Goal: Transaction & Acquisition: Purchase product/service

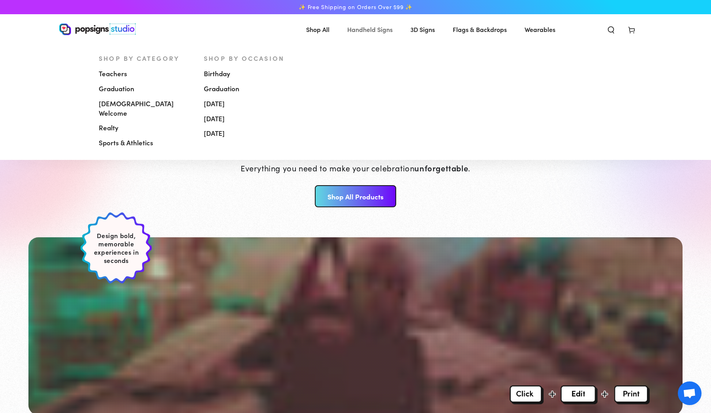
click at [381, 32] on span "Handheld Signs" at bounding box center [369, 29] width 45 height 11
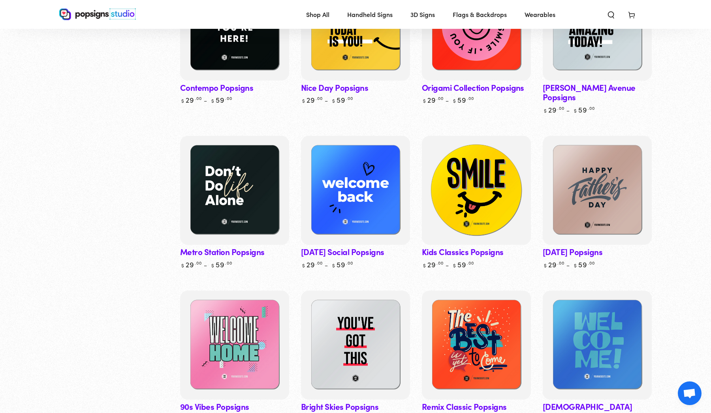
scroll to position [327, 0]
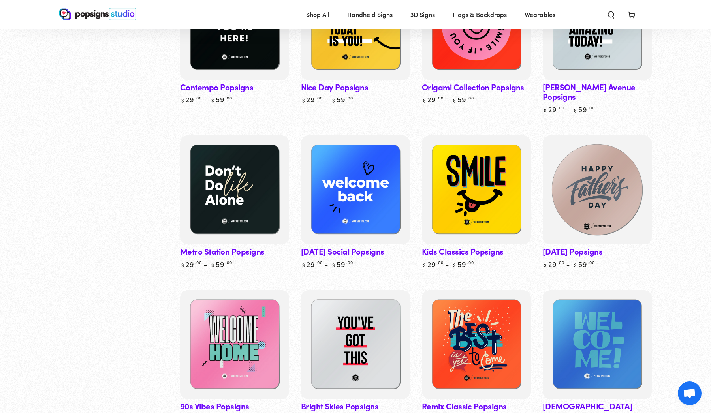
click at [595, 172] on img at bounding box center [598, 190] width 112 height 112
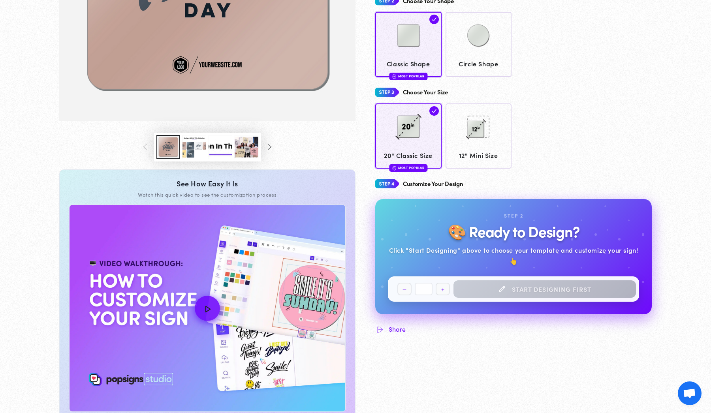
scroll to position [343, 0]
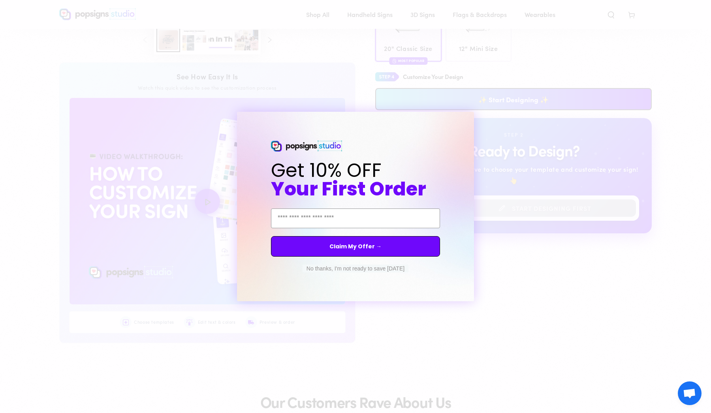
click at [475, 121] on circle "Close dialog" at bounding box center [476, 119] width 8 height 8
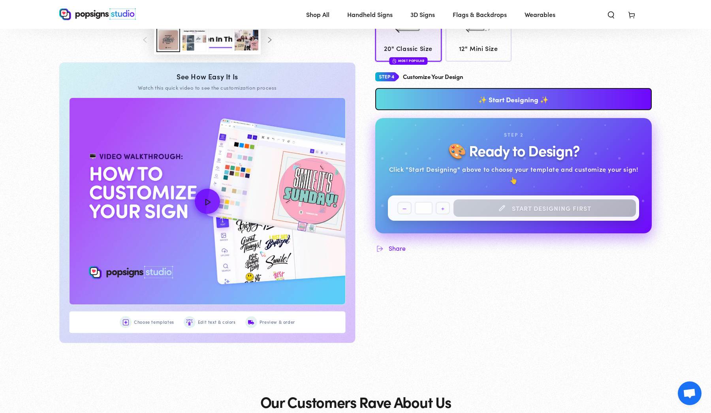
click at [474, 105] on link "✨ Start Designing ✨" at bounding box center [514, 99] width 277 height 22
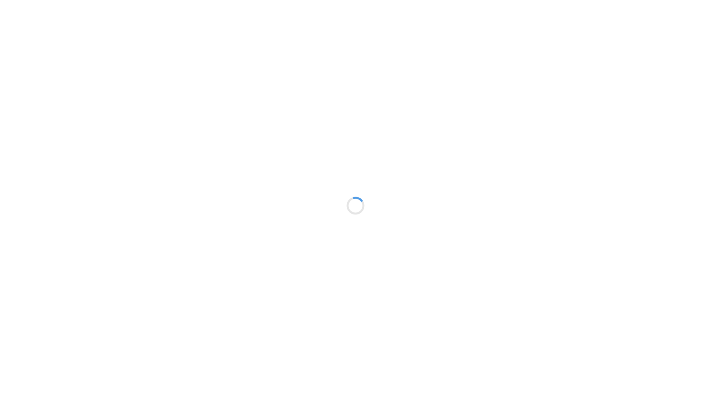
type textarea "An ancient tree with a door leading to a magical world"
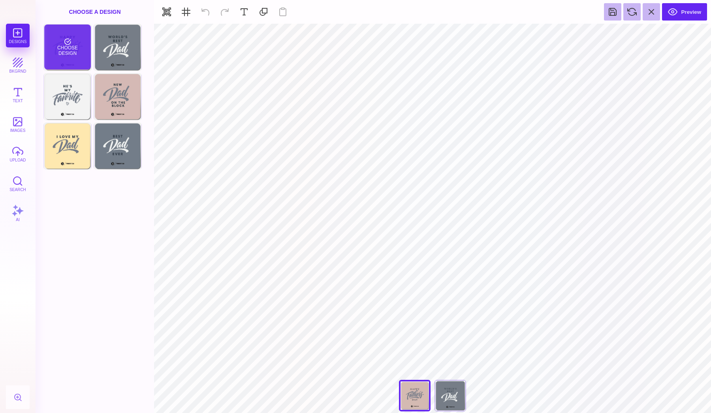
click at [68, 57] on div "Choose Design" at bounding box center [67, 47] width 46 height 45
type input "#747B88"
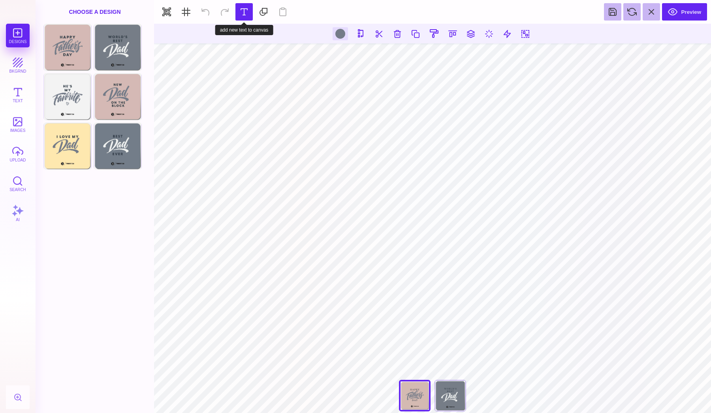
click at [247, 12] on button at bounding box center [244, 11] width 17 height 17
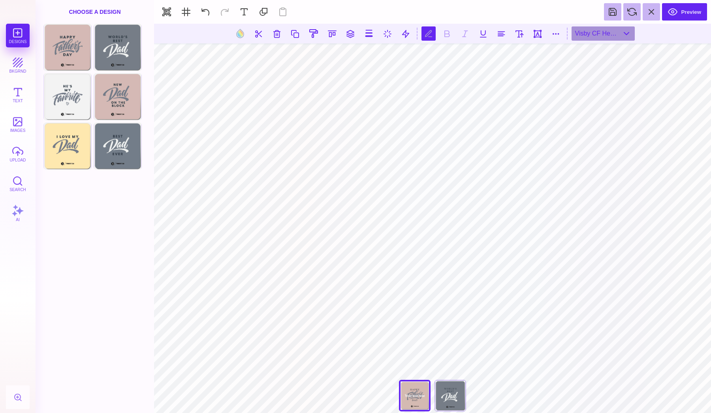
type textarea "****"
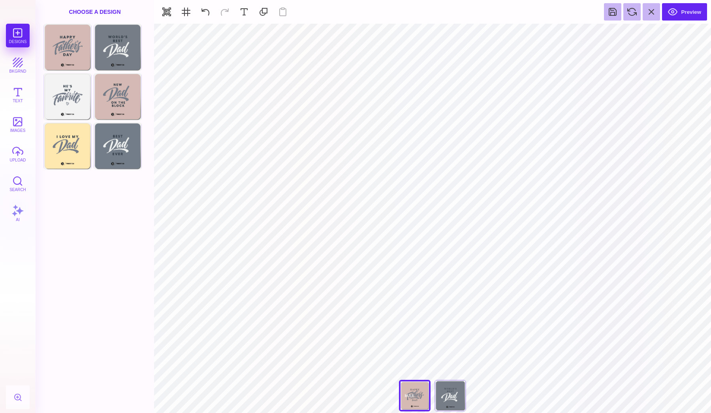
type input "#FFFFFF"
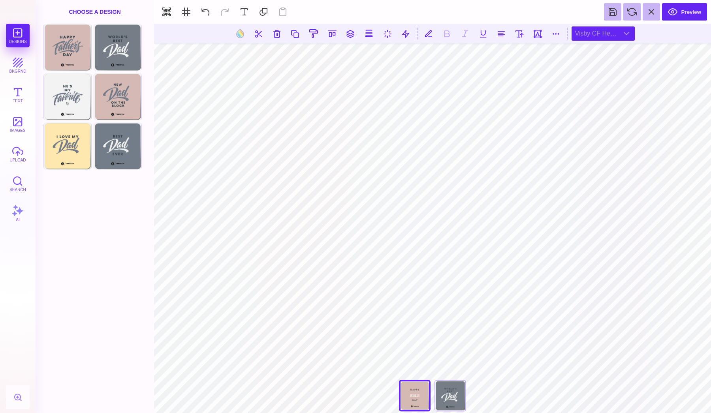
click at [634, 39] on div "Visby CF Heavy" at bounding box center [603, 33] width 63 height 14
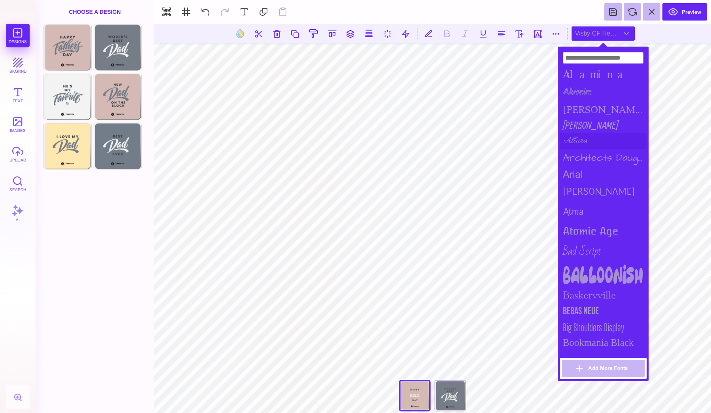
click at [577, 142] on div "Allura" at bounding box center [603, 141] width 87 height 16
click at [574, 270] on div "Balloonish" at bounding box center [603, 275] width 87 height 24
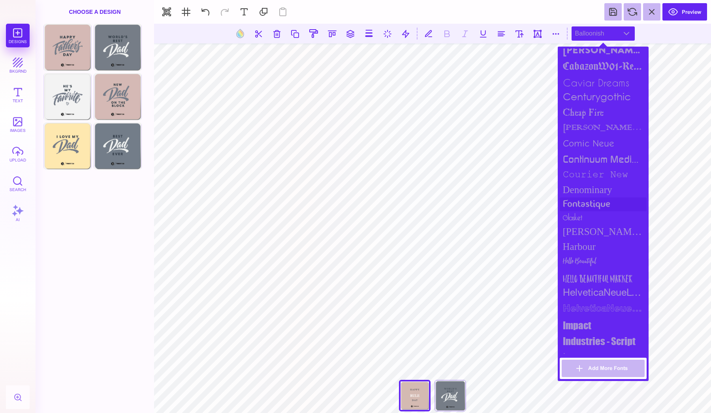
scroll to position [345, 0]
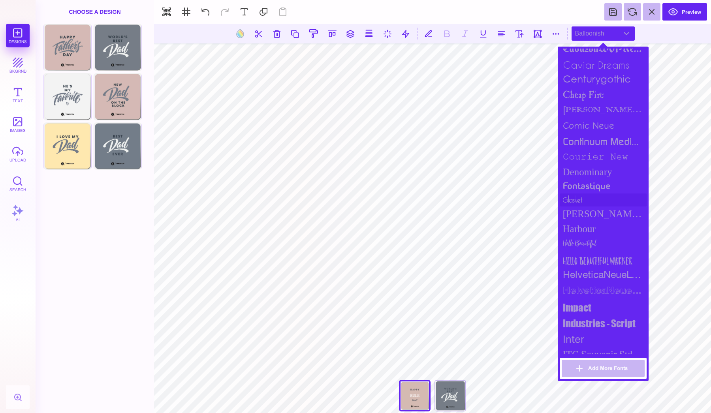
click at [581, 198] on div "glasket" at bounding box center [603, 200] width 87 height 13
click at [583, 180] on div "fontastique" at bounding box center [603, 187] width 87 height 14
click at [584, 216] on div "Goldman Sans Condensed" at bounding box center [603, 214] width 87 height 15
click at [583, 233] on div "Harbour" at bounding box center [603, 229] width 87 height 15
click at [582, 253] on div "Hello Beautiful Marker" at bounding box center [603, 261] width 87 height 16
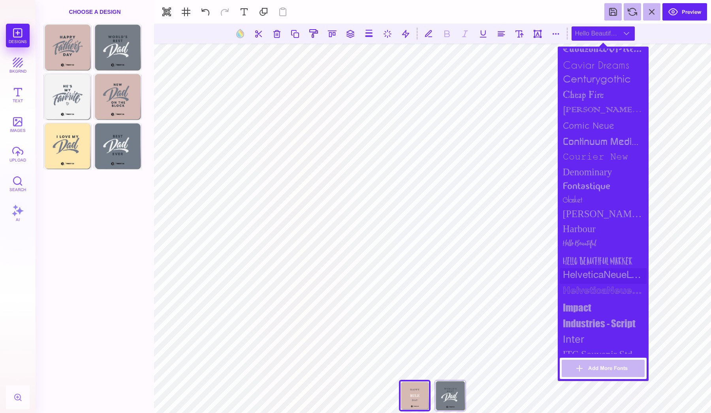
click at [581, 273] on div "HelveticaNeueLT Std" at bounding box center [603, 276] width 87 height 16
click at [581, 286] on div "HelveticaNeueLT Std Bold Outln" at bounding box center [603, 292] width 87 height 16
click at [582, 273] on div "HelveticaNeueLT Std" at bounding box center [603, 276] width 87 height 16
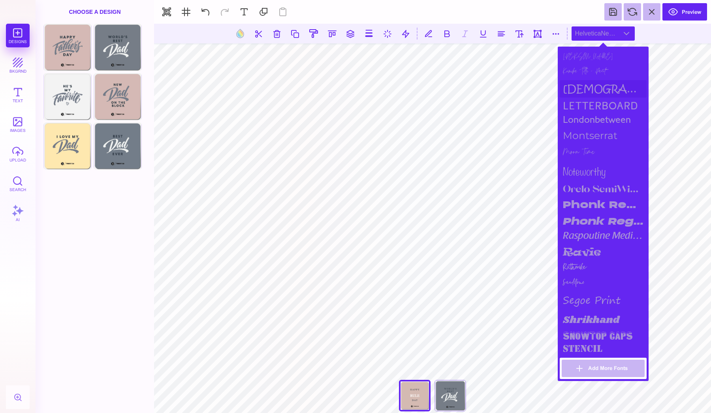
scroll to position [679, 0]
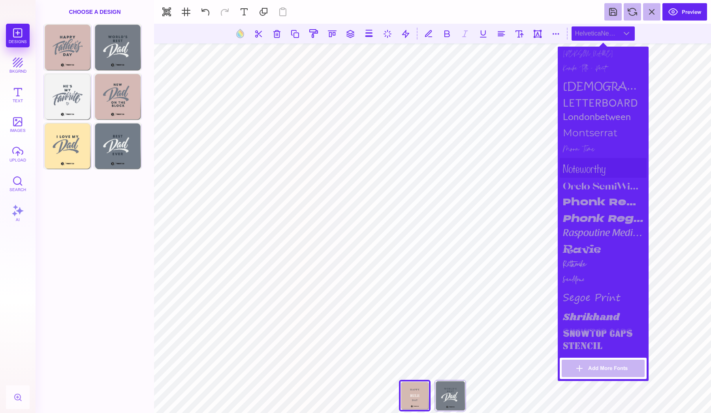
click at [580, 168] on div "noteworthy" at bounding box center [603, 168] width 87 height 20
click at [581, 243] on div "ravie" at bounding box center [603, 250] width 87 height 17
click at [583, 242] on div "ravie" at bounding box center [603, 250] width 87 height 17
click at [585, 227] on div "raspoutine medium" at bounding box center [603, 234] width 87 height 15
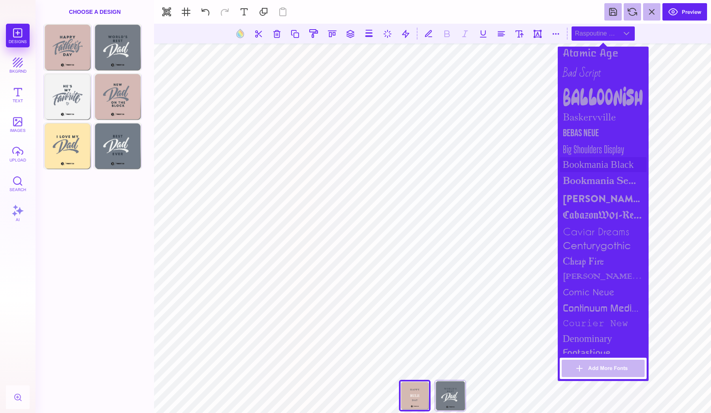
scroll to position [179, 0]
click at [585, 147] on div "Big Shoulders Display" at bounding box center [603, 149] width 87 height 16
click at [585, 134] on div "Bebas Neue" at bounding box center [603, 133] width 87 height 16
click at [585, 165] on div "Bookmania Black" at bounding box center [603, 164] width 87 height 15
click at [585, 189] on div "Brandon Grotesque Black" at bounding box center [603, 198] width 87 height 18
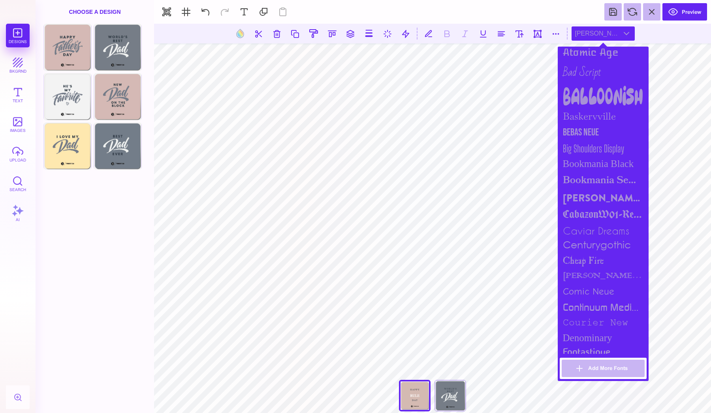
click at [585, 200] on div "Brandon Grotesque Black" at bounding box center [603, 198] width 87 height 18
click at [585, 215] on div "CabazonW01-Regular" at bounding box center [603, 216] width 87 height 16
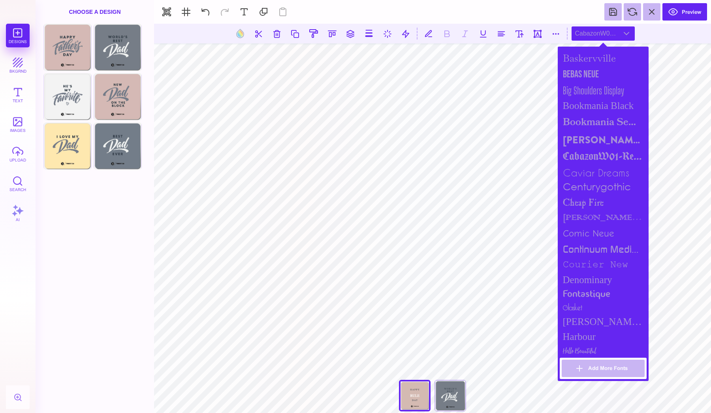
scroll to position [242, 0]
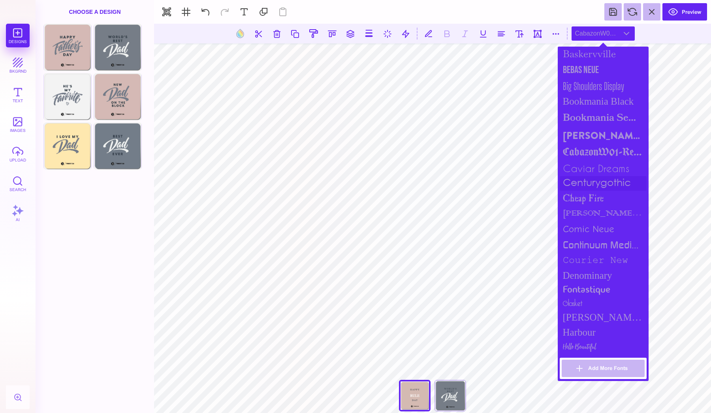
click at [589, 181] on div "centurygothic" at bounding box center [603, 183] width 87 height 15
click at [591, 164] on div "caviar dreams" at bounding box center [603, 168] width 87 height 15
click at [584, 196] on div "cheap fire" at bounding box center [603, 199] width 87 height 16
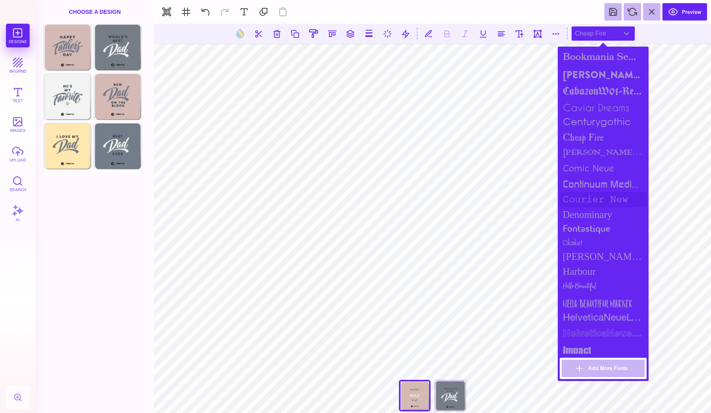
click at [583, 192] on div "courier new" at bounding box center [603, 199] width 87 height 15
click at [585, 187] on div "continuum medium" at bounding box center [603, 184] width 87 height 16
click at [577, 223] on div "fontastique" at bounding box center [603, 230] width 87 height 14
click at [574, 243] on div "glasket" at bounding box center [603, 242] width 87 height 13
click at [574, 252] on div "Goldman Sans Condensed" at bounding box center [603, 256] width 87 height 15
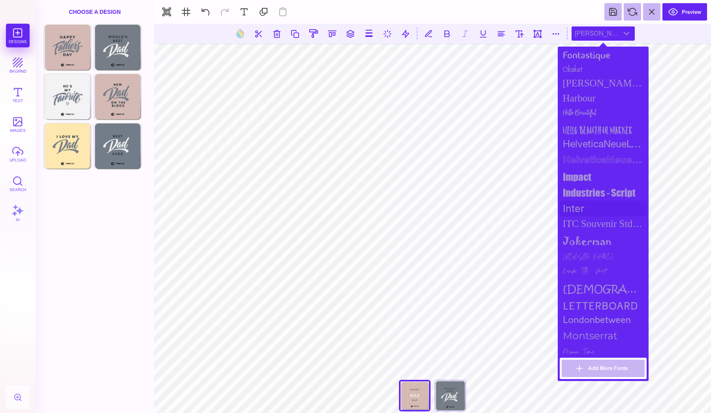
scroll to position [477, 0]
click at [579, 195] on div "Industries - Script" at bounding box center [603, 192] width 87 height 16
click at [576, 173] on div "impact" at bounding box center [603, 176] width 87 height 16
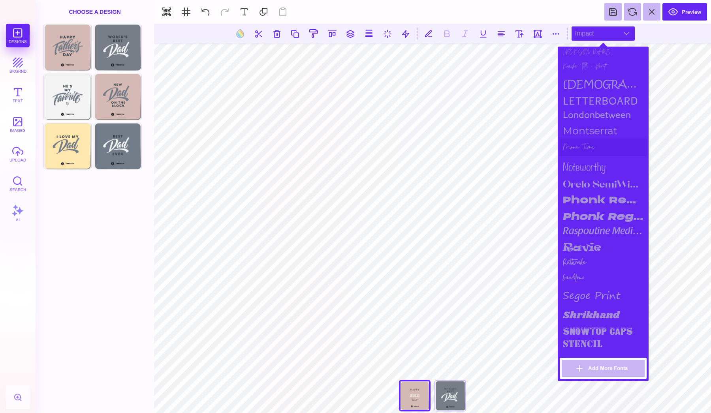
scroll to position [681, 0]
click at [587, 195] on div "Phonk Regular" at bounding box center [603, 199] width 87 height 17
click at [587, 216] on div "Phonk Regular Italic" at bounding box center [603, 216] width 87 height 17
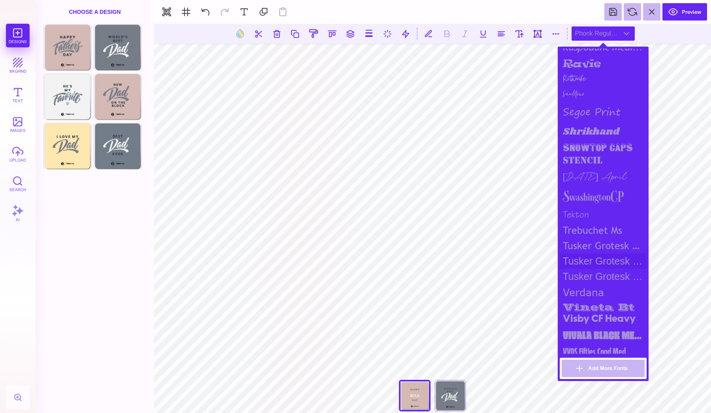
scroll to position [864, 0]
click at [646, 239] on div "Tusker Grotesk 2800 Super" at bounding box center [603, 246] width 87 height 15
click at [596, 226] on div "trebuchet ms" at bounding box center [603, 231] width 87 height 15
click at [576, 208] on div "tekton" at bounding box center [603, 216] width 87 height 16
click at [579, 255] on div "Tusker Grotesk 3700 Bold" at bounding box center [603, 262] width 87 height 15
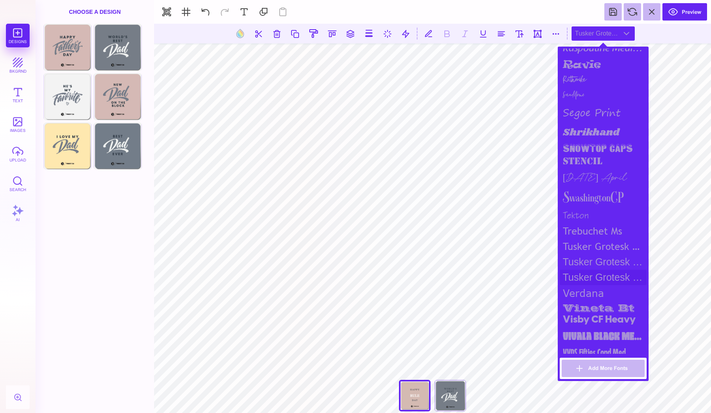
click at [579, 270] on div "Tusker Grotesk 4800 Super" at bounding box center [603, 277] width 87 height 15
click at [579, 285] on div "verdana" at bounding box center [603, 293] width 87 height 16
click at [579, 301] on div "vineta bt" at bounding box center [603, 306] width 87 height 11
click at [578, 316] on div "Visby CF Heavy" at bounding box center [603, 320] width 87 height 16
click at [577, 328] on div "Vivala Black Medium" at bounding box center [603, 336] width 87 height 17
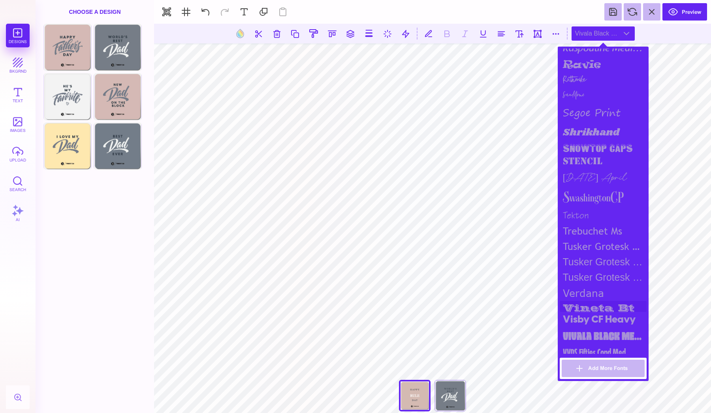
click at [577, 302] on div "vineta bt" at bounding box center [603, 306] width 87 height 11
click at [577, 317] on div "Visby CF Heavy" at bounding box center [603, 320] width 87 height 16
click at [577, 329] on div "Vivala Black Medium" at bounding box center [603, 336] width 87 height 17
click at [577, 345] on div "VVDS Fifties Cond Med" at bounding box center [603, 353] width 87 height 16
click at [581, 369] on button "Add More Fonts" at bounding box center [603, 368] width 83 height 17
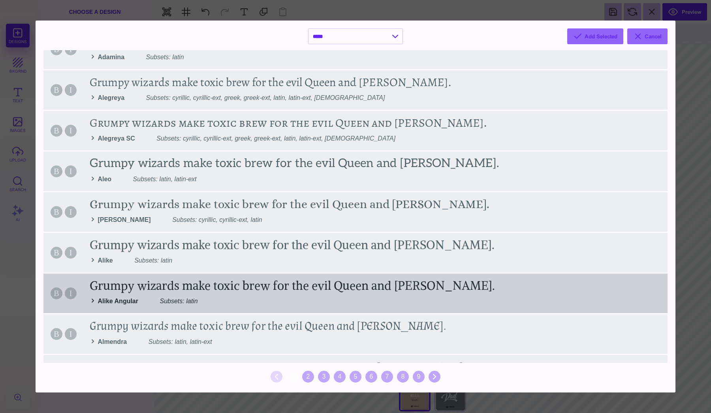
scroll to position [101, 0]
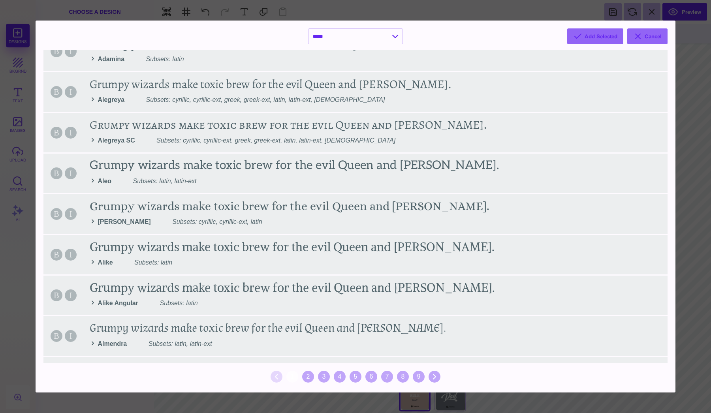
click at [405, 40] on section "**********" at bounding box center [356, 207] width 640 height 372
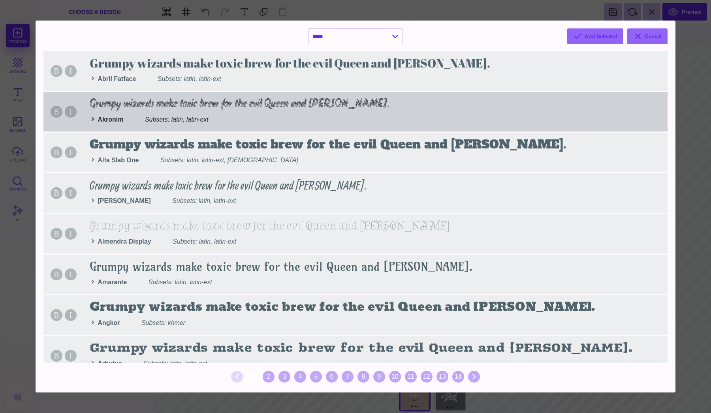
scroll to position [0, 0]
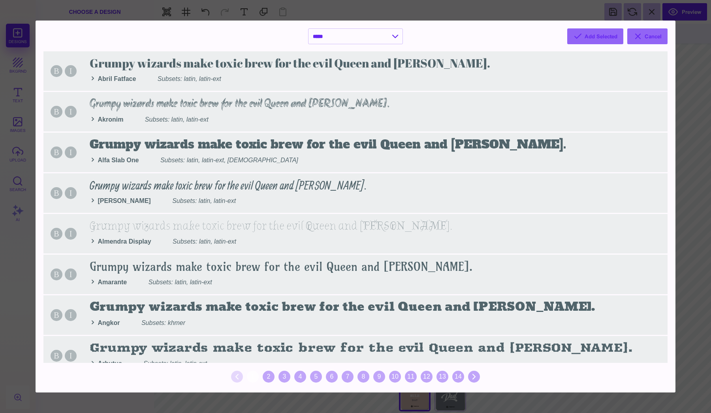
click at [333, 19] on div "**********" at bounding box center [355, 206] width 711 height 413
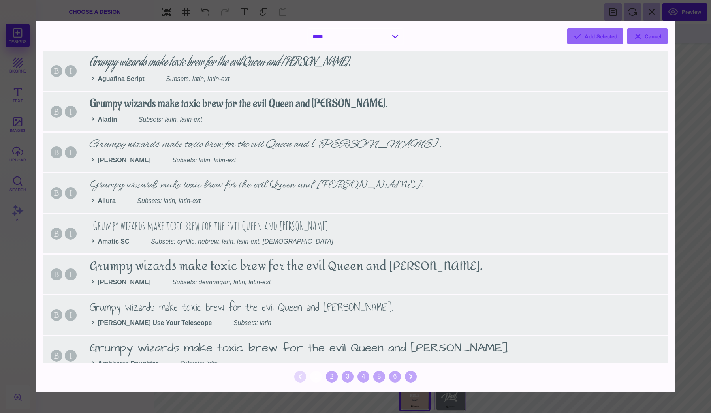
select select "*"
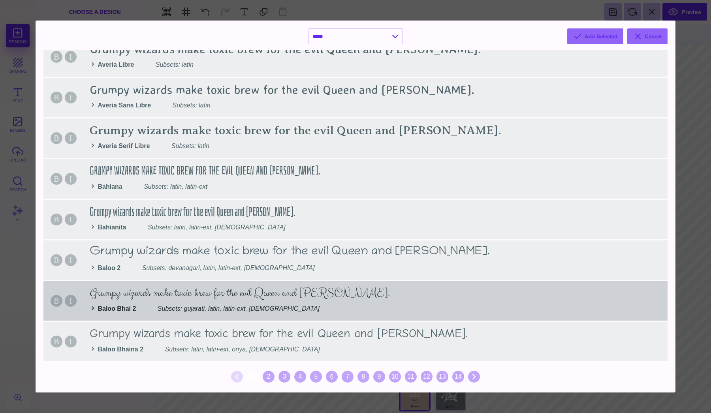
scroll to position [706, 0]
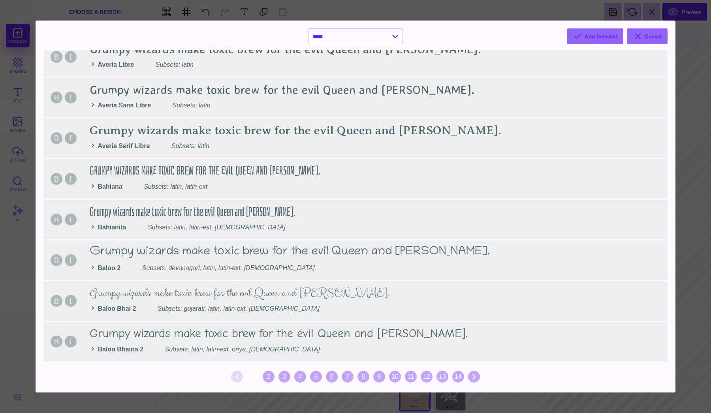
click at [272, 384] on div "1 2 3 4 5 6 7 8 9 10 11 12 13 14" at bounding box center [355, 377] width 625 height 16
click at [270, 376] on div "2" at bounding box center [269, 377] width 12 height 12
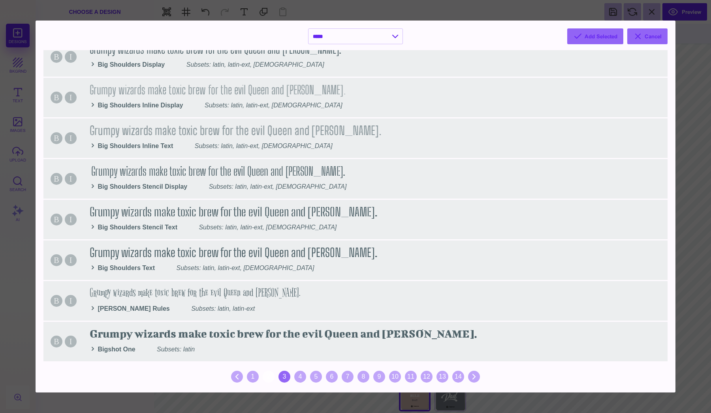
click at [283, 376] on div "3" at bounding box center [285, 377] width 12 height 12
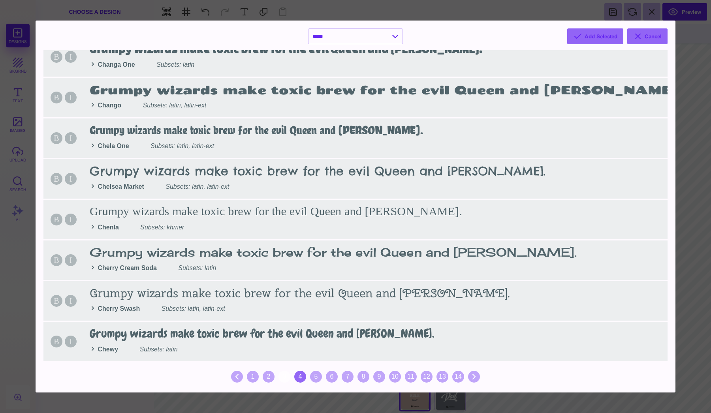
click at [301, 378] on div "4" at bounding box center [300, 377] width 12 height 12
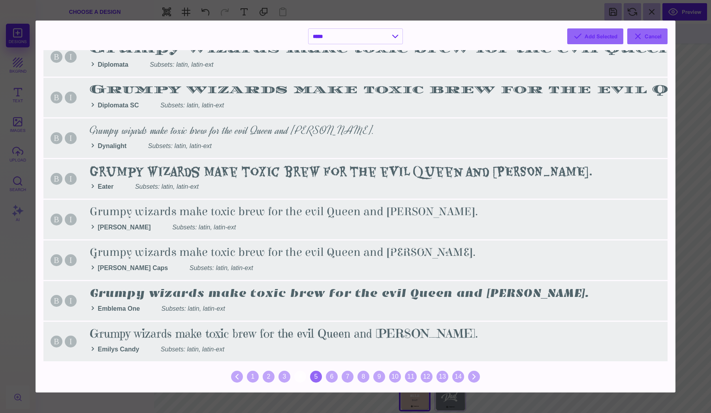
click at [319, 377] on div "5" at bounding box center [316, 377] width 12 height 12
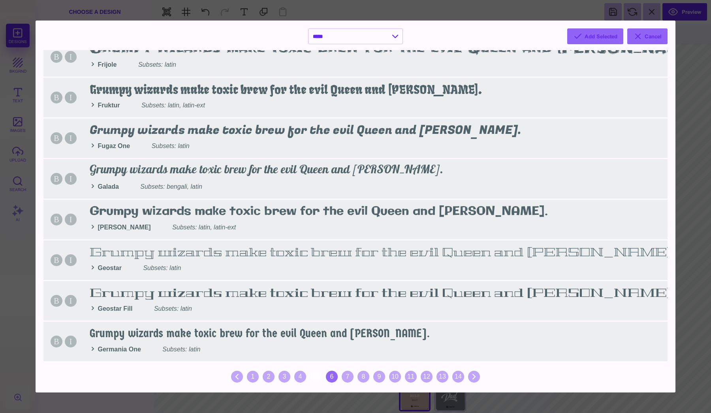
click at [332, 377] on div "6" at bounding box center [332, 377] width 12 height 12
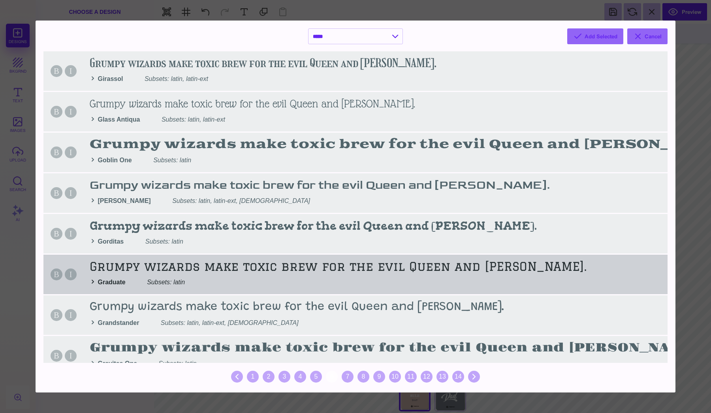
scroll to position [0, 0]
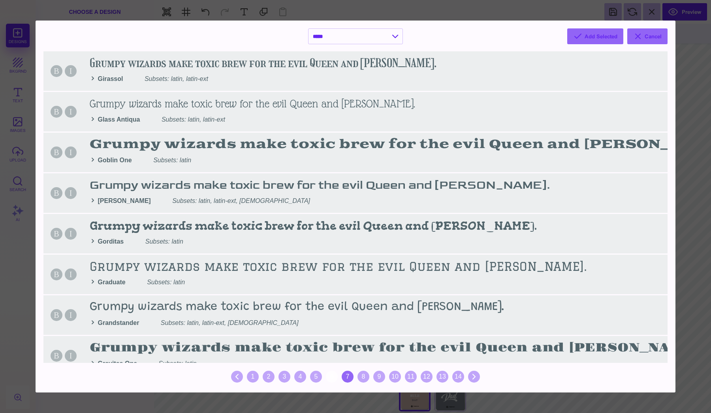
click at [344, 375] on div "7" at bounding box center [348, 377] width 12 height 12
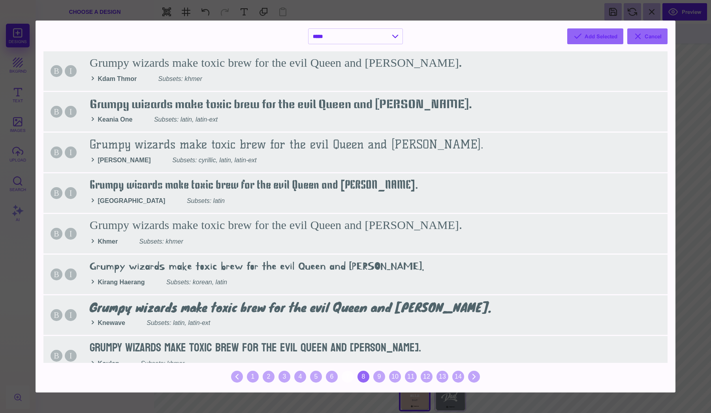
click at [366, 377] on div "8" at bounding box center [364, 377] width 12 height 12
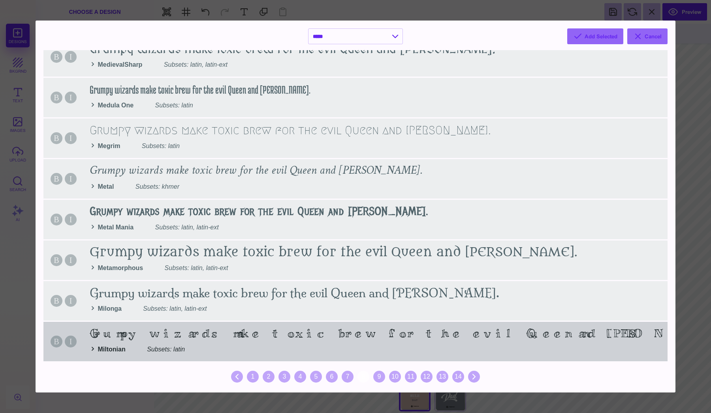
scroll to position [706, 0]
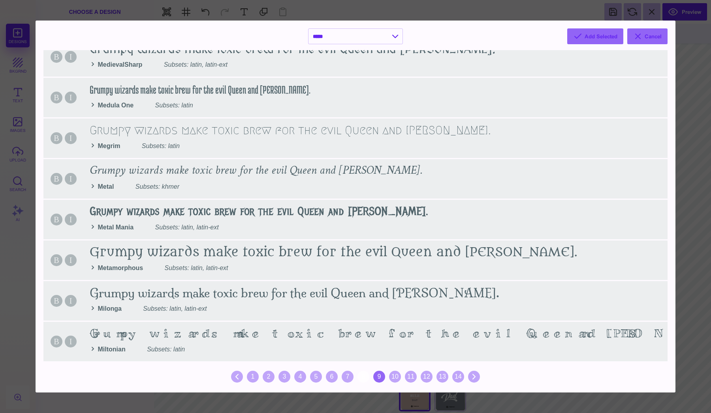
click at [377, 373] on div "9" at bounding box center [380, 377] width 12 height 12
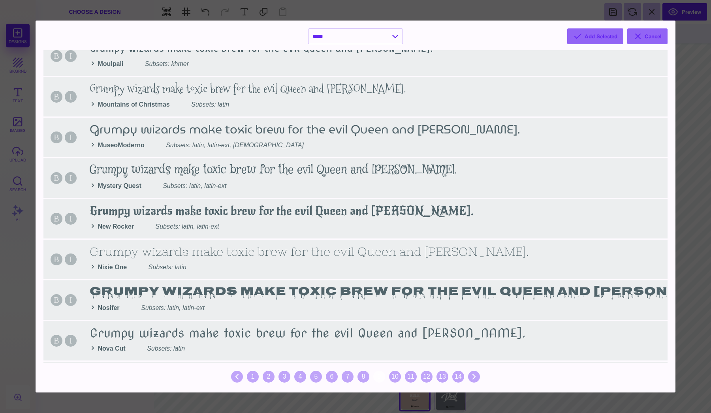
scroll to position [311, 0]
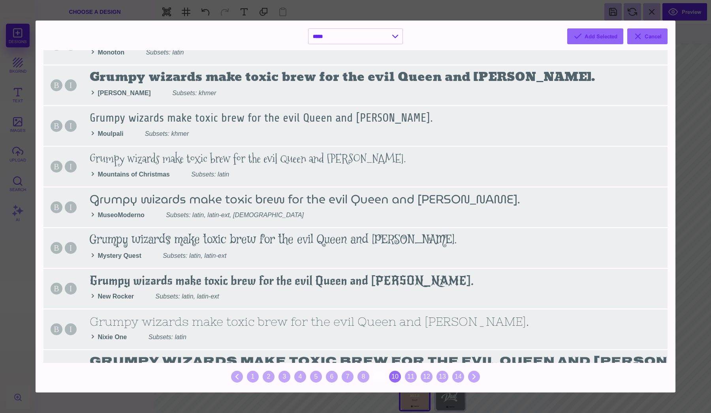
click at [397, 382] on div "10" at bounding box center [395, 377] width 12 height 12
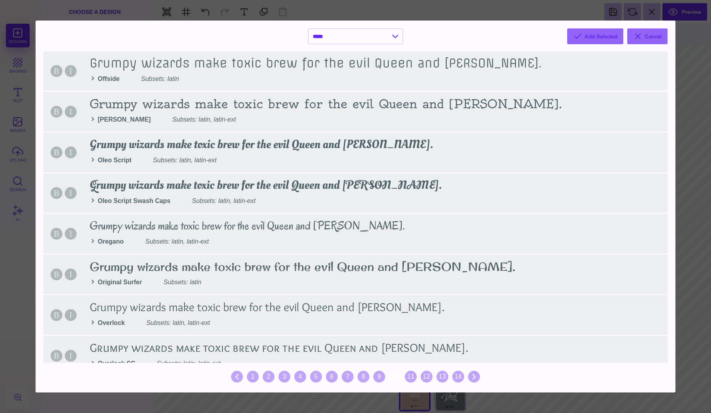
scroll to position [0, 0]
click at [409, 380] on div "11" at bounding box center [411, 377] width 12 height 12
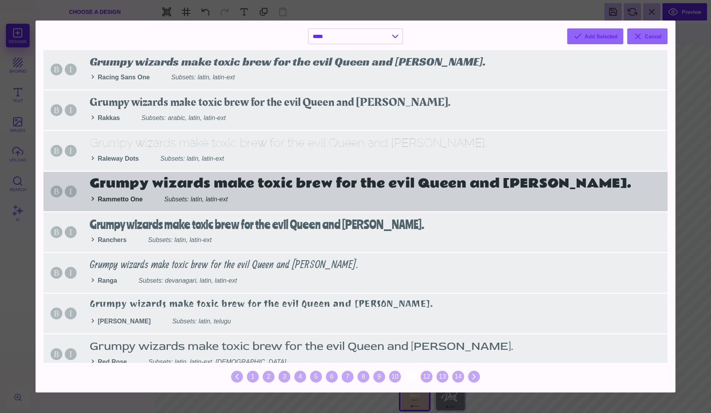
scroll to position [59, 0]
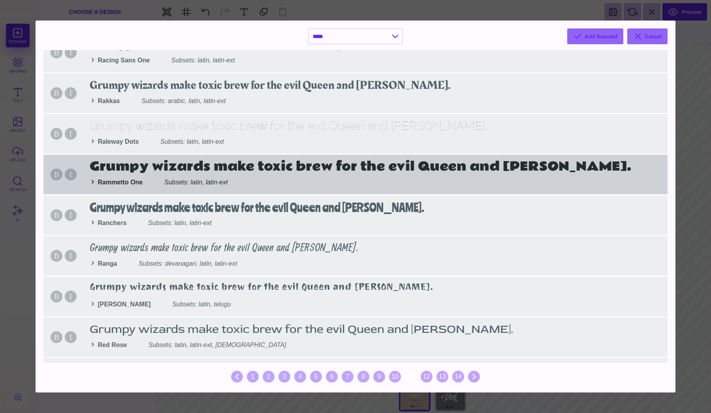
click at [324, 174] on div "B I Grumpy wizards make toxic brew for the evil Queen and Jack. Rammetto One Su…" at bounding box center [355, 175] width 625 height 40
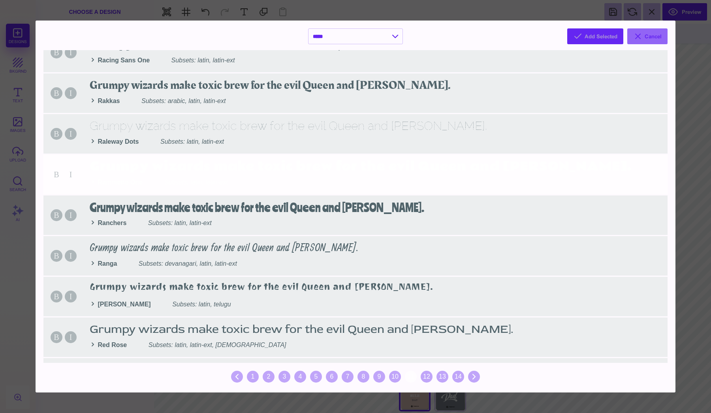
click at [598, 36] on button "Add Selected" at bounding box center [596, 36] width 56 height 16
select select "*"
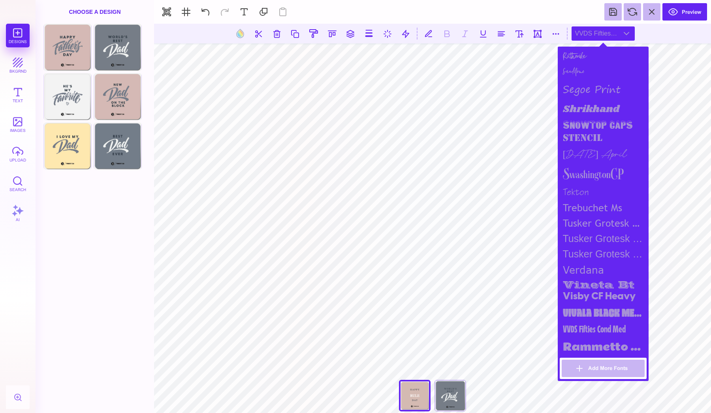
scroll to position [884, 0]
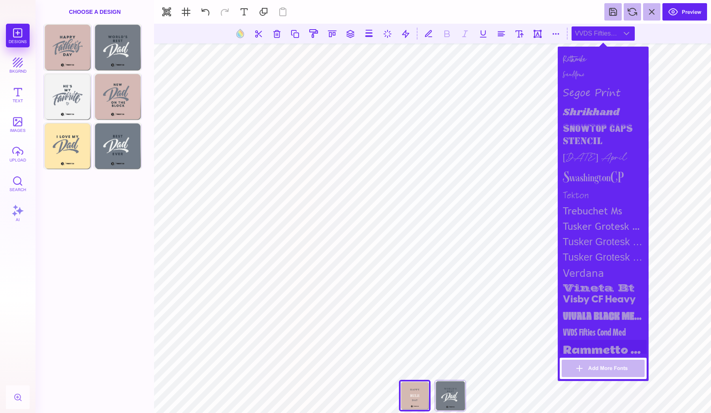
click at [596, 340] on div "Rammetto One" at bounding box center [603, 350] width 87 height 21
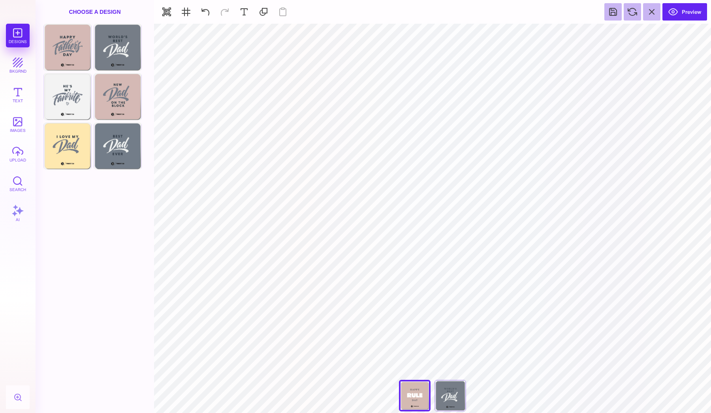
type input "#343E49"
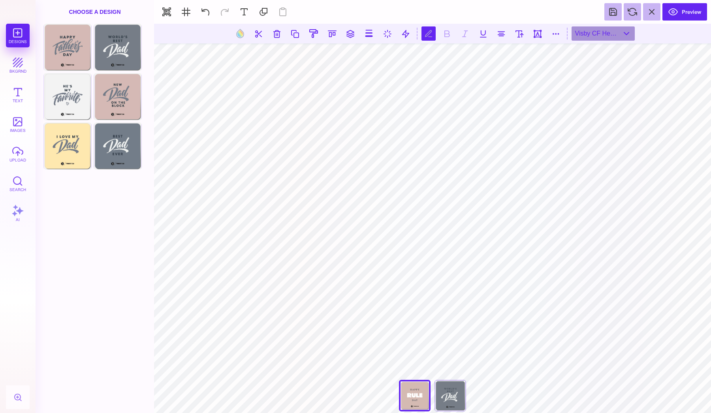
type textarea "*"
type textarea "*****"
type textarea "*******"
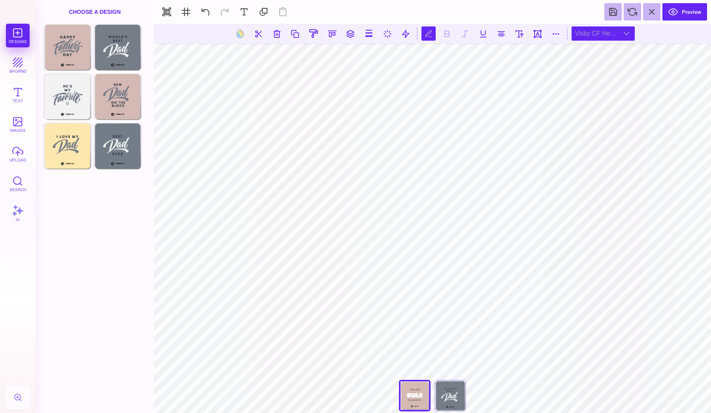
click at [611, 34] on div "Visby CF Heavy" at bounding box center [603, 33] width 63 height 14
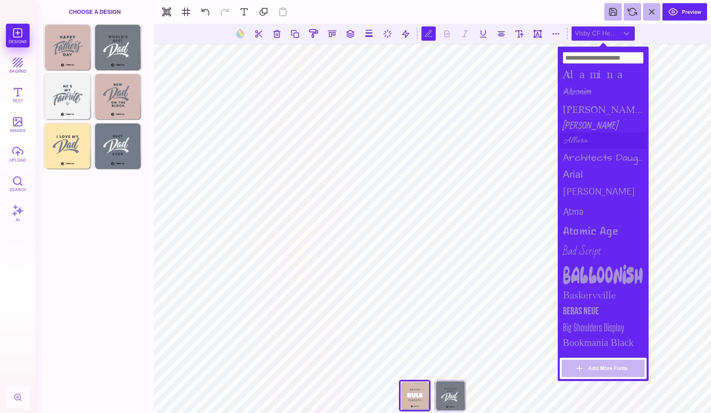
click at [592, 134] on div "Allura" at bounding box center [603, 141] width 87 height 16
click at [599, 154] on div "Architects Daughter" at bounding box center [603, 158] width 87 height 18
click at [597, 167] on div "arial" at bounding box center [603, 174] width 87 height 15
click at [597, 187] on div "Arima Madurai" at bounding box center [603, 192] width 87 height 20
click at [596, 210] on div "Atma" at bounding box center [603, 212] width 87 height 20
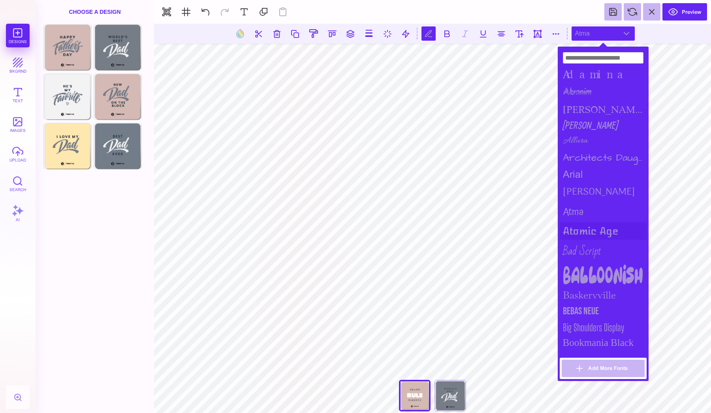
click at [594, 234] on div "Atomic Age" at bounding box center [603, 231] width 87 height 17
click at [594, 257] on div "Bad Script" at bounding box center [603, 251] width 87 height 23
click at [596, 274] on div "Balloonish" at bounding box center [603, 275] width 87 height 24
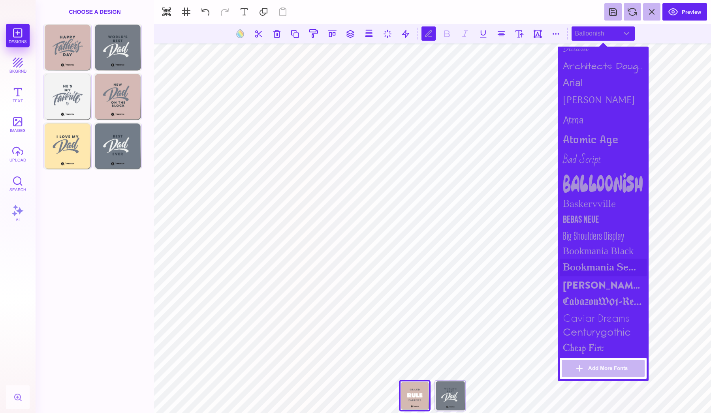
scroll to position [95, 0]
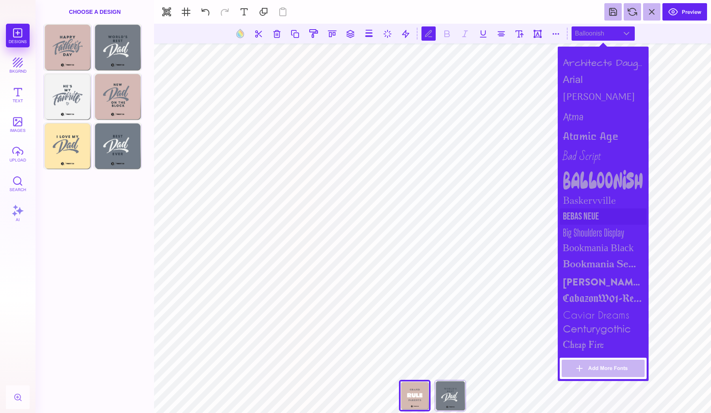
click at [596, 209] on div "Bebas Neue" at bounding box center [603, 217] width 87 height 16
click at [598, 199] on div "Baskervville" at bounding box center [603, 200] width 87 height 17
click at [598, 202] on div "Baskervville" at bounding box center [603, 200] width 87 height 17
click at [598, 211] on div "Bebas Neue" at bounding box center [603, 217] width 87 height 16
click at [596, 225] on div "Big Shoulders Display" at bounding box center [603, 233] width 87 height 16
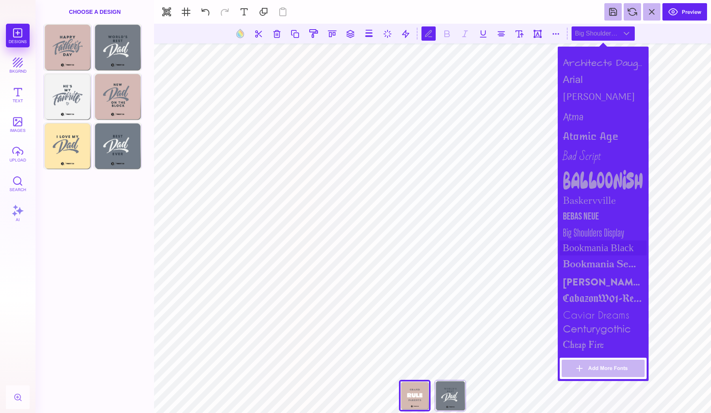
click at [594, 249] on div "Bookmania Black" at bounding box center [603, 248] width 87 height 15
click at [594, 265] on div "Bookmania Semibold" at bounding box center [603, 265] width 87 height 18
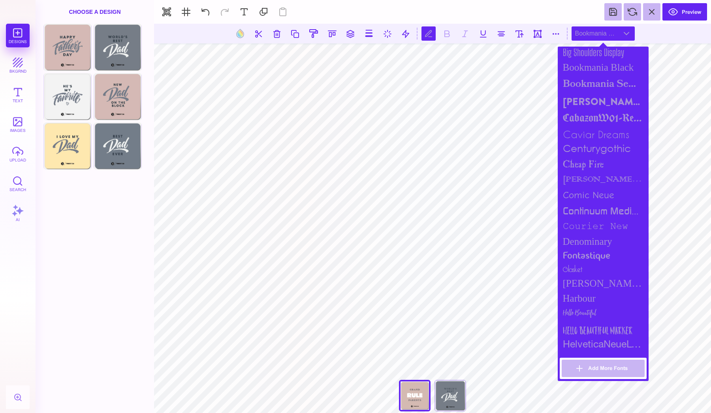
scroll to position [310, 0]
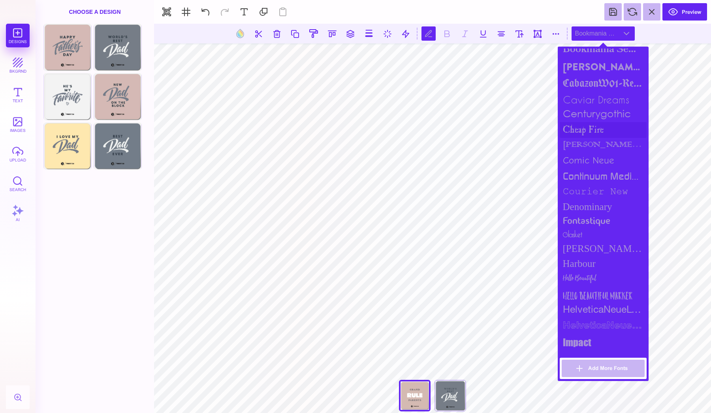
click at [603, 130] on div "cheap fire" at bounding box center [603, 130] width 87 height 16
click at [605, 114] on div "centurygothic" at bounding box center [603, 115] width 87 height 15
click at [606, 98] on div "caviar dreams" at bounding box center [603, 99] width 87 height 15
click at [606, 78] on div "CabazonW01-Regular" at bounding box center [603, 84] width 87 height 16
click at [590, 204] on div "Denominary" at bounding box center [603, 207] width 87 height 15
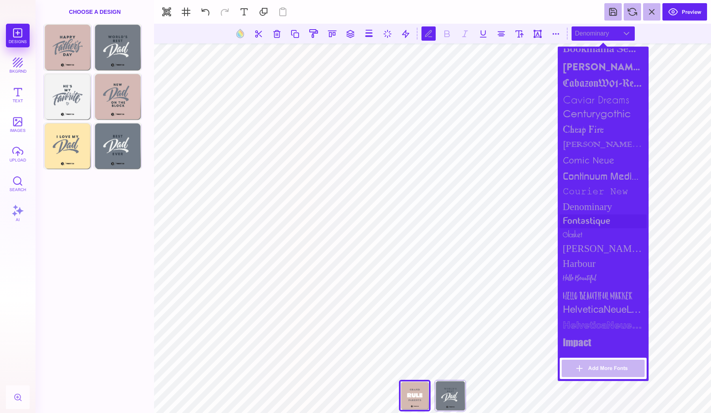
click at [587, 219] on div "fontastique" at bounding box center [603, 222] width 87 height 14
click at [581, 242] on div "Goldman Sans Condensed" at bounding box center [603, 249] width 87 height 15
click at [581, 248] on div "Goldman Sans Condensed" at bounding box center [603, 249] width 87 height 15
click at [580, 262] on div "Harbour" at bounding box center [603, 264] width 87 height 15
click at [580, 280] on div "Hello Beautiful" at bounding box center [603, 280] width 87 height 16
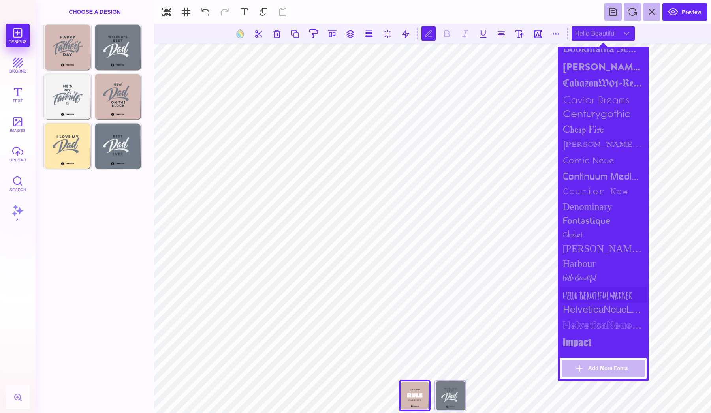
click at [579, 298] on div "Hello Beautiful Marker" at bounding box center [603, 295] width 87 height 16
click at [579, 308] on div "HelveticaNeueLT Std" at bounding box center [603, 311] width 87 height 16
click at [579, 321] on div "HelveticaNeueLT Std Bold Outln" at bounding box center [603, 327] width 87 height 16
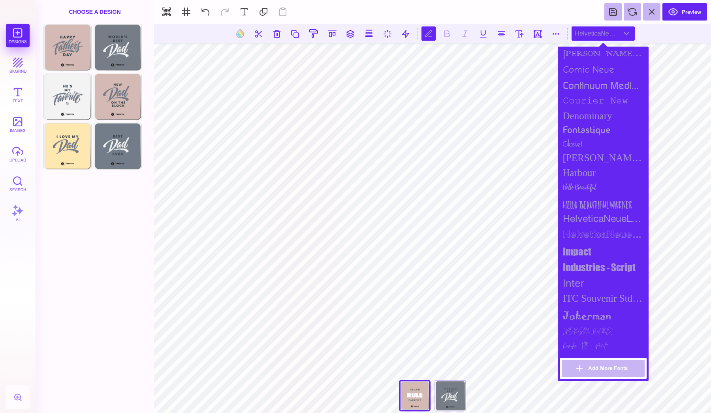
scroll to position [455, 0]
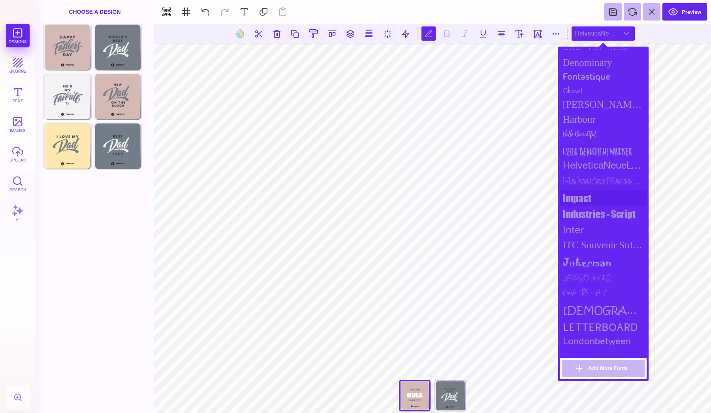
click at [591, 192] on div "impact" at bounding box center [603, 199] width 87 height 16
click at [596, 206] on div "Industries - Script" at bounding box center [603, 214] width 87 height 16
click at [593, 228] on div "Inter" at bounding box center [603, 230] width 87 height 16
click at [597, 191] on div "impact" at bounding box center [603, 199] width 87 height 16
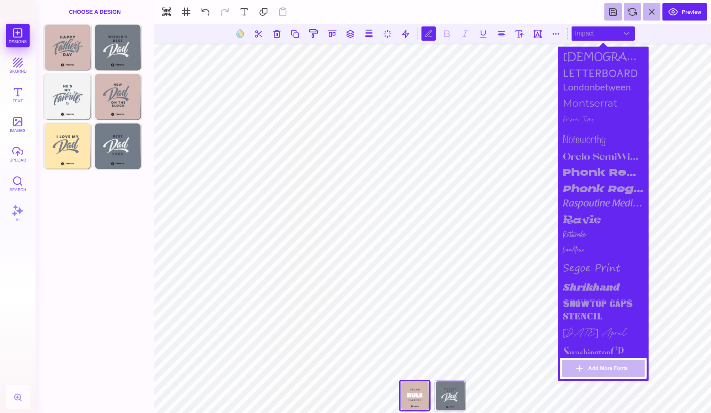
scroll to position [718, 0]
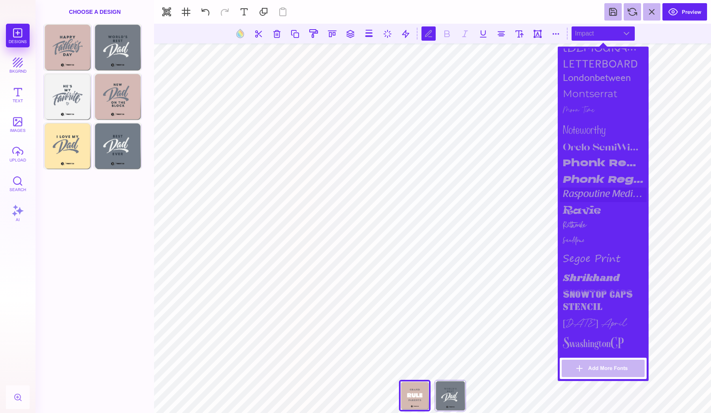
click at [593, 188] on div "raspoutine medium" at bounding box center [603, 195] width 87 height 15
click at [591, 148] on div "Orelo SemiWide Heavy" at bounding box center [603, 147] width 87 height 16
click at [579, 219] on div "Ruthmike" at bounding box center [603, 226] width 87 height 14
click at [576, 240] on div "Sandstone" at bounding box center [603, 240] width 87 height 15
click at [576, 260] on div "segoe print" at bounding box center [603, 258] width 87 height 21
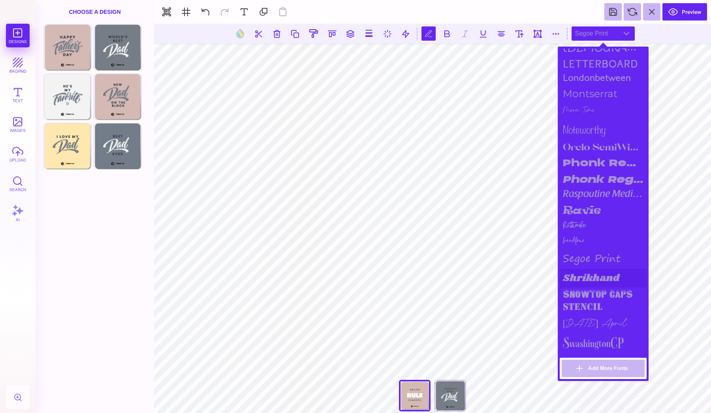
click at [576, 275] on div "Shrikhand" at bounding box center [603, 278] width 87 height 19
click at [576, 288] on div "snowtop caps" at bounding box center [603, 294] width 87 height 13
click at [575, 297] on div "snowtop caps" at bounding box center [603, 294] width 87 height 13
click at [574, 301] on div "stencil" at bounding box center [603, 308] width 87 height 14
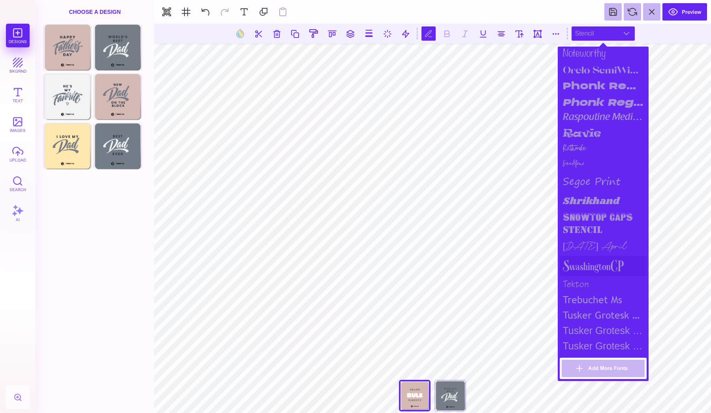
click at [581, 262] on div "SwashingtonCP" at bounding box center [603, 266] width 87 height 20
click at [580, 279] on div "tekton" at bounding box center [603, 284] width 87 height 16
click at [579, 293] on div "trebuchet ms" at bounding box center [603, 299] width 87 height 15
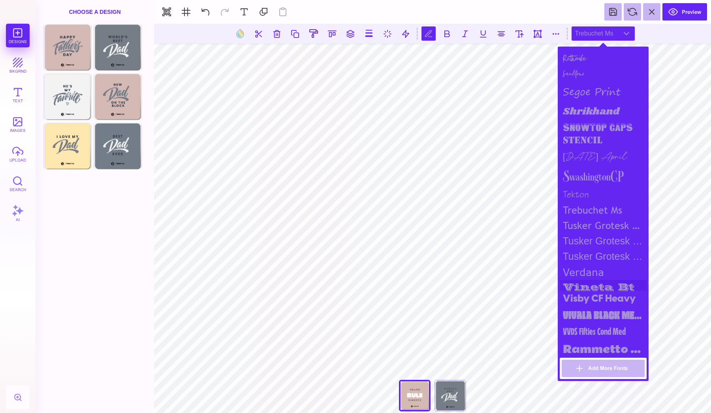
scroll to position [884, 0]
click at [583, 281] on div "vineta bt" at bounding box center [603, 286] width 87 height 11
click at [583, 287] on div "vineta bt" at bounding box center [603, 286] width 87 height 11
click at [581, 299] on div "Visby CF Heavy" at bounding box center [603, 300] width 87 height 16
click at [581, 315] on div "Vivala Black Medium" at bounding box center [603, 316] width 87 height 17
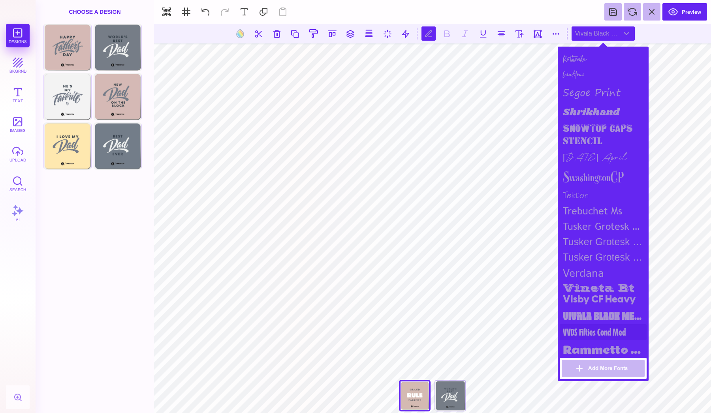
click at [579, 329] on div "VVDS Fifties Cond Med" at bounding box center [603, 333] width 87 height 16
click at [577, 342] on div "Rammetto One" at bounding box center [603, 350] width 87 height 21
click at [580, 327] on div "VVDS Fifties Cond Med" at bounding box center [603, 333] width 87 height 16
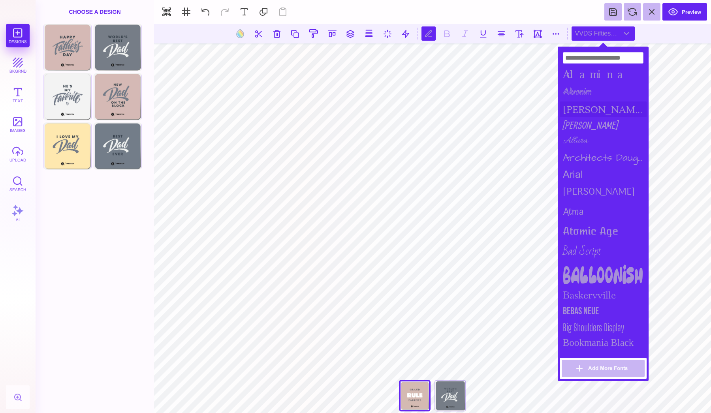
scroll to position [0, 0]
click at [576, 124] on div "Allan" at bounding box center [603, 124] width 87 height 15
click at [581, 92] on div "Akronim" at bounding box center [603, 92] width 87 height 19
click at [582, 77] on div "Adamina" at bounding box center [603, 74] width 87 height 17
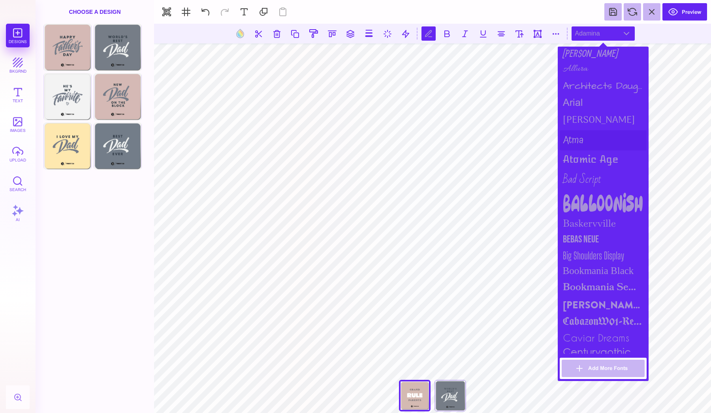
scroll to position [75, 0]
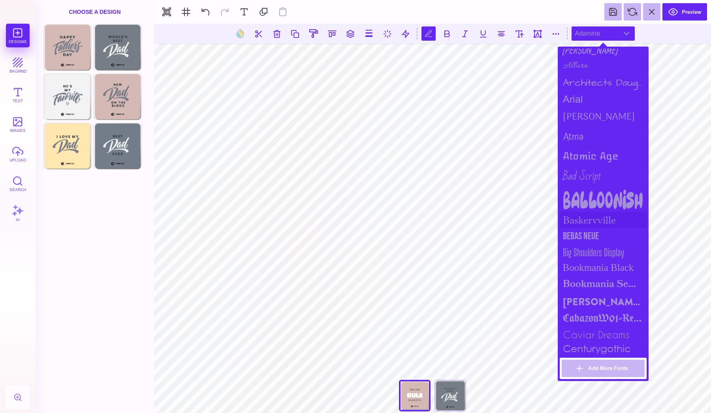
click at [572, 220] on div "Baskervville" at bounding box center [603, 220] width 87 height 17
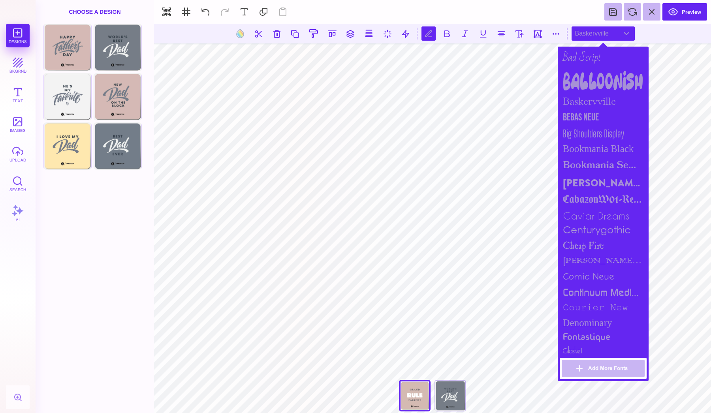
scroll to position [215, 0]
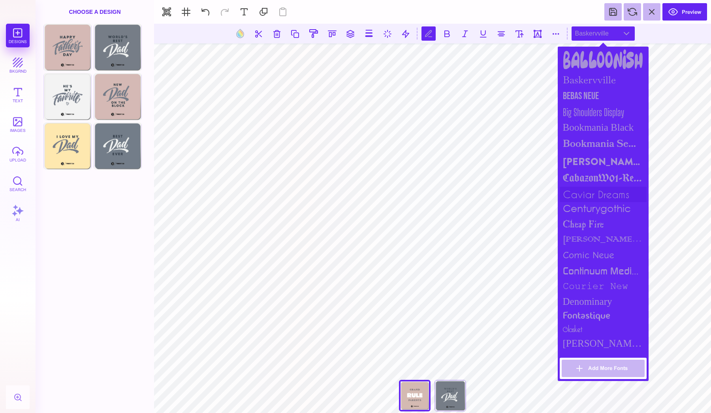
click at [585, 187] on div "caviar dreams" at bounding box center [603, 194] width 87 height 15
click at [581, 204] on div "centurygothic" at bounding box center [603, 209] width 87 height 15
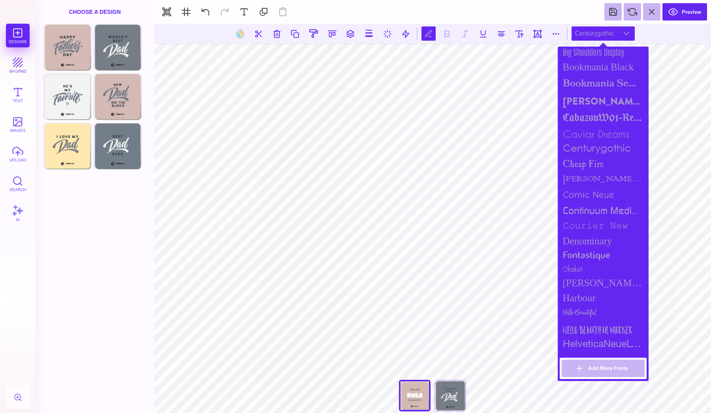
scroll to position [279, 0]
click at [589, 170] on div "colonna mt" at bounding box center [603, 177] width 87 height 15
click at [589, 161] on div "cheap fire" at bounding box center [603, 162] width 87 height 16
click at [589, 139] on div "centurygothic" at bounding box center [603, 146] width 87 height 15
click at [587, 124] on div "caviar dreams" at bounding box center [603, 131] width 87 height 15
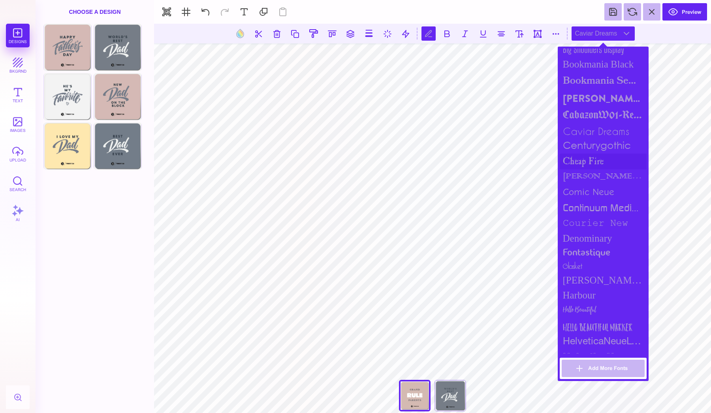
scroll to position [0, 0]
click at [576, 128] on div "caviar dreams" at bounding box center [603, 131] width 87 height 15
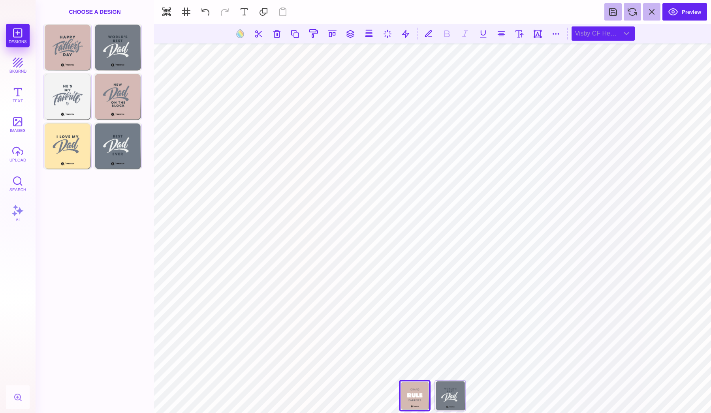
click at [593, 38] on div "Visby CF Heavy" at bounding box center [603, 33] width 63 height 14
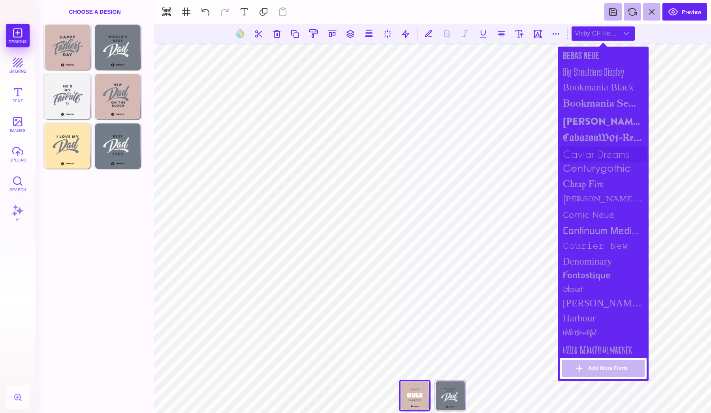
scroll to position [277, 0]
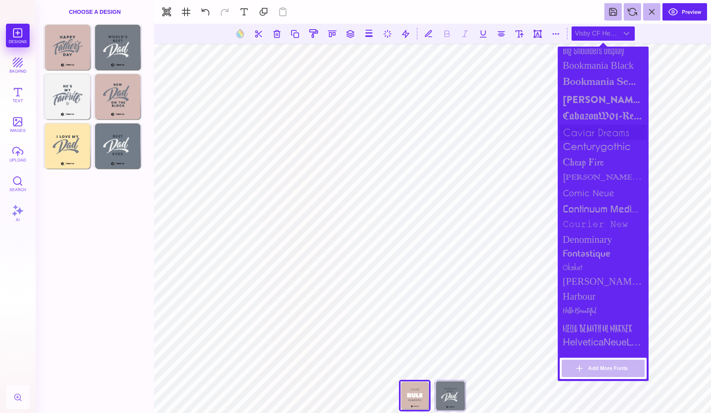
click at [590, 127] on div "caviar dreams" at bounding box center [603, 132] width 87 height 15
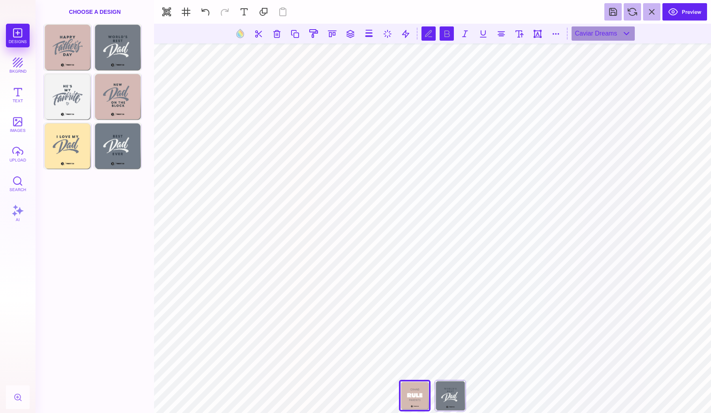
click at [448, 34] on button at bounding box center [447, 33] width 14 height 14
click at [442, 32] on button at bounding box center [447, 33] width 14 height 14
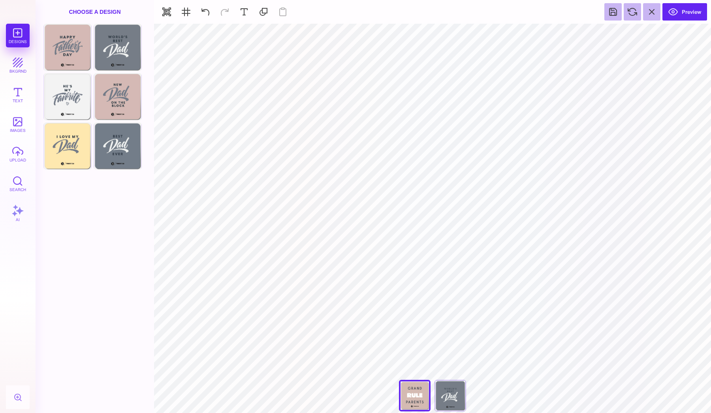
type input "#343E49"
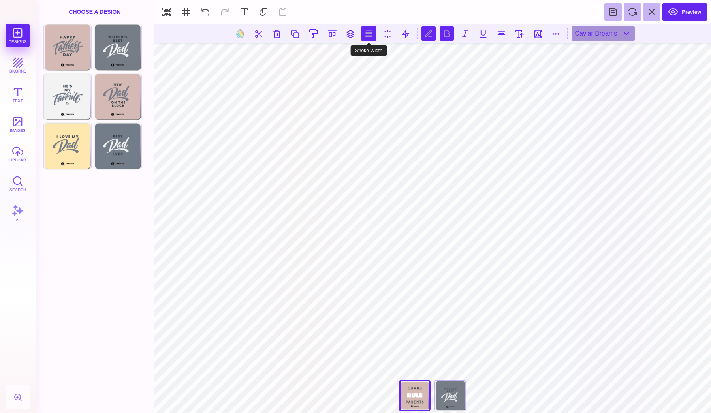
click at [365, 37] on button at bounding box center [369, 33] width 15 height 15
type input "*"
drag, startPoint x: 341, startPoint y: 56, endPoint x: 305, endPoint y: 53, distance: 35.7
click at [305, 53] on body "Designs bkgrnd Text images upload Search AI set page background" at bounding box center [355, 206] width 711 height 413
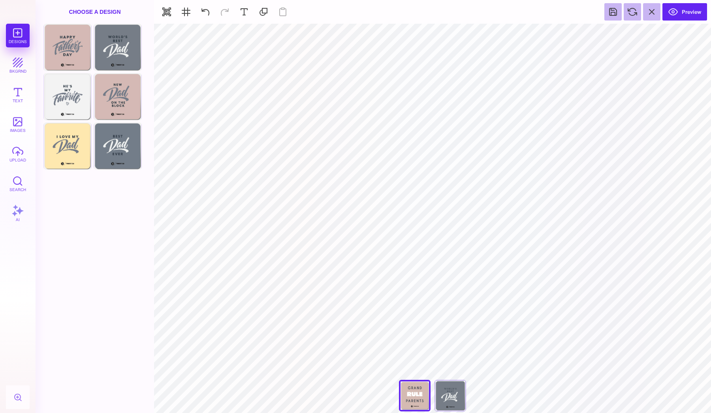
type input "#D4BAB2"
click at [402, 41] on button at bounding box center [406, 33] width 15 height 15
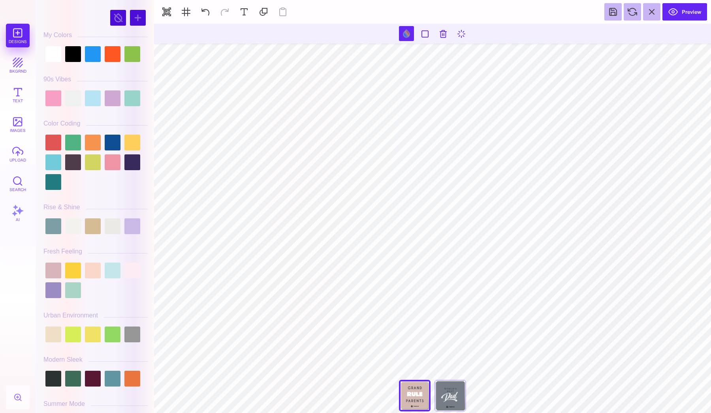
click at [101, 145] on div at bounding box center [95, 162] width 104 height 59
click at [90, 145] on div at bounding box center [93, 143] width 16 height 16
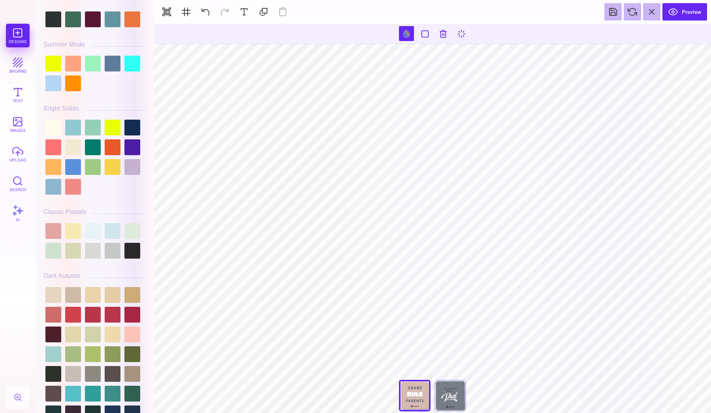
scroll to position [385, 0]
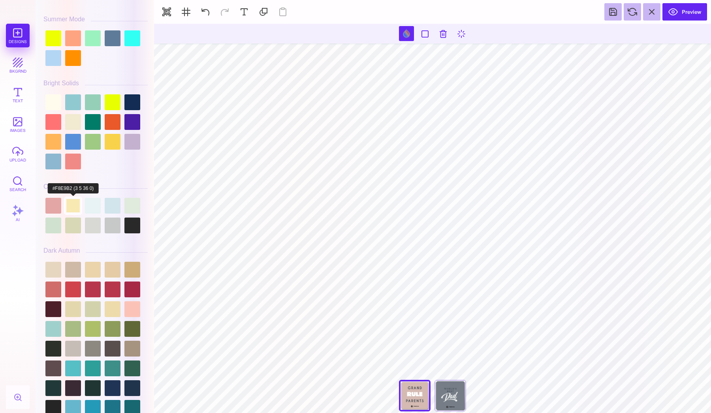
click at [74, 199] on div at bounding box center [73, 206] width 16 height 16
click at [87, 204] on div at bounding box center [93, 206] width 16 height 16
click at [104, 206] on div at bounding box center [95, 216] width 104 height 40
click at [117, 208] on div at bounding box center [113, 206] width 16 height 16
click at [137, 206] on div at bounding box center [133, 206] width 16 height 16
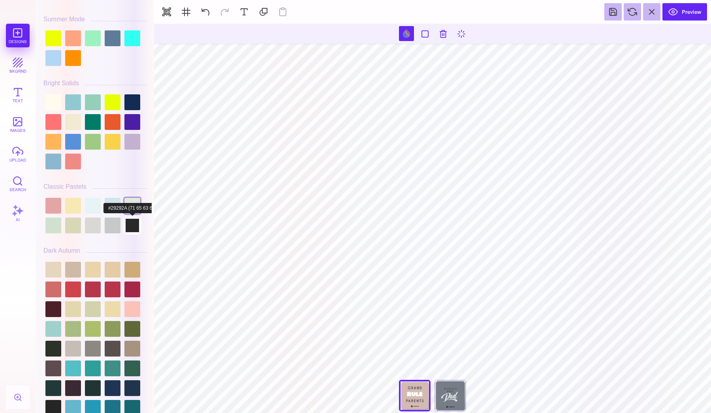
click at [126, 225] on div at bounding box center [133, 226] width 16 height 16
click at [117, 225] on div at bounding box center [113, 226] width 16 height 16
click at [87, 229] on div at bounding box center [93, 226] width 16 height 16
click at [76, 227] on div at bounding box center [73, 226] width 16 height 16
click at [59, 226] on div at bounding box center [53, 226] width 16 height 16
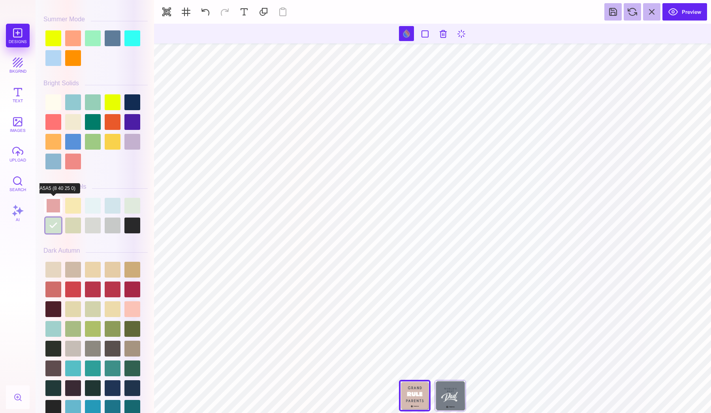
click at [59, 210] on div at bounding box center [53, 206] width 16 height 16
click at [59, 226] on div at bounding box center [53, 226] width 16 height 16
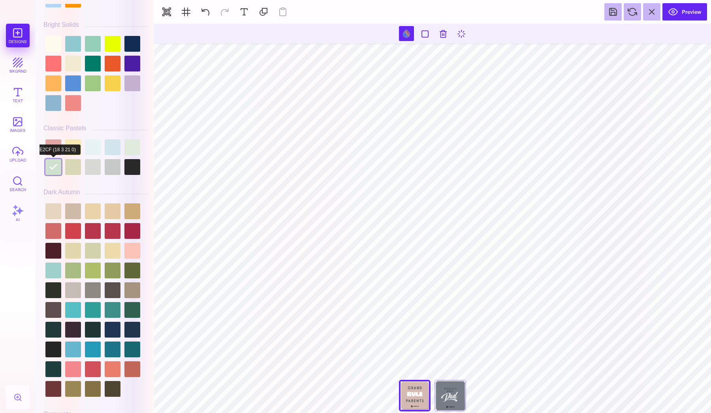
scroll to position [463, 0]
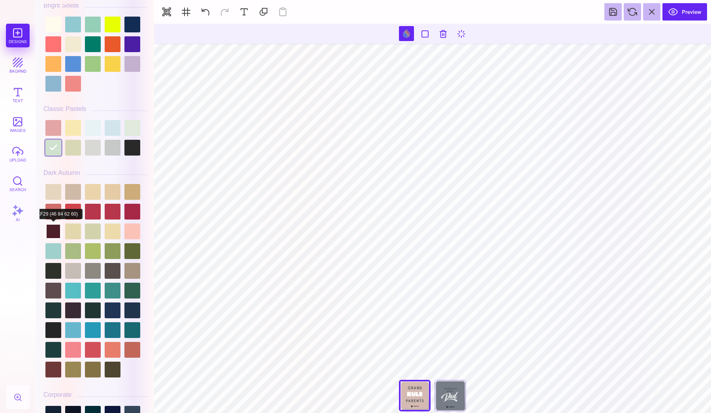
click at [61, 224] on div at bounding box center [53, 232] width 16 height 16
click at [76, 204] on div at bounding box center [73, 212] width 16 height 16
click at [81, 204] on div at bounding box center [73, 212] width 16 height 16
click at [117, 198] on div at bounding box center [113, 192] width 16 height 16
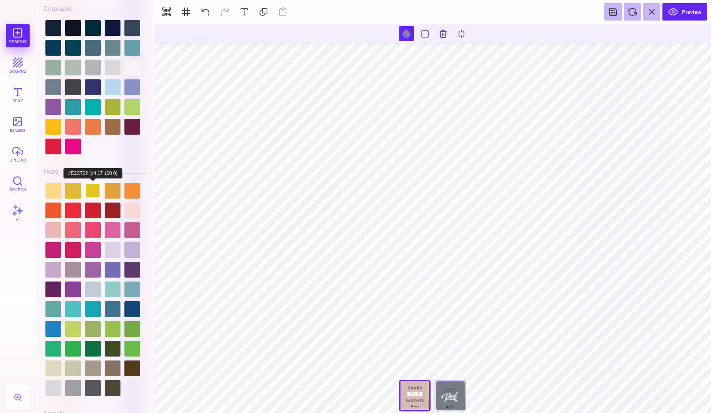
scroll to position [859, 0]
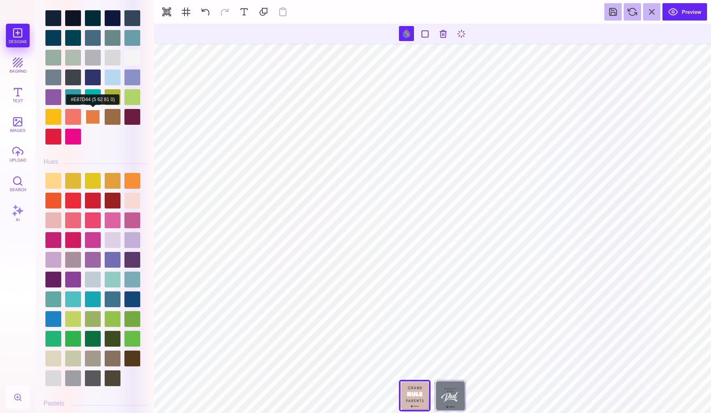
click at [94, 119] on div at bounding box center [93, 117] width 16 height 16
click at [133, 180] on div at bounding box center [133, 181] width 16 height 16
click at [71, 200] on div at bounding box center [73, 201] width 16 height 16
click at [57, 200] on div at bounding box center [53, 201] width 16 height 16
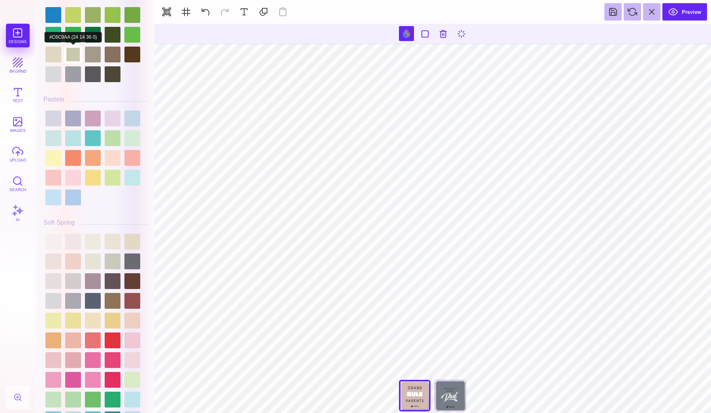
scroll to position [1203, 0]
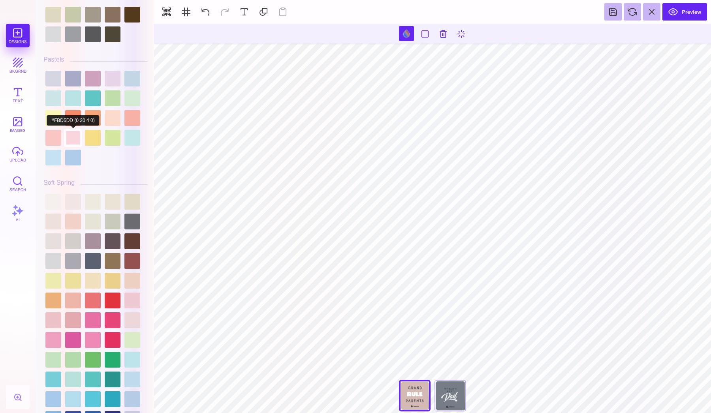
click at [70, 130] on div at bounding box center [73, 138] width 16 height 16
click at [65, 130] on div at bounding box center [73, 138] width 16 height 16
click at [74, 130] on div at bounding box center [73, 138] width 16 height 16
click at [93, 113] on div at bounding box center [93, 118] width 16 height 16
click at [68, 116] on div at bounding box center [73, 118] width 16 height 16
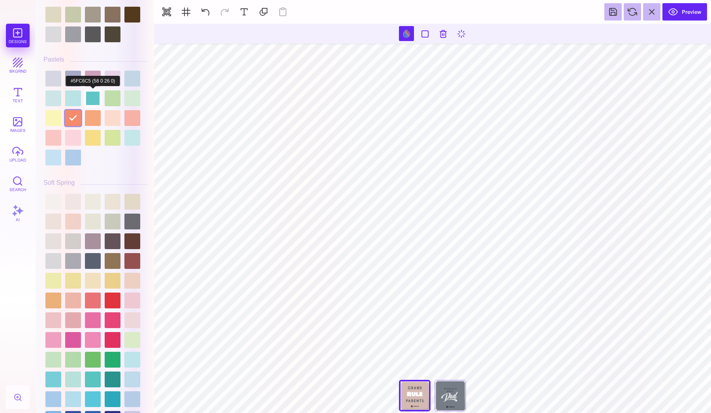
click at [87, 104] on div at bounding box center [93, 99] width 16 height 16
click at [117, 80] on div at bounding box center [113, 79] width 16 height 16
click at [130, 80] on div at bounding box center [133, 79] width 16 height 16
click at [130, 106] on div at bounding box center [133, 99] width 16 height 16
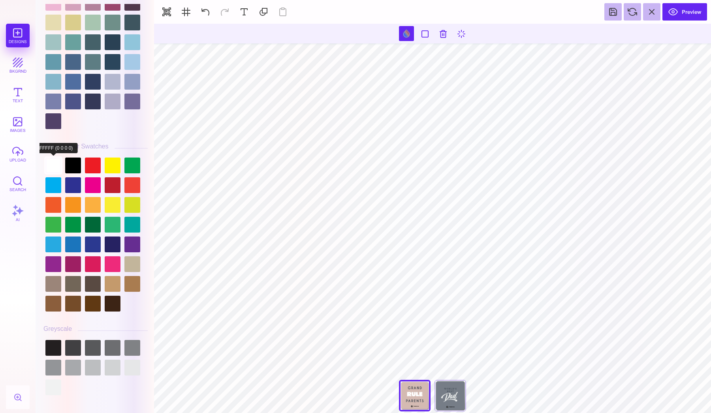
click at [54, 162] on div at bounding box center [53, 166] width 16 height 16
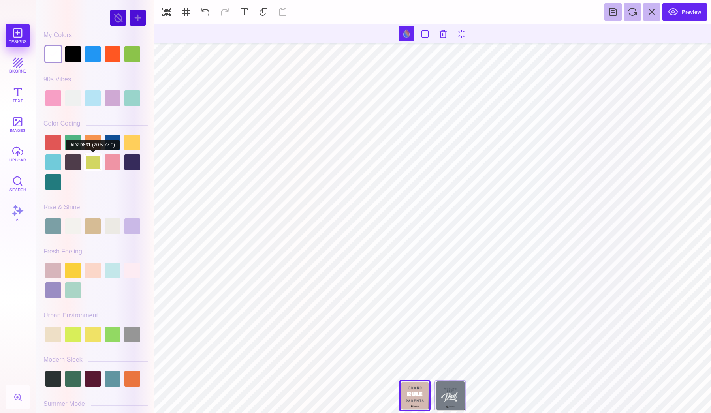
scroll to position [0, 0]
click at [96, 155] on div at bounding box center [93, 163] width 16 height 16
click at [96, 136] on div at bounding box center [93, 143] width 16 height 16
click at [91, 101] on div at bounding box center [93, 99] width 16 height 16
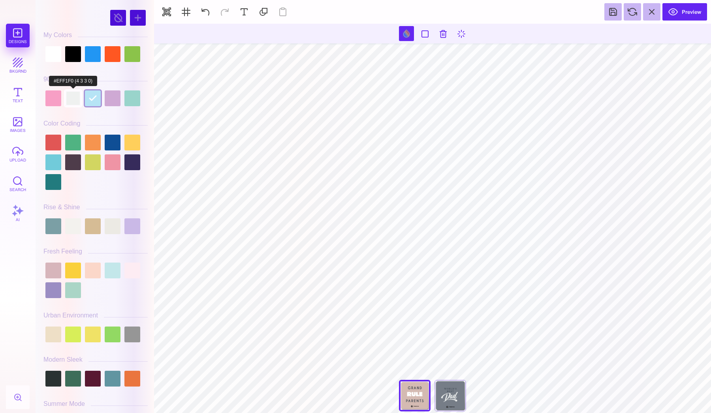
click at [72, 104] on div at bounding box center [73, 99] width 16 height 16
click at [94, 143] on div at bounding box center [93, 143] width 16 height 16
click at [109, 234] on div at bounding box center [113, 227] width 16 height 16
click at [96, 229] on div at bounding box center [93, 227] width 16 height 16
click at [72, 227] on div at bounding box center [73, 227] width 16 height 16
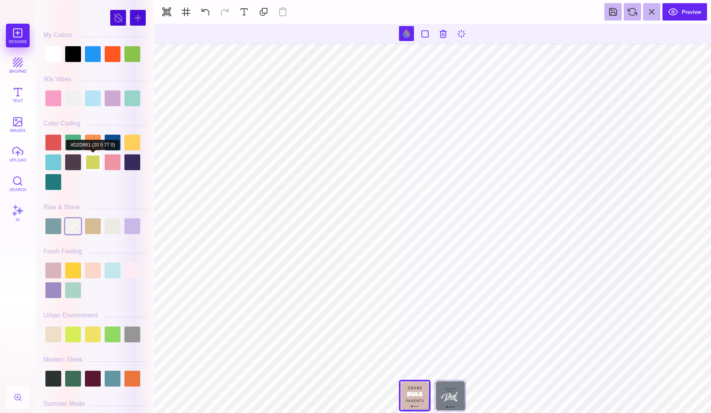
click at [89, 164] on div at bounding box center [93, 163] width 16 height 16
click at [93, 146] on div at bounding box center [93, 143] width 16 height 16
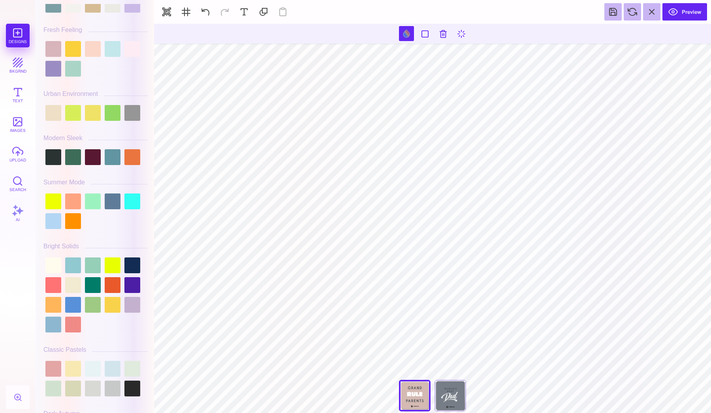
scroll to position [222, 0]
click at [73, 198] on div at bounding box center [73, 201] width 16 height 16
type input "#FFA480"
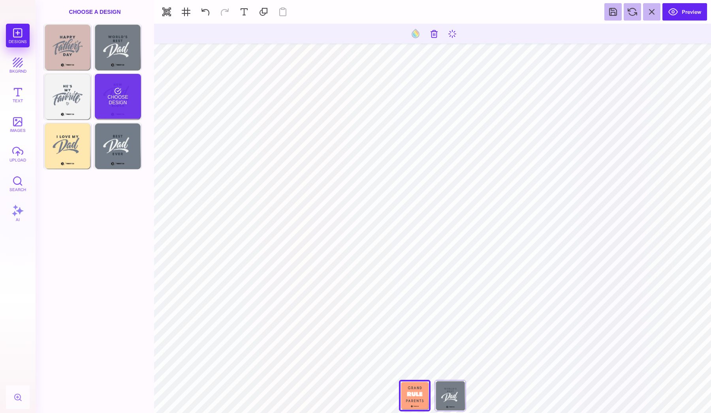
type input "#FFA480"
click at [17, 66] on button "bkgrnd" at bounding box center [18, 65] width 24 height 24
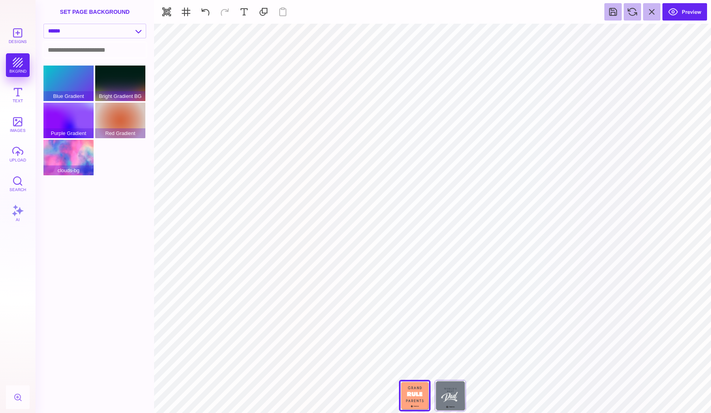
click at [63, 50] on input at bounding box center [95, 50] width 102 height 15
click at [19, 57] on div "Designs bkgrnd Text images upload Search AI" at bounding box center [18, 219] width 36 height 390
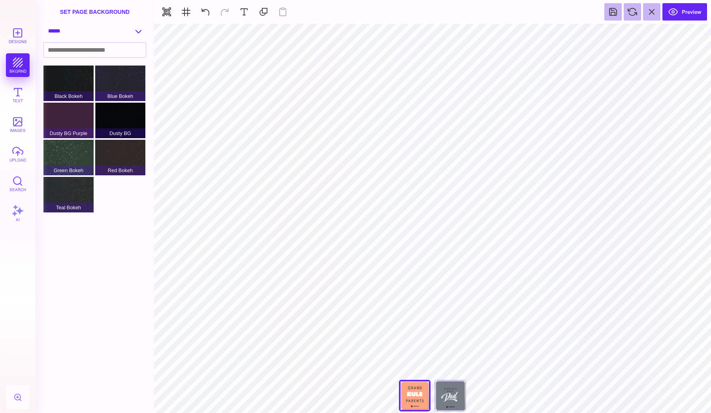
click at [69, 24] on div "**********" at bounding box center [94, 31] width 103 height 15
select select "**********"
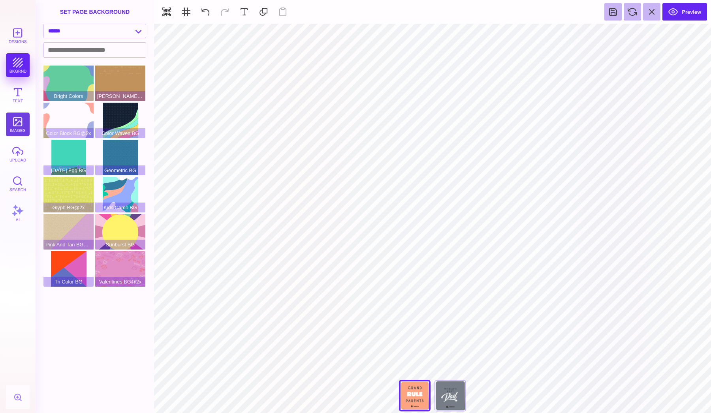
click at [18, 123] on button "images" at bounding box center [18, 125] width 24 height 24
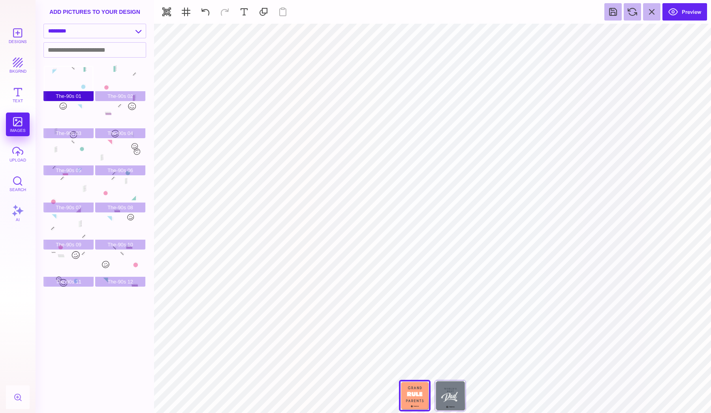
click at [62, 87] on div "The-90s 01" at bounding box center [68, 84] width 50 height 36
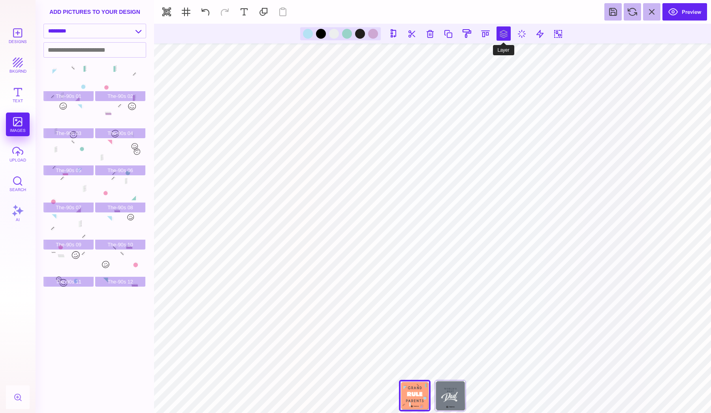
click at [506, 34] on button at bounding box center [504, 33] width 14 height 14
click at [495, 57] on button at bounding box center [495, 57] width 16 height 16
click at [487, 36] on button at bounding box center [486, 33] width 14 height 14
click at [502, 32] on button at bounding box center [504, 33] width 14 height 14
click at [493, 55] on button at bounding box center [495, 57] width 16 height 16
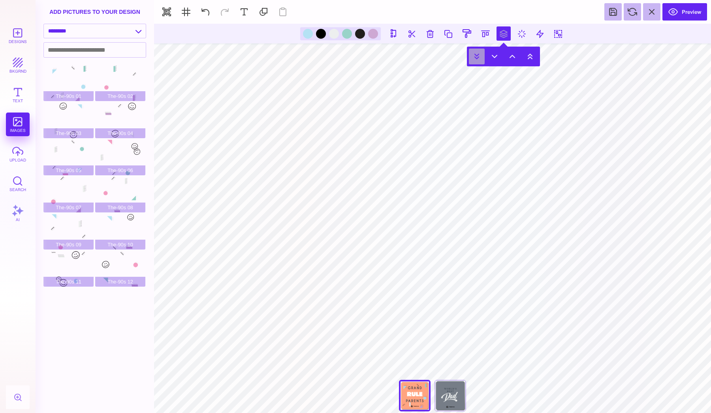
click at [477, 53] on button at bounding box center [477, 57] width 16 height 16
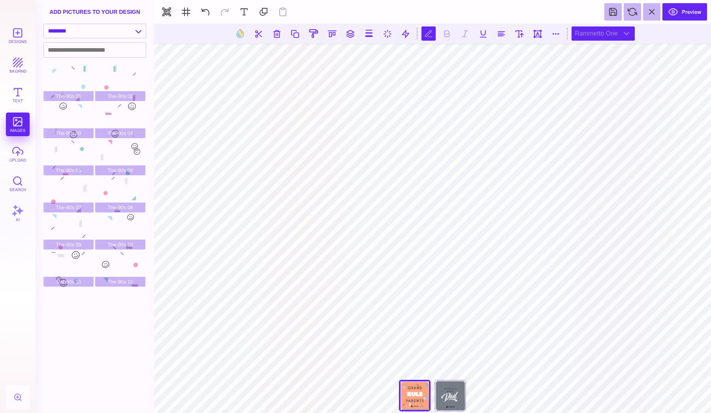
click at [605, 30] on div "Rammetto One" at bounding box center [603, 33] width 63 height 14
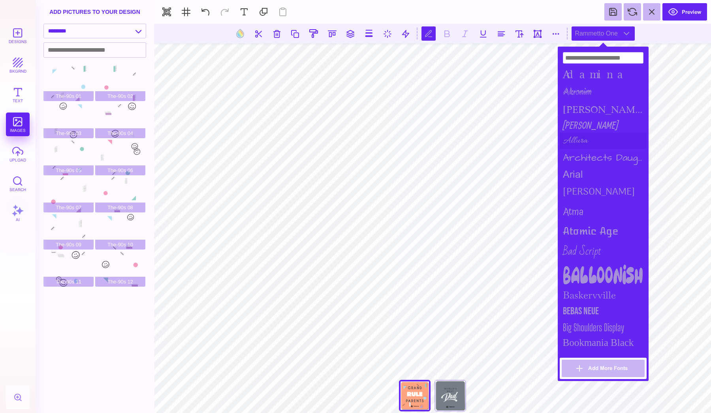
click at [577, 136] on div "Allura" at bounding box center [603, 141] width 87 height 16
click at [577, 152] on div "Architects Daughter" at bounding box center [603, 158] width 87 height 18
click at [573, 172] on div "arial" at bounding box center [603, 174] width 87 height 15
click at [573, 184] on div "Arima Madurai" at bounding box center [603, 192] width 87 height 20
click at [572, 210] on div "Atma" at bounding box center [603, 212] width 87 height 20
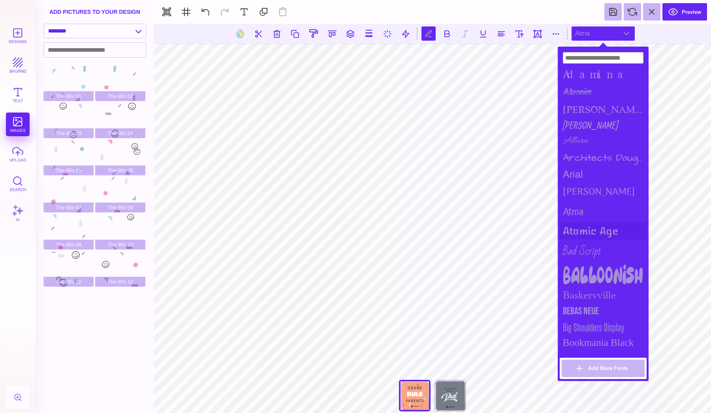
click at [570, 230] on div "Atomic Age" at bounding box center [603, 231] width 87 height 17
click at [570, 245] on div "Bad Script" at bounding box center [603, 251] width 87 height 23
click at [570, 256] on div "Bad Script" at bounding box center [603, 251] width 87 height 23
click at [572, 274] on div "Balloonish" at bounding box center [603, 275] width 87 height 24
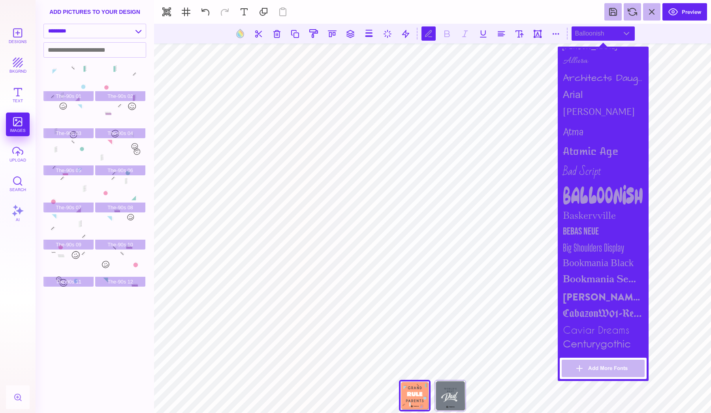
scroll to position [85, 0]
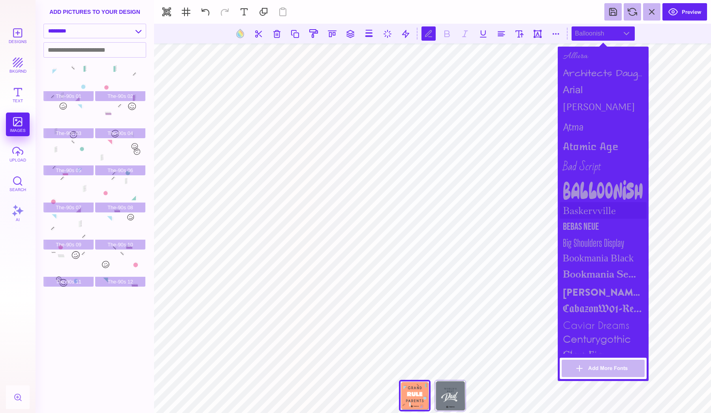
click at [585, 211] on div "Baskervville" at bounding box center [603, 210] width 87 height 17
click at [585, 215] on div "Baskervville" at bounding box center [603, 210] width 87 height 17
click at [585, 221] on div "Bebas Neue" at bounding box center [603, 227] width 87 height 16
click at [583, 242] on div "Big Shoulders Display" at bounding box center [603, 243] width 87 height 16
click at [586, 258] on div "Bookmania Black" at bounding box center [603, 258] width 87 height 15
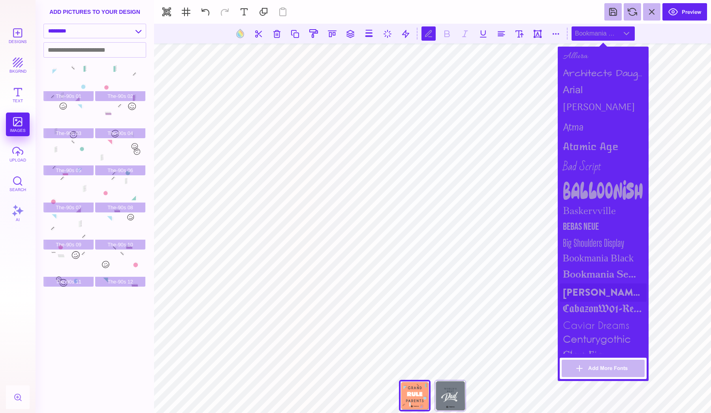
click at [585, 284] on div "Brandon Grotesque Black" at bounding box center [603, 293] width 87 height 18
click at [585, 286] on div "Brandon Grotesque Black" at bounding box center [603, 293] width 87 height 18
click at [585, 293] on div "Brandon Grotesque Black" at bounding box center [603, 293] width 87 height 18
click at [585, 302] on div "CabazonW01-Regular" at bounding box center [603, 310] width 87 height 16
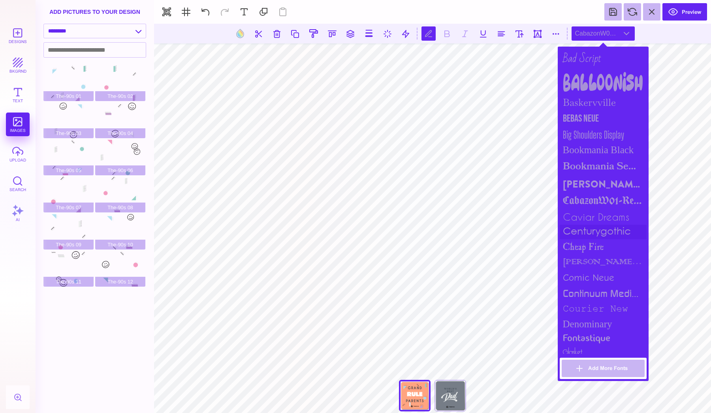
scroll to position [194, 0]
click at [578, 242] on div "cheap fire" at bounding box center [603, 246] width 87 height 16
click at [578, 255] on div "colonna mt" at bounding box center [603, 261] width 87 height 15
click at [577, 271] on div "Comic Neue" at bounding box center [603, 276] width 87 height 15
click at [577, 292] on div "continuum medium" at bounding box center [603, 292] width 87 height 16
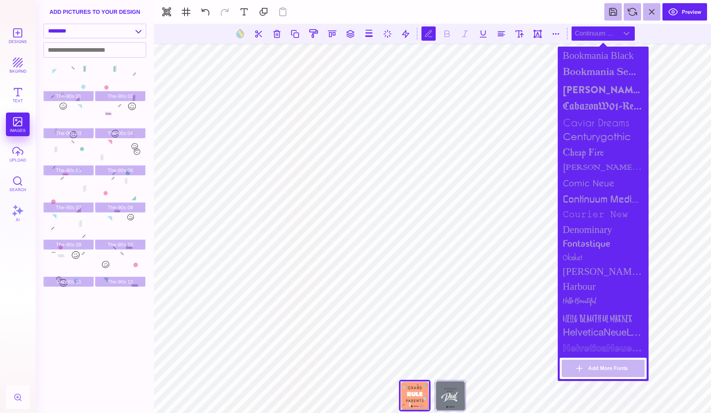
scroll to position [338, 0]
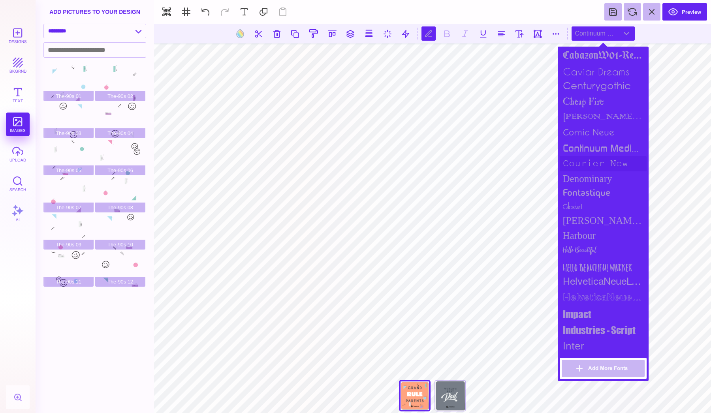
click at [586, 163] on div "courier new" at bounding box center [603, 163] width 87 height 15
click at [584, 180] on div "Denominary" at bounding box center [603, 179] width 87 height 15
click at [583, 187] on div "fontastique" at bounding box center [603, 194] width 87 height 14
click at [579, 201] on div "glasket" at bounding box center [603, 206] width 87 height 13
click at [580, 215] on div "Goldman Sans Condensed" at bounding box center [603, 220] width 87 height 15
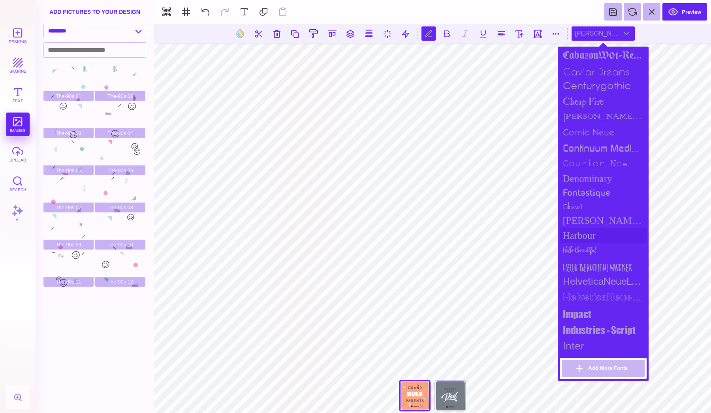
click at [580, 237] on div "Harbour" at bounding box center [603, 235] width 87 height 15
click at [576, 270] on div "Hello Beautiful Marker" at bounding box center [603, 267] width 87 height 16
click at [572, 307] on div "impact" at bounding box center [603, 315] width 87 height 16
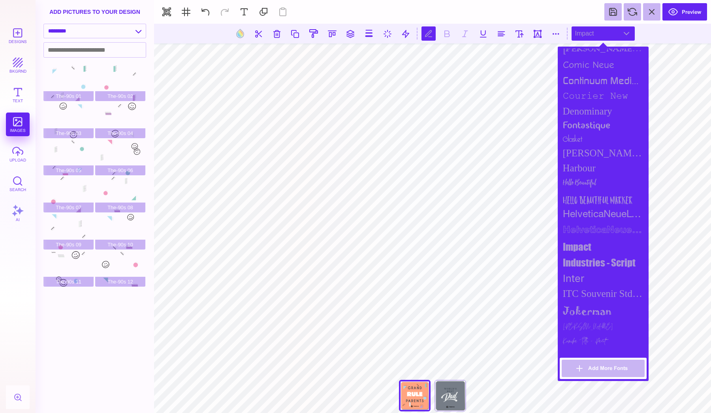
scroll to position [432, 0]
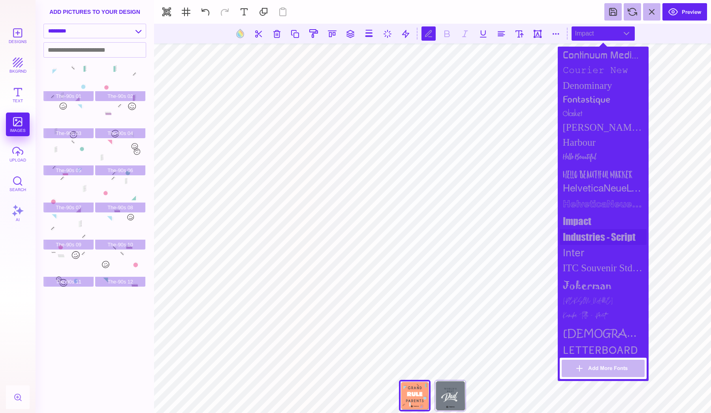
click at [582, 229] on div "Industries - Script" at bounding box center [603, 237] width 87 height 16
click at [580, 251] on div "Inter" at bounding box center [603, 253] width 87 height 16
click at [580, 266] on div "ITC Souvenir Std Medium" at bounding box center [603, 268] width 87 height 15
click at [576, 288] on div "jokerman" at bounding box center [603, 285] width 87 height 19
click at [576, 302] on div "Jonathan" at bounding box center [603, 302] width 87 height 15
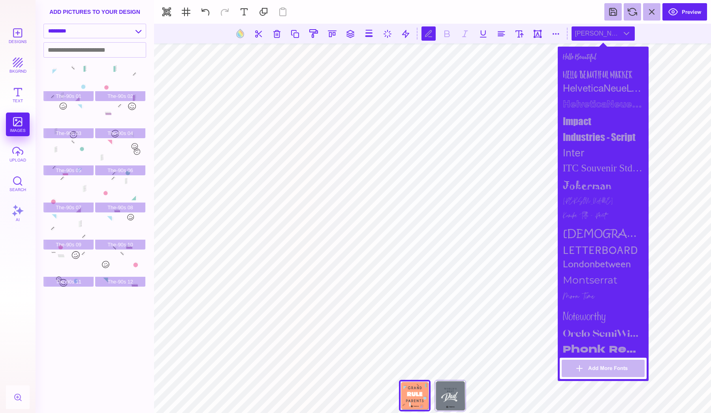
scroll to position [576, 0]
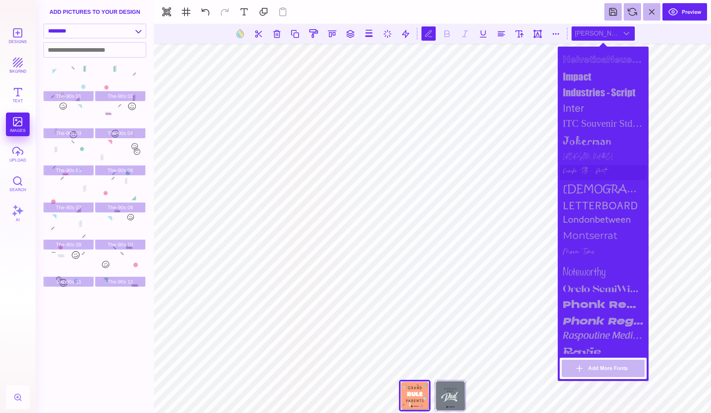
click at [576, 174] on div "Komika Title - Paint" at bounding box center [603, 172] width 87 height 15
click at [577, 198] on div "Letterboard" at bounding box center [603, 206] width 87 height 16
click at [579, 172] on div "Komika Title - Paint" at bounding box center [603, 172] width 87 height 15
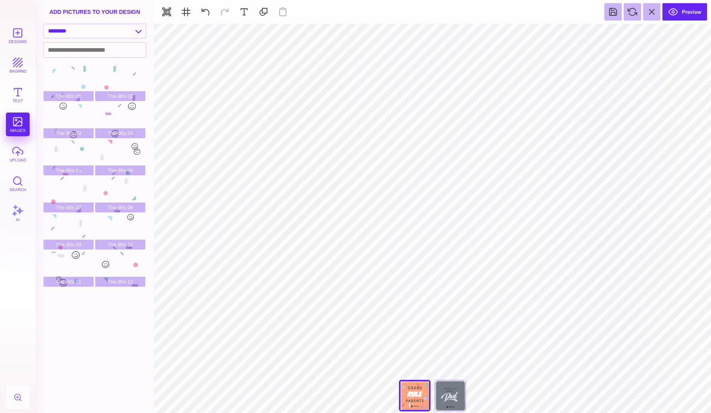
type input "#343E49"
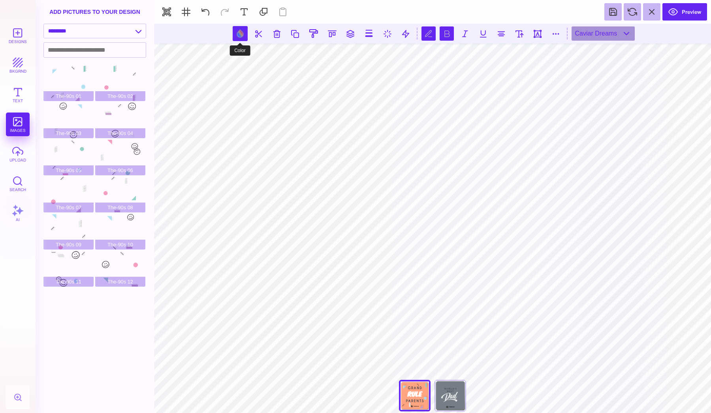
click at [243, 38] on button at bounding box center [240, 33] width 15 height 15
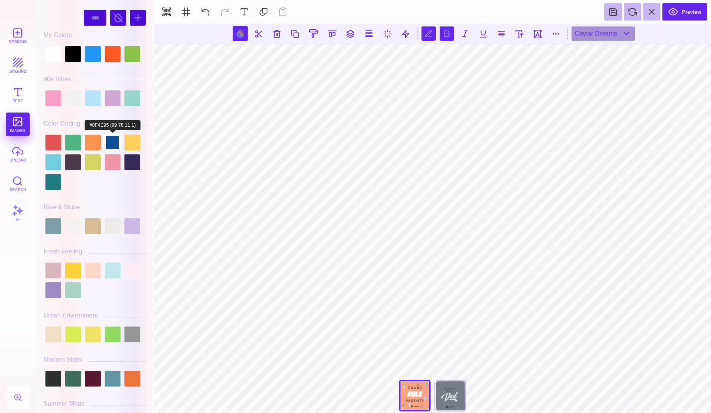
scroll to position [0, 0]
click at [75, 223] on div at bounding box center [73, 227] width 16 height 16
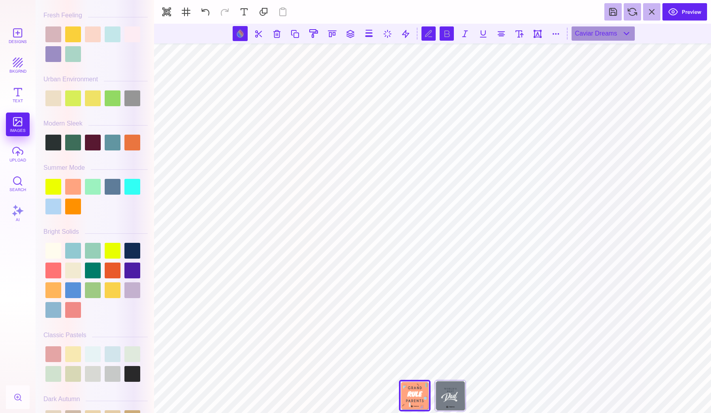
scroll to position [250, 0]
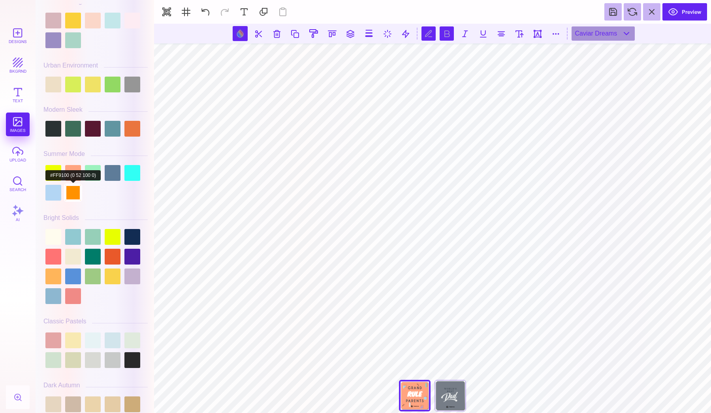
click at [74, 195] on div at bounding box center [73, 193] width 16 height 16
click at [56, 132] on div at bounding box center [53, 129] width 16 height 16
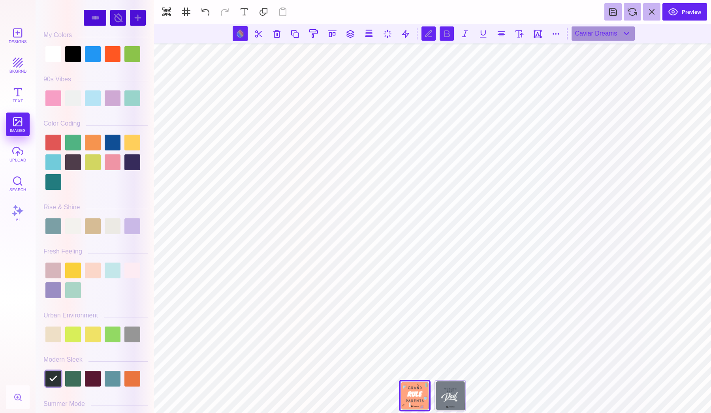
scroll to position [0, 0]
click at [74, 50] on div at bounding box center [73, 54] width 16 height 16
click at [61, 53] on div at bounding box center [95, 54] width 104 height 20
click at [59, 54] on div at bounding box center [53, 54] width 16 height 16
type input "#FFFFFF"
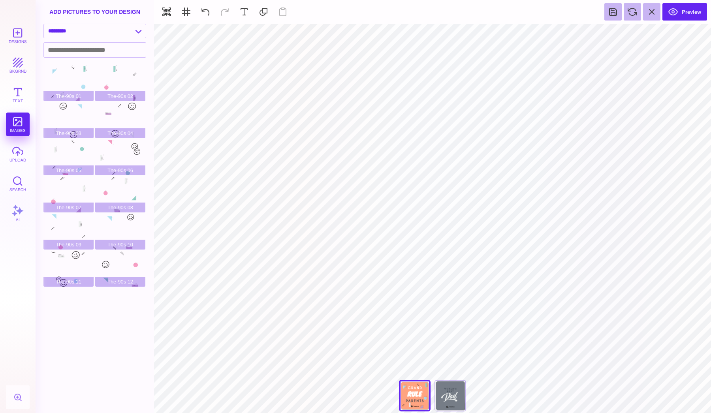
type input "#343E49"
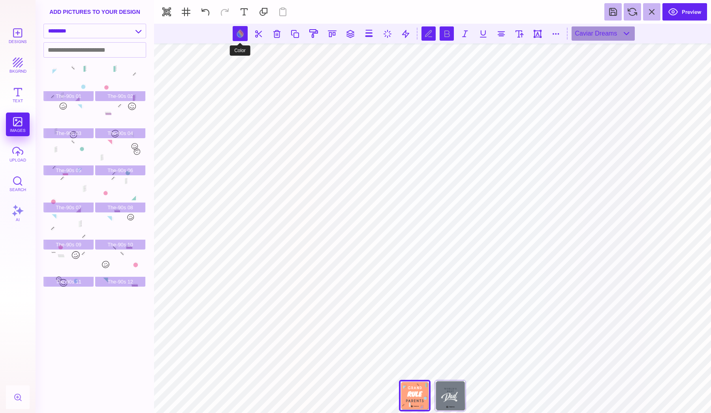
click at [243, 29] on button at bounding box center [240, 33] width 15 height 15
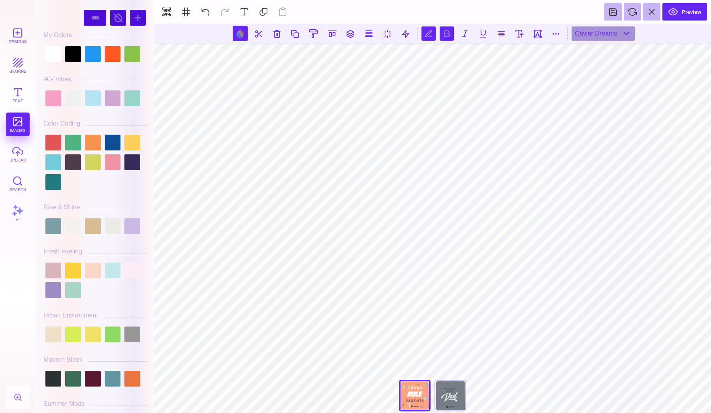
click at [45, 56] on div at bounding box center [95, 54] width 104 height 20
click at [55, 57] on div at bounding box center [53, 54] width 16 height 16
type input "#FFFFFF"
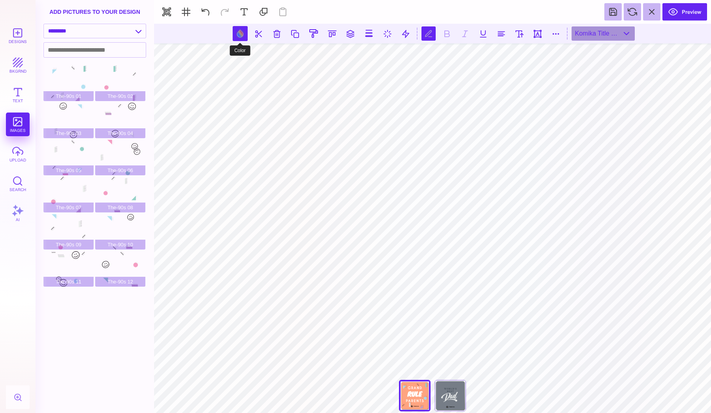
click at [243, 29] on button at bounding box center [240, 33] width 15 height 15
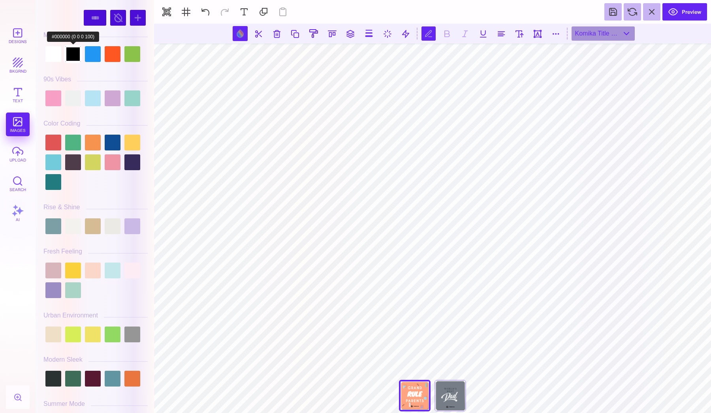
click at [77, 55] on div at bounding box center [73, 54] width 16 height 16
click at [96, 223] on div at bounding box center [93, 227] width 16 height 16
click at [74, 272] on div at bounding box center [73, 271] width 16 height 16
click at [53, 135] on div at bounding box center [53, 143] width 16 height 16
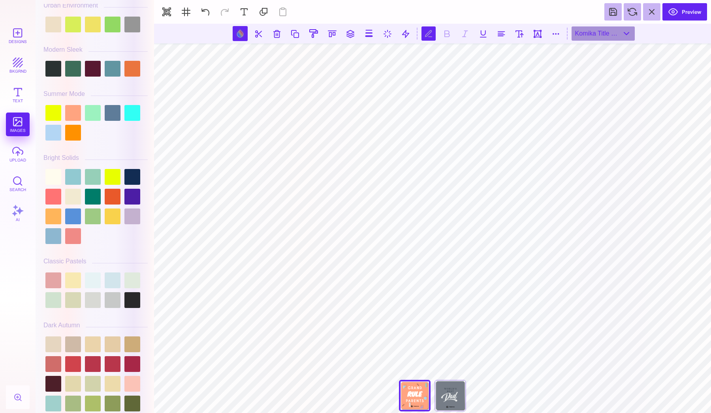
scroll to position [315, 0]
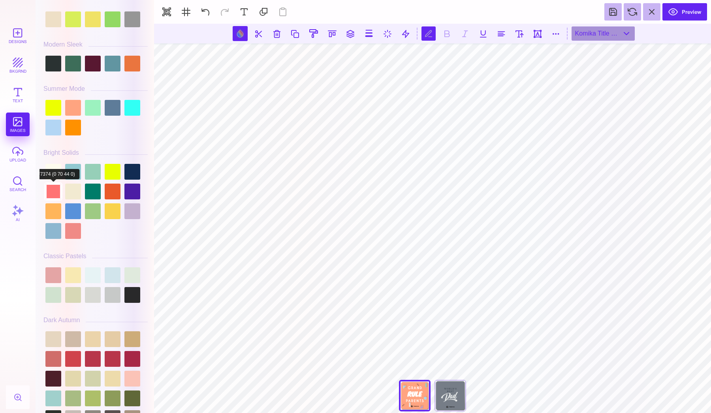
click at [52, 195] on div at bounding box center [53, 192] width 16 height 16
click at [70, 212] on div at bounding box center [73, 212] width 16 height 16
click at [75, 233] on div at bounding box center [73, 231] width 16 height 16
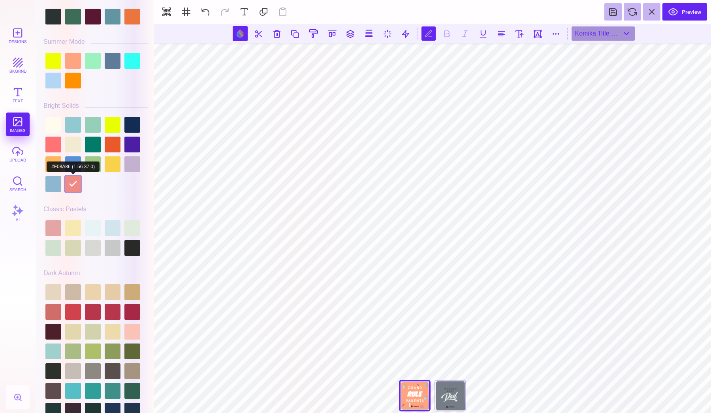
scroll to position [372, 0]
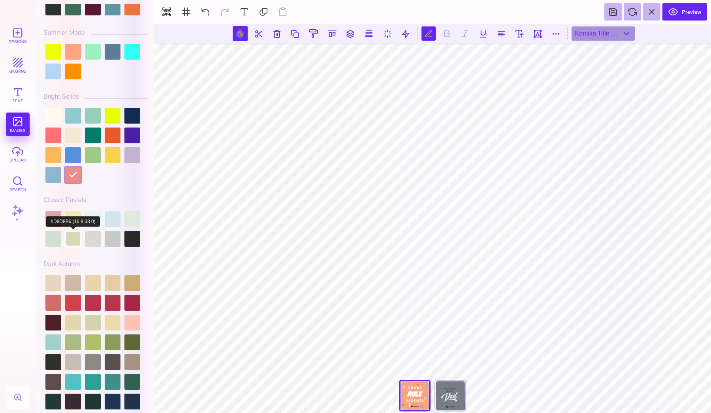
click at [75, 231] on div at bounding box center [73, 239] width 16 height 16
click at [65, 231] on div at bounding box center [73, 239] width 16 height 16
click at [123, 228] on div at bounding box center [95, 229] width 104 height 40
click at [124, 234] on div at bounding box center [95, 229] width 104 height 40
click at [130, 239] on div at bounding box center [133, 239] width 16 height 16
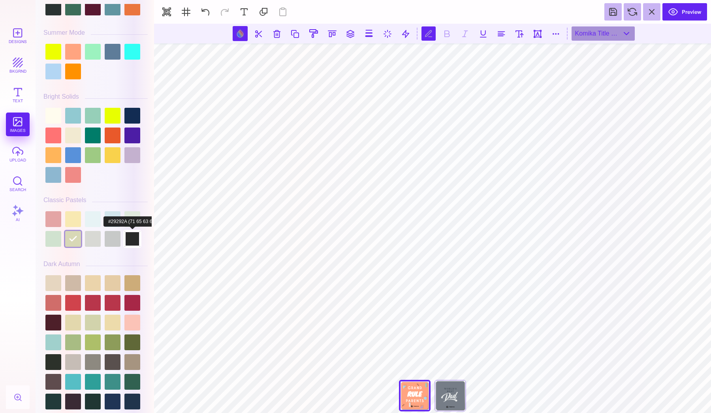
type input "#29292A"
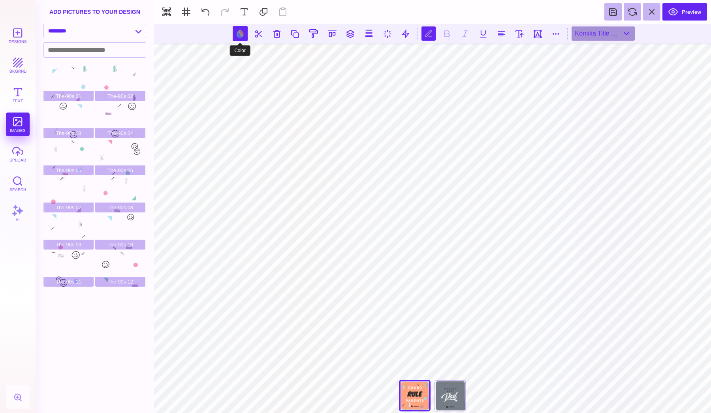
click at [247, 35] on button at bounding box center [240, 33] width 15 height 15
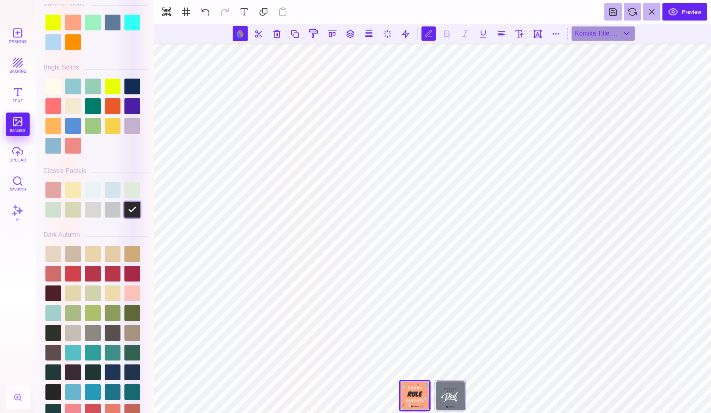
scroll to position [401, 0]
click at [55, 138] on div at bounding box center [53, 146] width 16 height 16
click at [61, 87] on div at bounding box center [53, 87] width 16 height 16
click at [72, 110] on div at bounding box center [73, 106] width 16 height 16
click at [133, 94] on div at bounding box center [95, 116] width 104 height 79
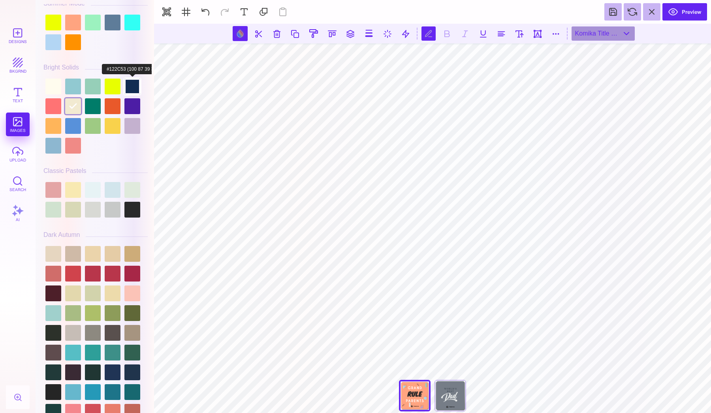
click at [133, 90] on div at bounding box center [133, 87] width 16 height 16
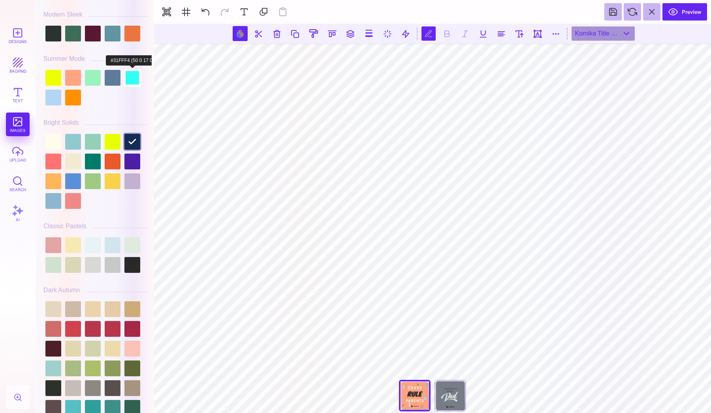
scroll to position [330, 0]
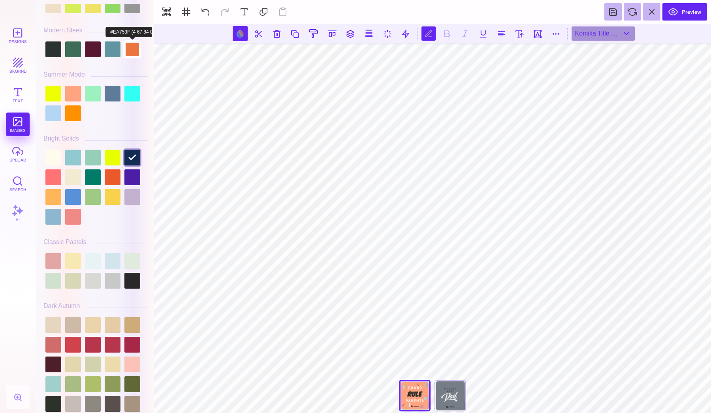
click at [135, 55] on div at bounding box center [133, 50] width 16 height 16
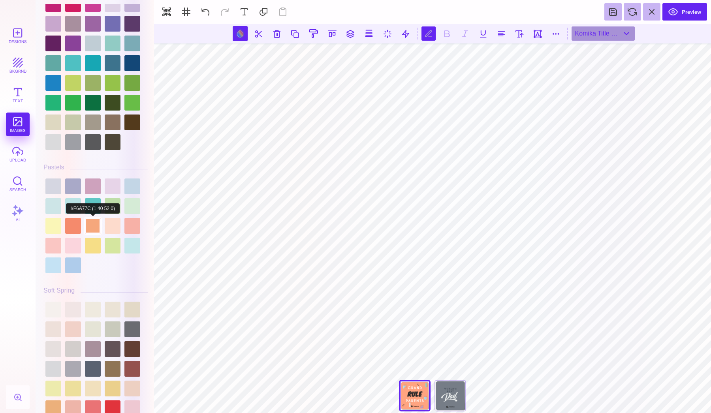
scroll to position [1094, 0]
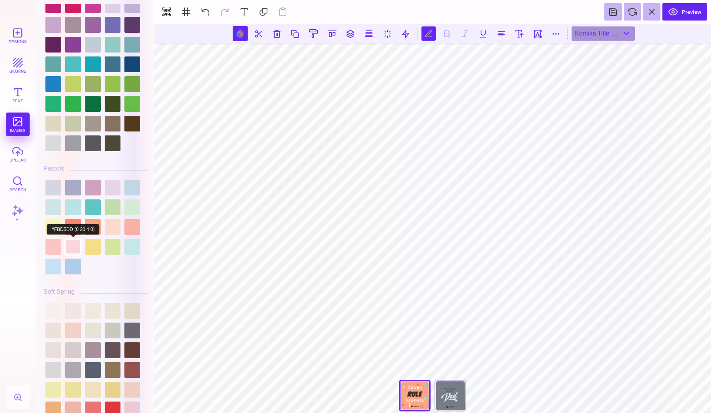
click at [69, 239] on div at bounding box center [73, 247] width 16 height 16
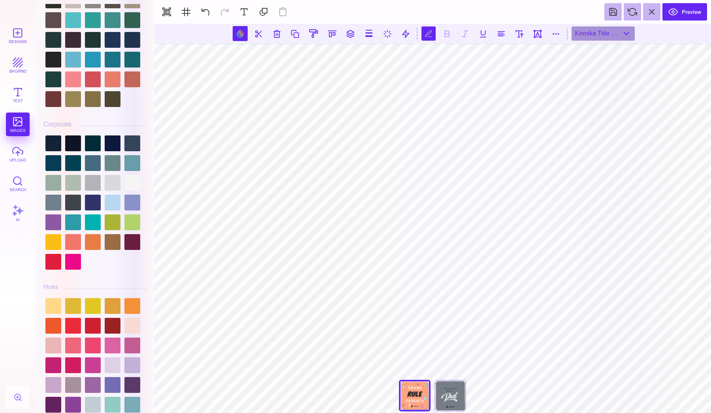
scroll to position [728, 0]
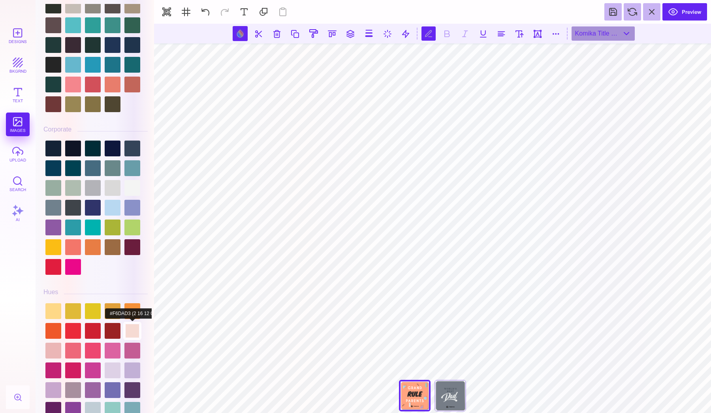
click at [132, 323] on div at bounding box center [133, 331] width 16 height 16
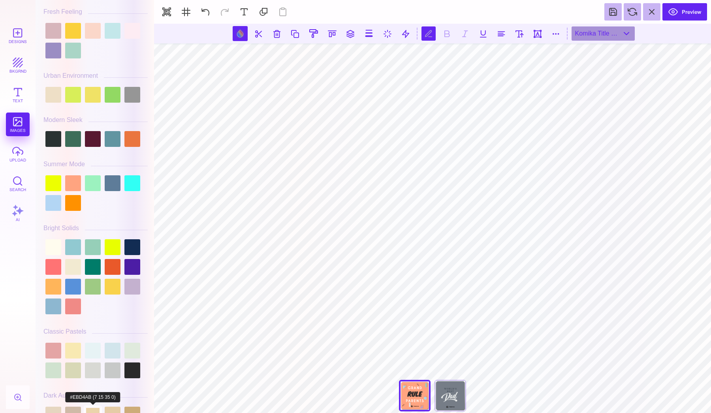
scroll to position [184, 0]
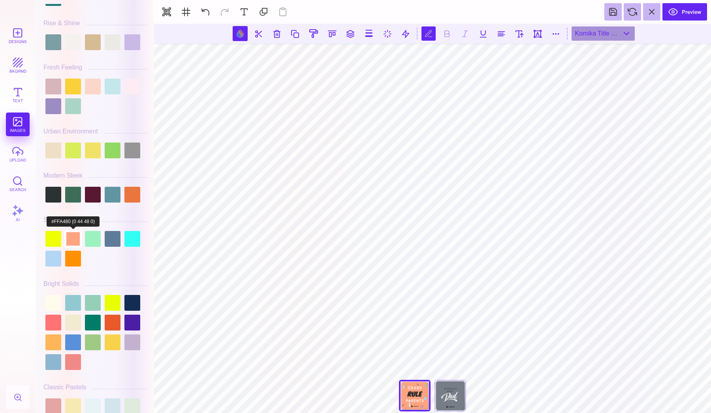
click at [74, 233] on div at bounding box center [73, 239] width 16 height 16
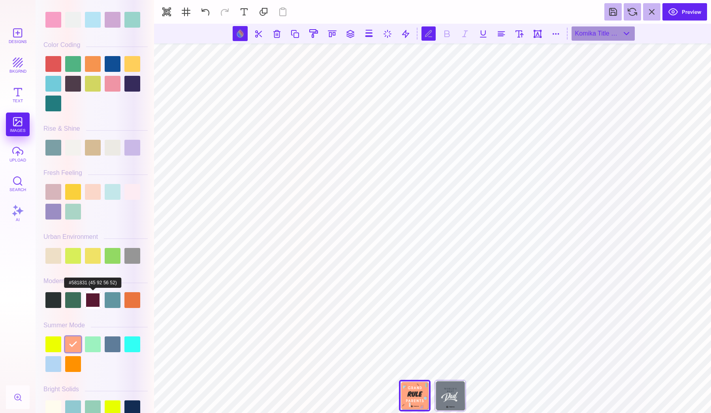
scroll to position [44, 0]
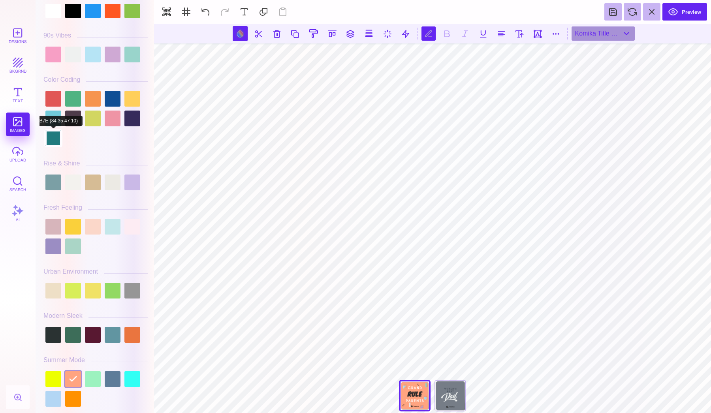
click at [55, 142] on div at bounding box center [53, 138] width 16 height 16
click at [53, 221] on div at bounding box center [53, 227] width 16 height 16
click at [49, 96] on div at bounding box center [53, 99] width 16 height 16
click at [74, 98] on div at bounding box center [73, 99] width 16 height 16
click at [99, 100] on div at bounding box center [93, 99] width 16 height 16
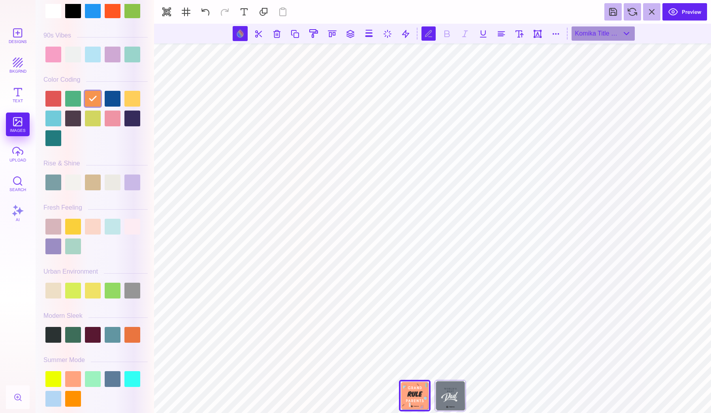
click at [121, 102] on div at bounding box center [95, 118] width 104 height 59
click at [142, 104] on div at bounding box center [95, 118] width 104 height 59
click at [136, 104] on div at bounding box center [133, 99] width 16 height 16
click at [136, 132] on div at bounding box center [95, 118] width 104 height 59
click at [136, 121] on div at bounding box center [133, 119] width 16 height 16
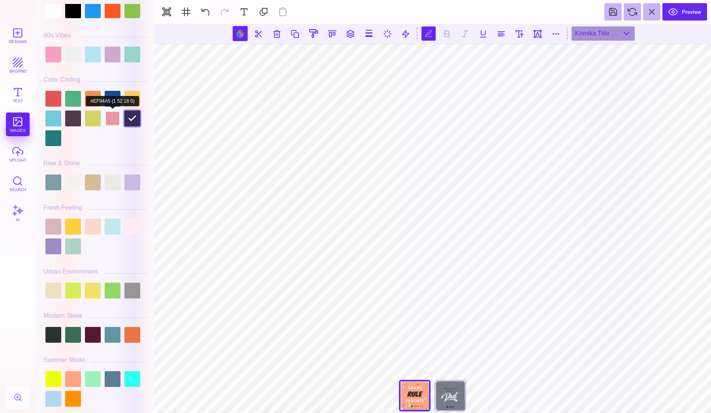
click at [113, 124] on div at bounding box center [113, 119] width 16 height 16
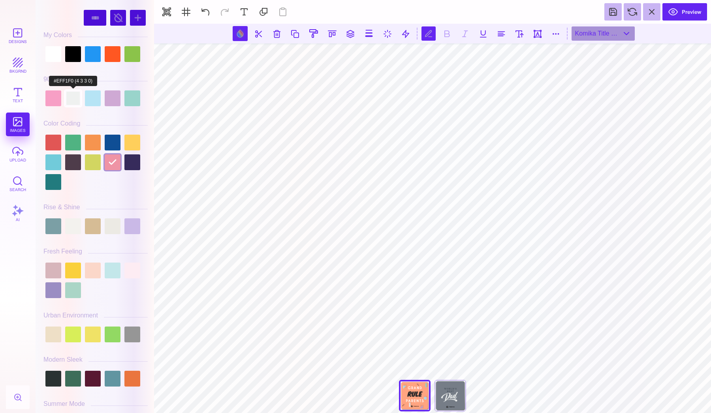
scroll to position [0, 0]
click at [78, 105] on div at bounding box center [73, 99] width 16 height 16
click at [90, 104] on div at bounding box center [93, 99] width 16 height 16
click at [107, 107] on div at bounding box center [95, 99] width 104 height 20
click at [74, 100] on div at bounding box center [73, 99] width 16 height 16
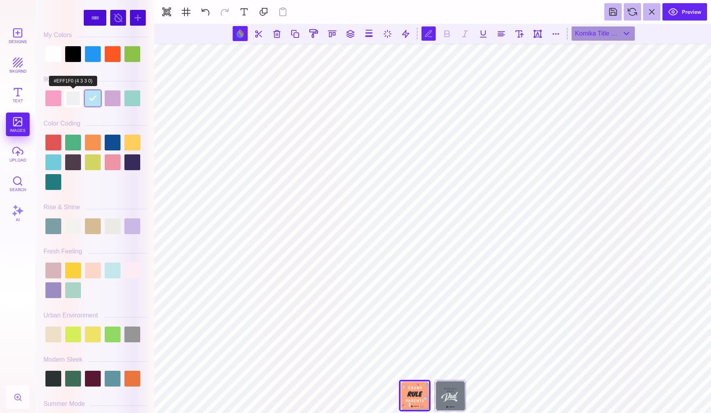
type input "#EFF1F0"
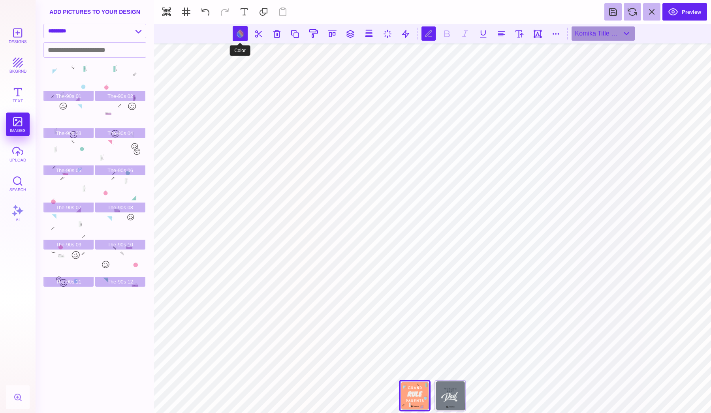
click at [242, 32] on button at bounding box center [240, 33] width 15 height 15
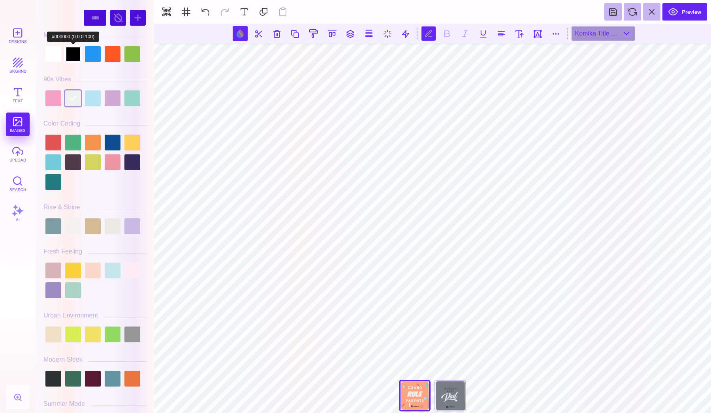
click at [78, 57] on div at bounding box center [73, 54] width 16 height 16
click at [114, 59] on div at bounding box center [113, 54] width 16 height 16
click at [136, 61] on div at bounding box center [133, 54] width 16 height 16
click at [134, 95] on div at bounding box center [133, 99] width 16 height 16
click at [110, 97] on div at bounding box center [113, 99] width 16 height 16
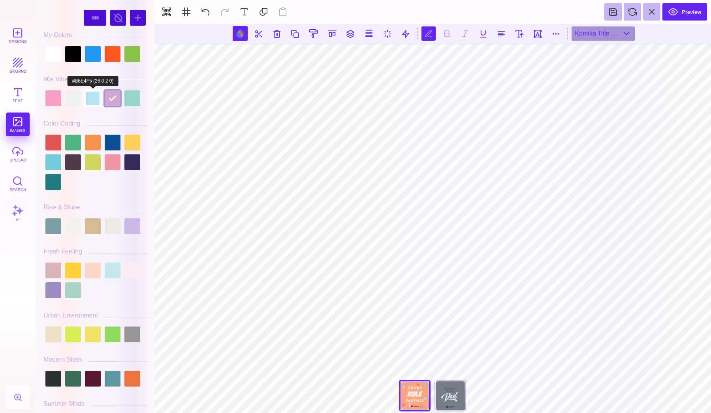
click at [89, 102] on div at bounding box center [93, 99] width 16 height 16
click at [71, 101] on div at bounding box center [73, 99] width 16 height 16
click at [51, 100] on div at bounding box center [53, 99] width 16 height 16
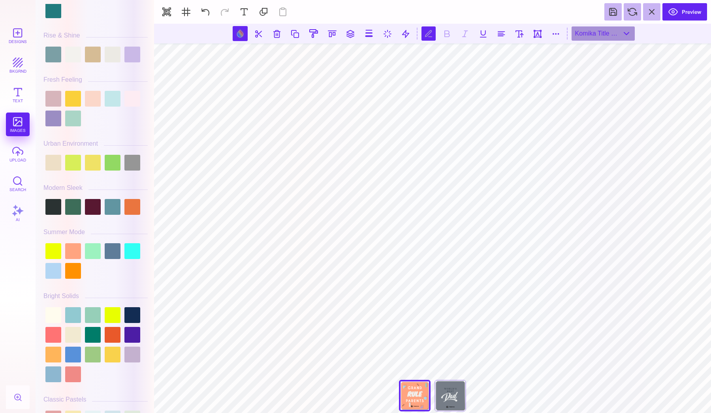
scroll to position [152, 0]
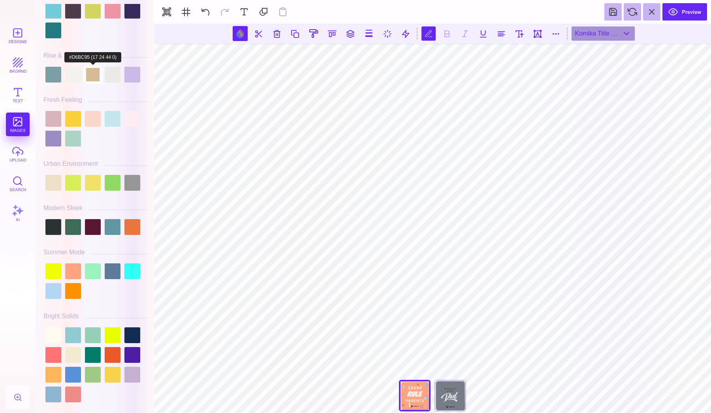
click at [94, 82] on div at bounding box center [93, 75] width 16 height 16
click at [75, 82] on div at bounding box center [73, 75] width 16 height 16
click at [58, 80] on div at bounding box center [53, 75] width 16 height 16
click at [111, 118] on div at bounding box center [113, 119] width 16 height 16
type input "#C3E7EA"
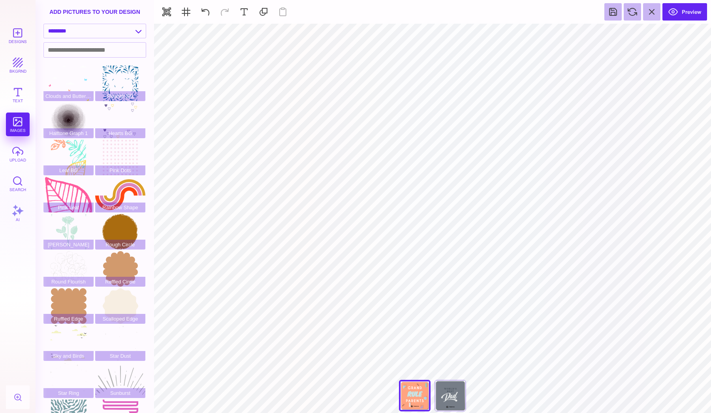
scroll to position [0, 0]
click at [98, 39] on div "**********" at bounding box center [95, 33] width 119 height 19
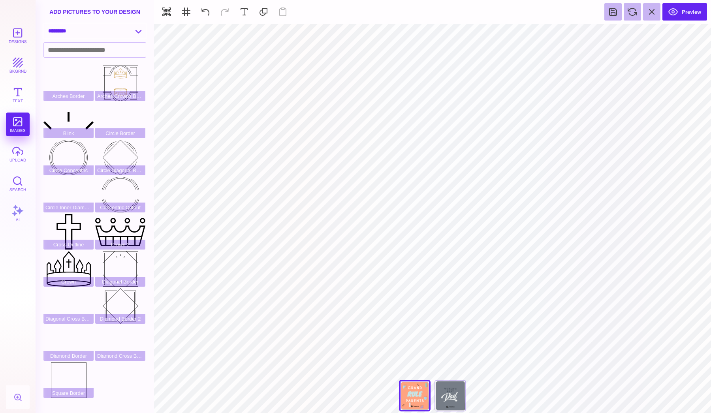
select select "**********"
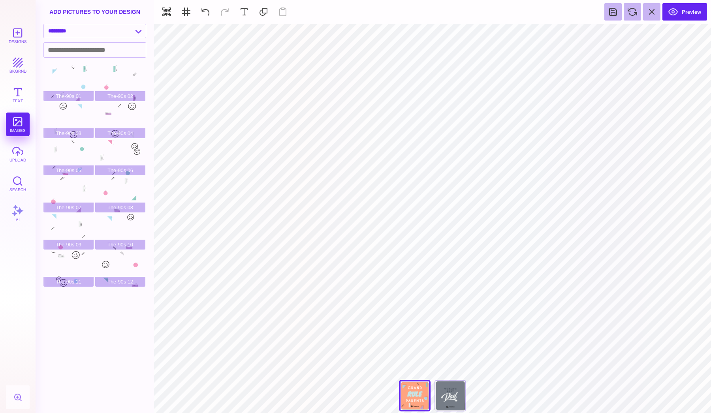
type input "#000000"
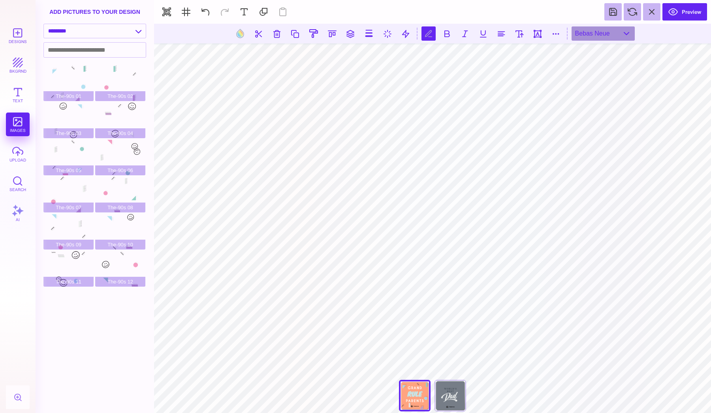
scroll to position [0, 1]
type textarea "*********"
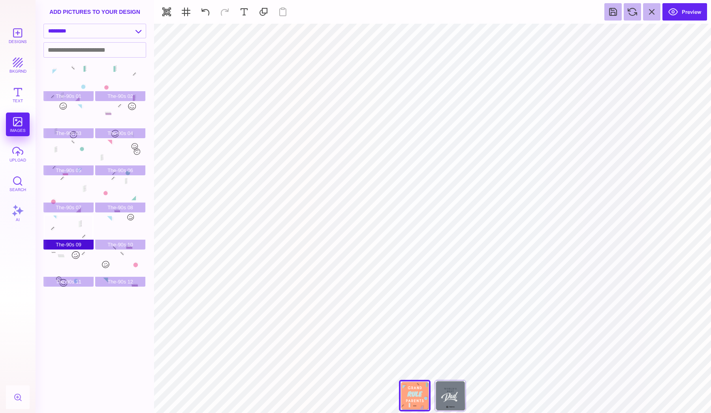
click at [88, 227] on div "The-90s 09" at bounding box center [68, 232] width 50 height 36
click at [124, 80] on div "The-90s 02" at bounding box center [120, 84] width 50 height 36
type input "#F49EC4"
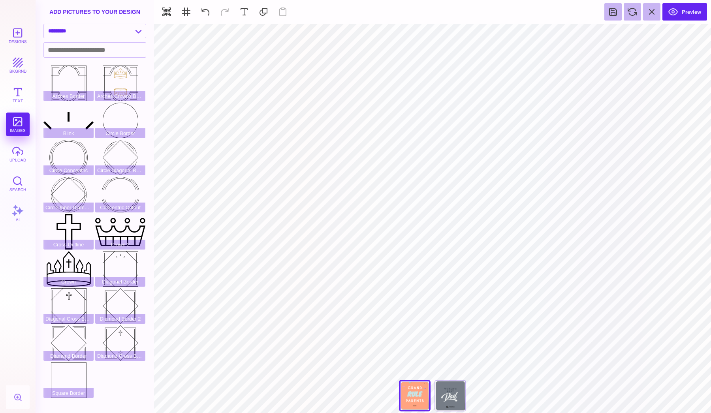
click at [88, 21] on div "add pictures to your design" at bounding box center [95, 12] width 119 height 24
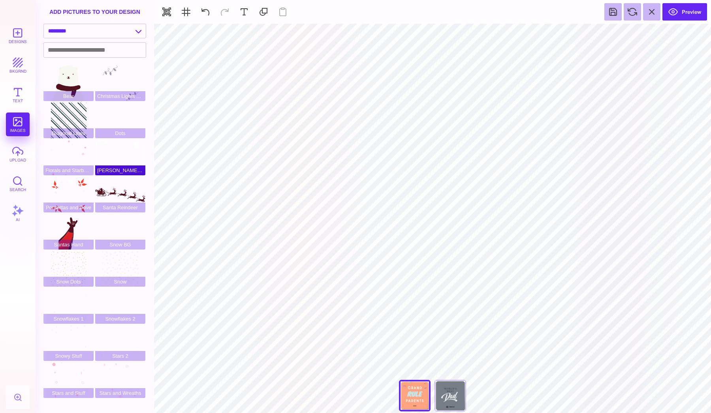
scroll to position [0, 0]
select select "**********"
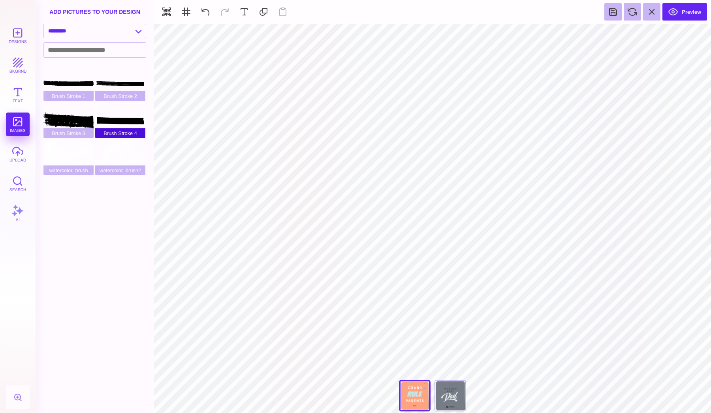
click at [113, 117] on div "Brush Stroke 4" at bounding box center [120, 121] width 50 height 36
type input "#000000"
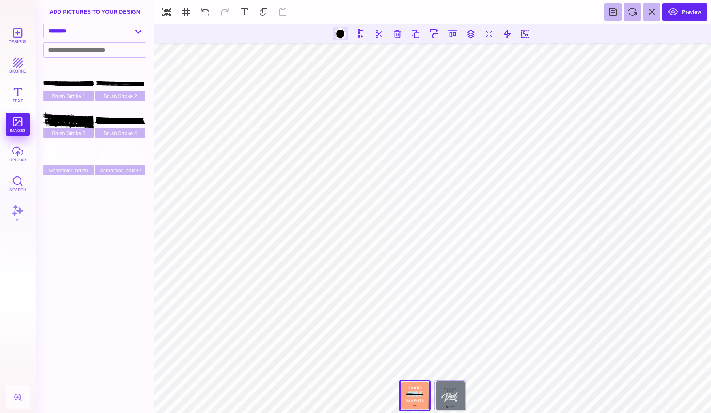
click at [337, 32] on div at bounding box center [341, 34] width 10 height 10
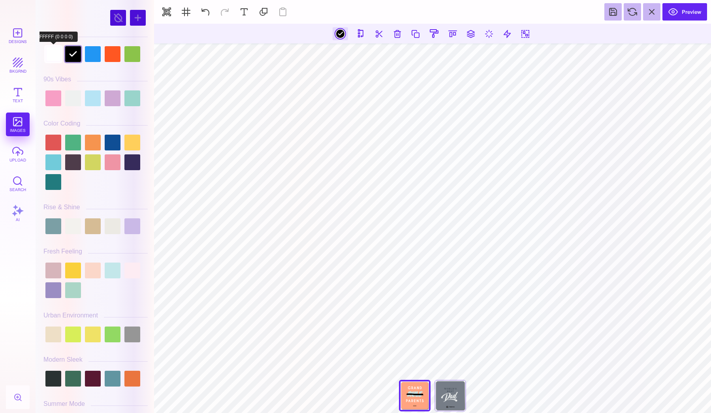
click at [49, 56] on div at bounding box center [53, 54] width 16 height 16
click at [477, 35] on button at bounding box center [471, 33] width 14 height 14
click at [481, 60] on button at bounding box center [480, 57] width 16 height 16
click at [469, 57] on button at bounding box center [463, 57] width 16 height 16
click at [468, 57] on button at bounding box center [463, 57] width 16 height 16
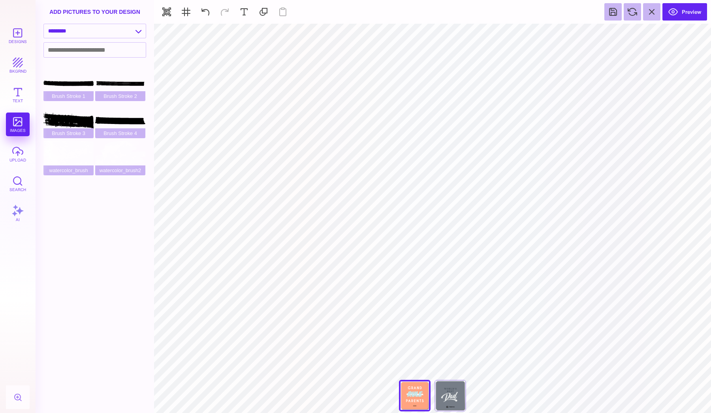
type input "#FFA480"
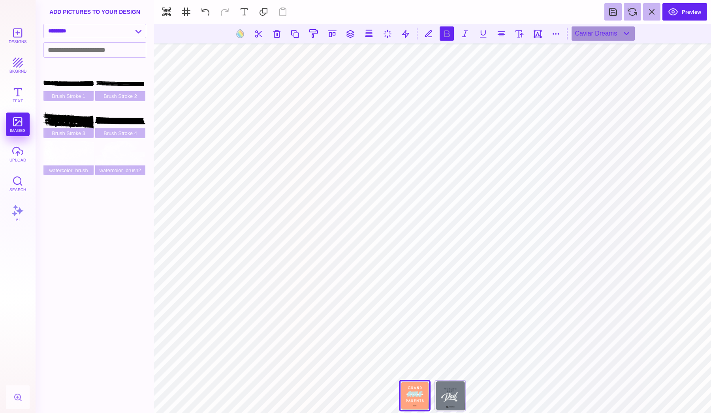
type input "#FFFFFF"
click at [243, 31] on button at bounding box center [240, 33] width 15 height 15
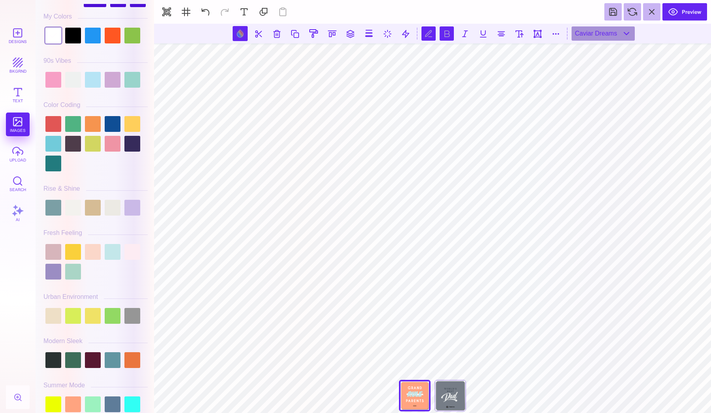
scroll to position [18, 0]
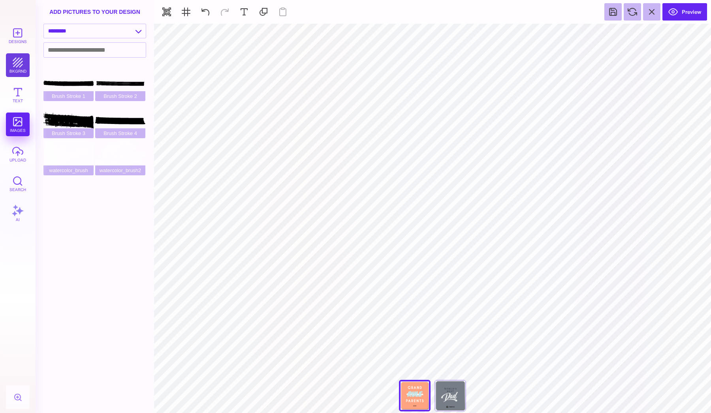
click at [23, 69] on button "bkgrnd" at bounding box center [18, 65] width 24 height 24
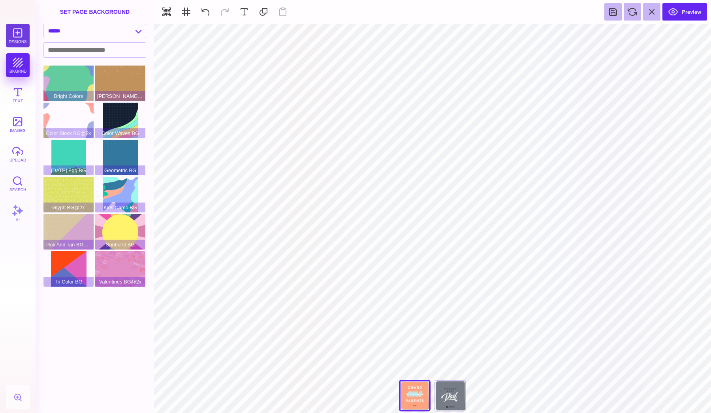
click at [25, 34] on button "Designs" at bounding box center [18, 36] width 24 height 24
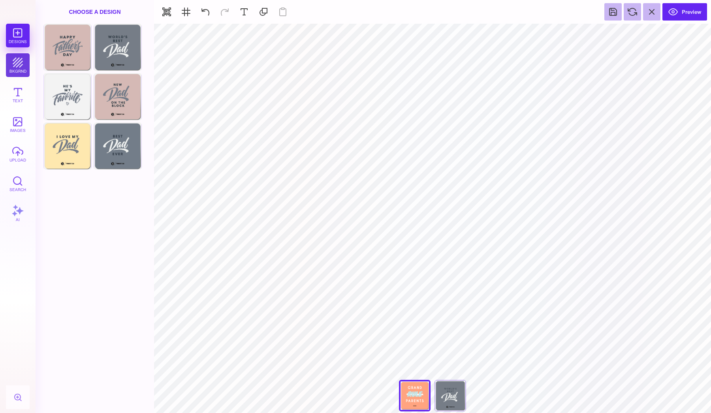
click at [19, 74] on button "bkgrnd" at bounding box center [18, 65] width 24 height 24
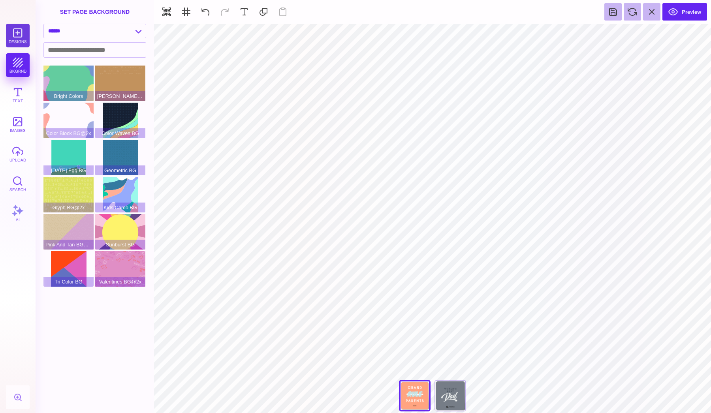
click at [21, 40] on button "Designs" at bounding box center [18, 36] width 24 height 24
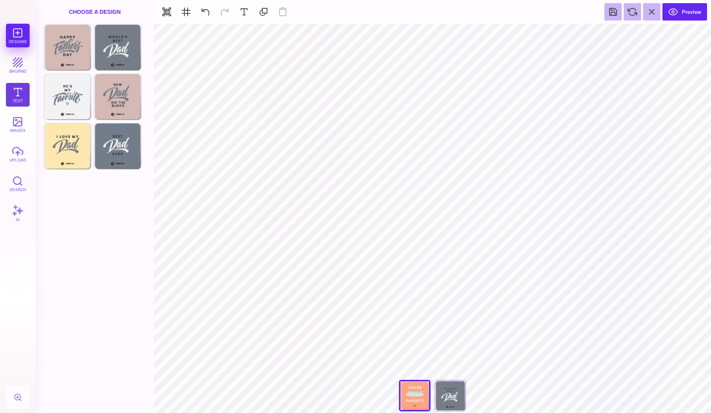
click at [17, 92] on button "Text" at bounding box center [18, 95] width 24 height 24
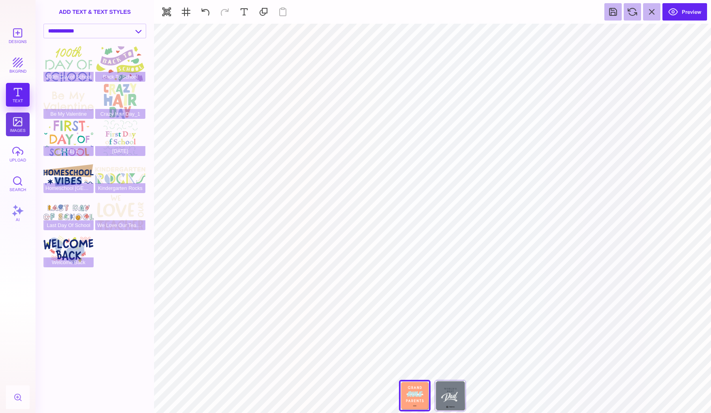
click at [13, 119] on button "images" at bounding box center [18, 125] width 24 height 24
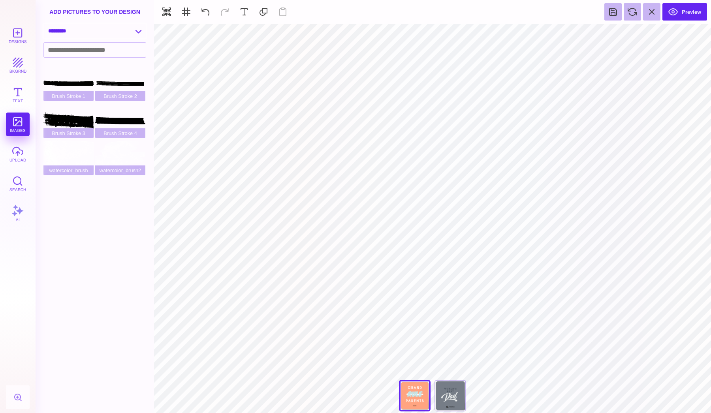
select select "**********"
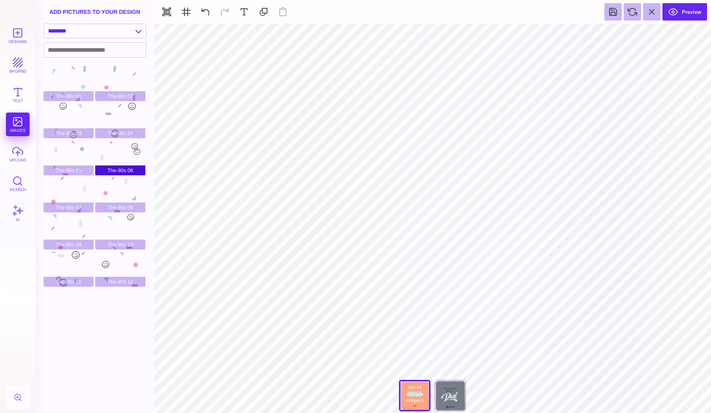
click at [137, 155] on div "The-90s 06" at bounding box center [120, 158] width 50 height 36
type input "#211E1E"
click at [68, 21] on div "add pictures to your design" at bounding box center [95, 12] width 119 height 24
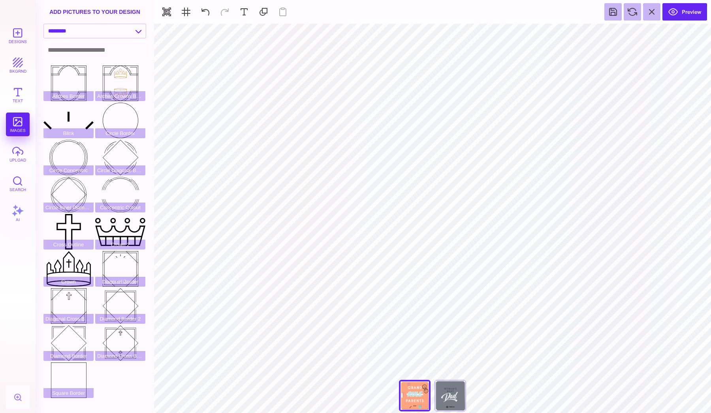
scroll to position [0, 0]
click at [76, 47] on input at bounding box center [95, 50] width 102 height 15
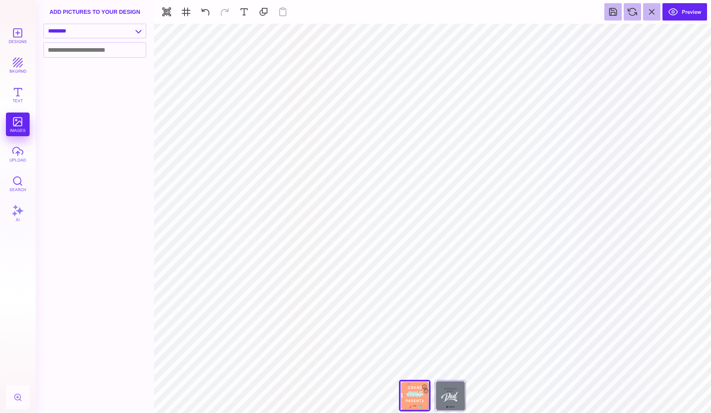
click at [70, 14] on div "add pictures to your design" at bounding box center [95, 12] width 119 height 24
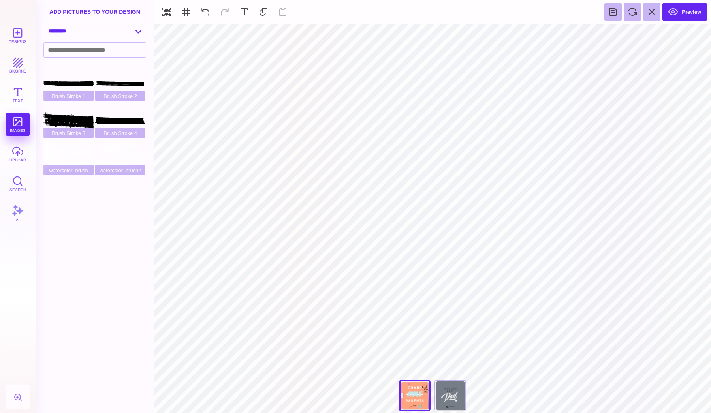
select select "**********"
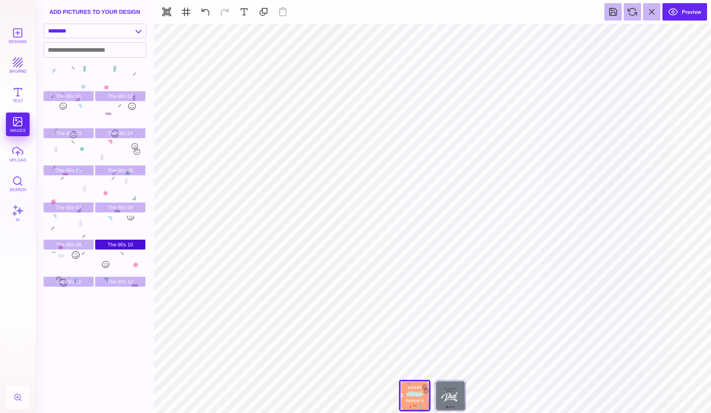
click at [130, 231] on div "The-90s 10" at bounding box center [120, 232] width 50 height 36
click at [84, 155] on div "The-90s 05" at bounding box center [68, 158] width 50 height 36
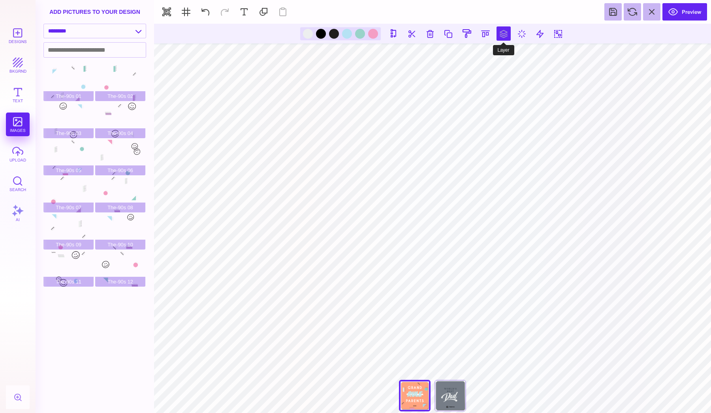
click at [509, 32] on button at bounding box center [504, 33] width 14 height 14
click at [476, 57] on button at bounding box center [477, 57] width 16 height 16
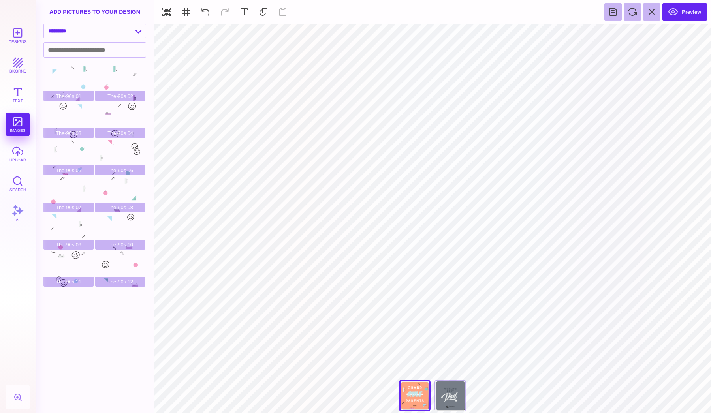
type input "#000000"
click at [675, 11] on button "Preview" at bounding box center [685, 11] width 45 height 17
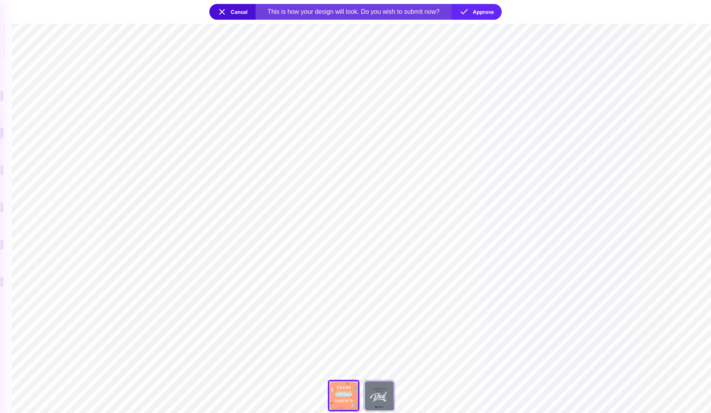
click at [573, 164] on section "**********" at bounding box center [362, 219] width 700 height 390
click at [238, 12] on button "Cancel" at bounding box center [232, 12] width 46 height 16
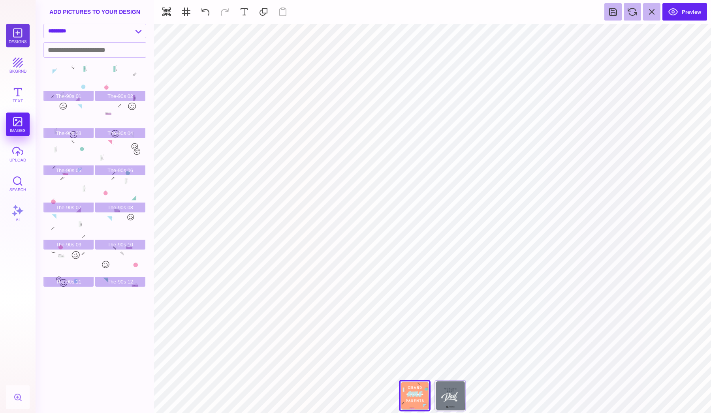
click at [18, 31] on button "Designs" at bounding box center [18, 36] width 24 height 24
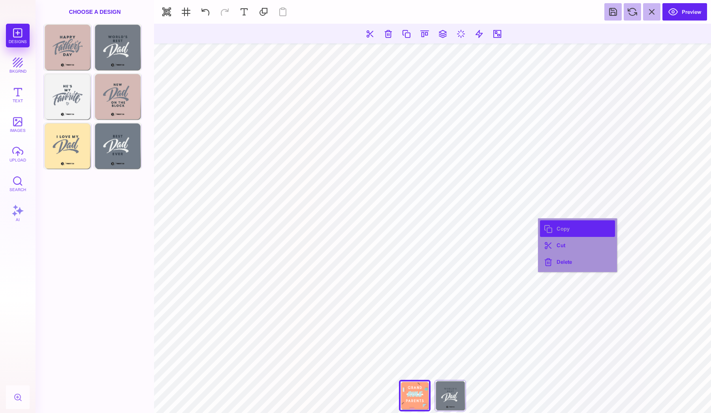
click at [553, 230] on button "Copy" at bounding box center [577, 229] width 75 height 17
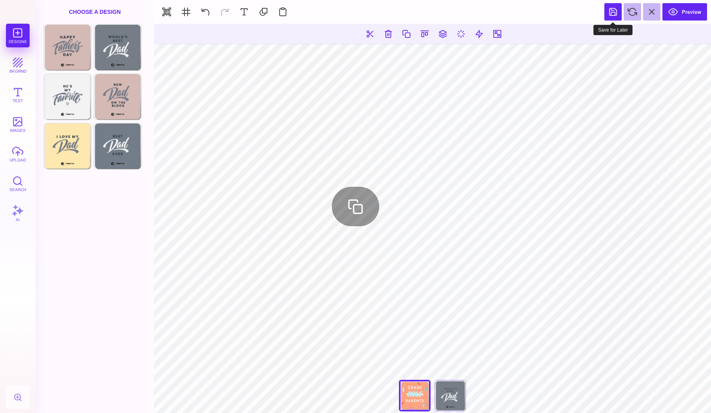
click at [609, 14] on button at bounding box center [613, 11] width 17 height 17
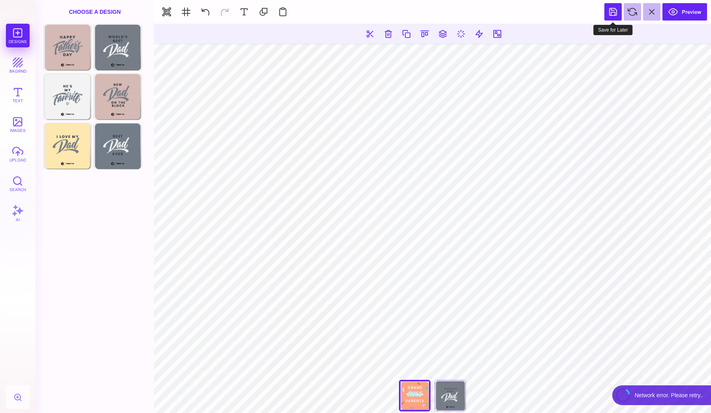
click at [610, 11] on button at bounding box center [613, 11] width 17 height 17
click at [630, 13] on button at bounding box center [632, 11] width 17 height 17
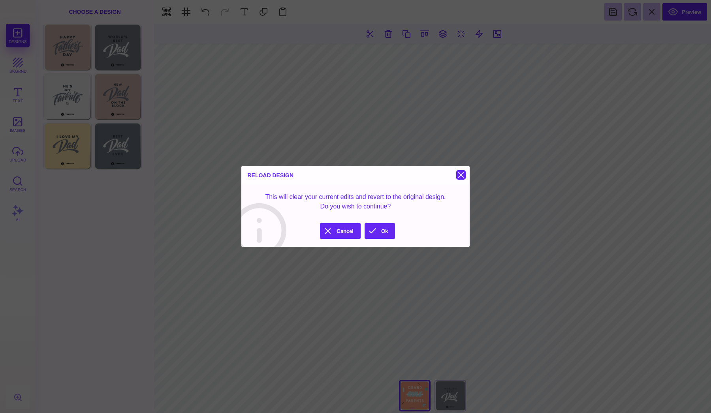
click at [459, 174] on button at bounding box center [461, 174] width 9 height 9
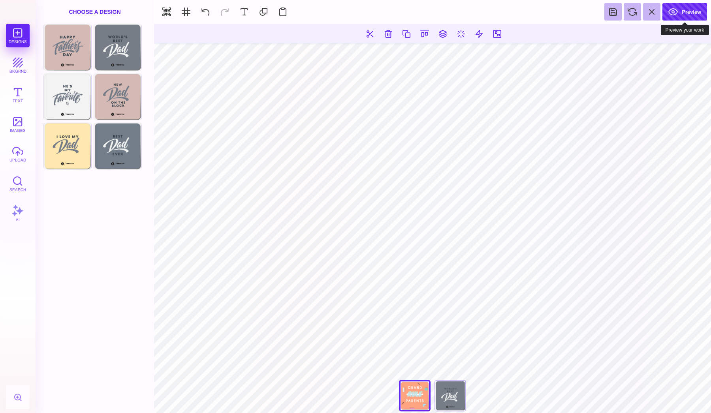
click at [679, 6] on button "Preview" at bounding box center [685, 11] width 45 height 17
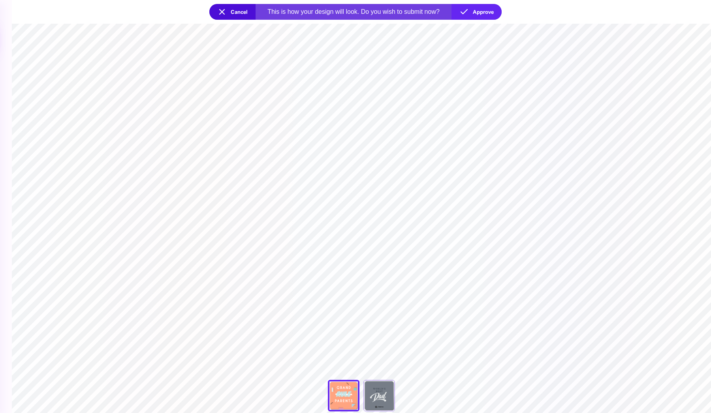
click at [228, 8] on button "Cancel" at bounding box center [232, 12] width 46 height 16
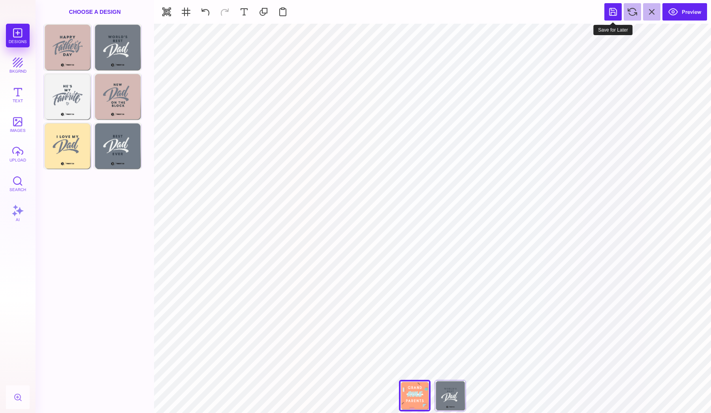
click at [612, 13] on button at bounding box center [613, 11] width 17 height 17
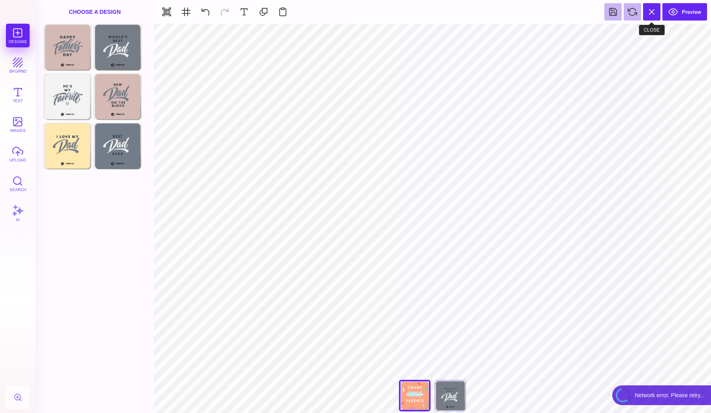
click at [659, 8] on button at bounding box center [651, 11] width 17 height 17
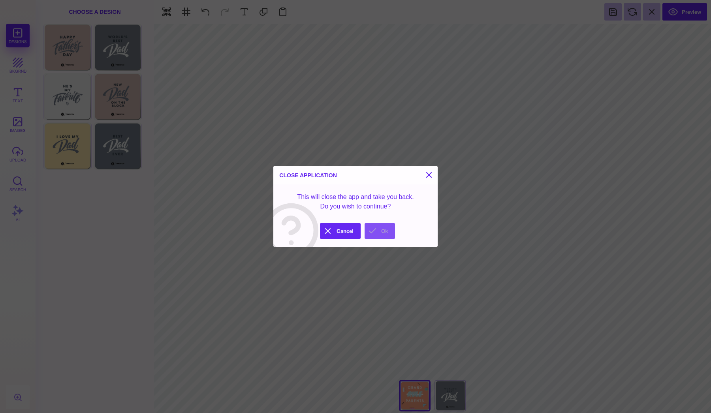
click at [376, 234] on button "Ok" at bounding box center [380, 231] width 30 height 16
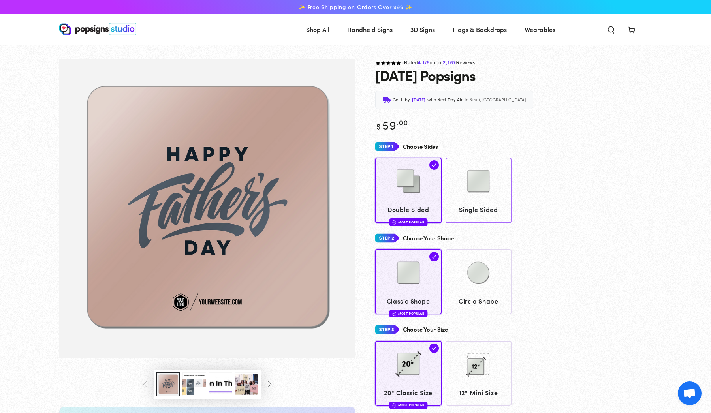
click at [460, 186] on img at bounding box center [479, 182] width 40 height 40
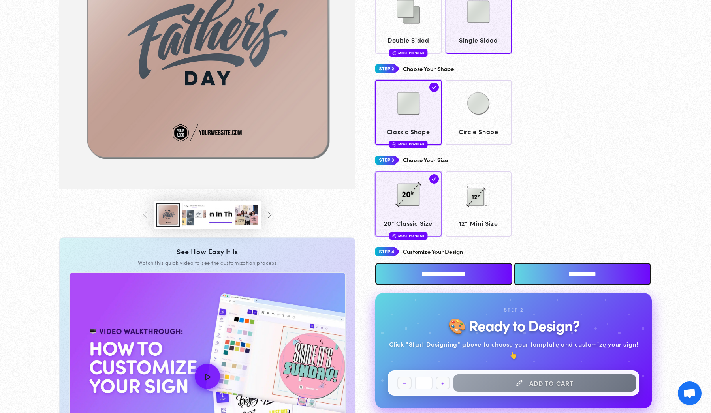
scroll to position [168, 0]
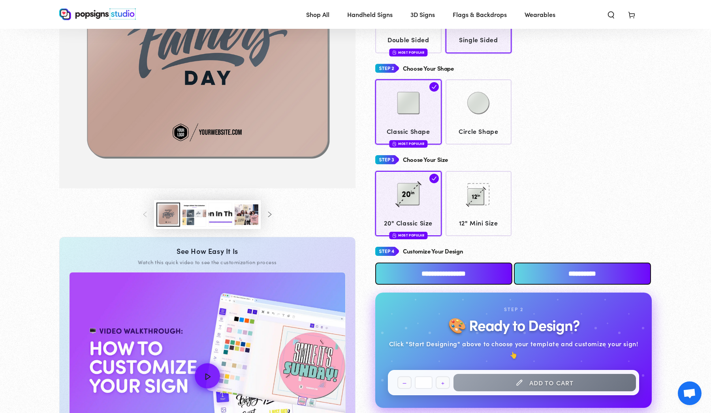
click at [464, 263] on input "**********" at bounding box center [444, 274] width 137 height 22
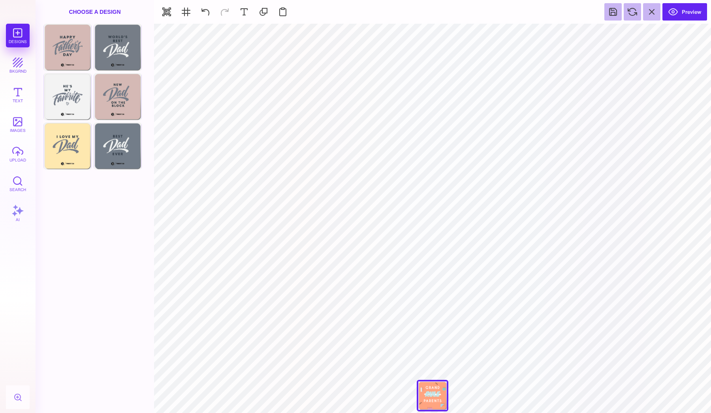
scroll to position [0, 0]
click at [686, 16] on button "Preview" at bounding box center [685, 11] width 45 height 17
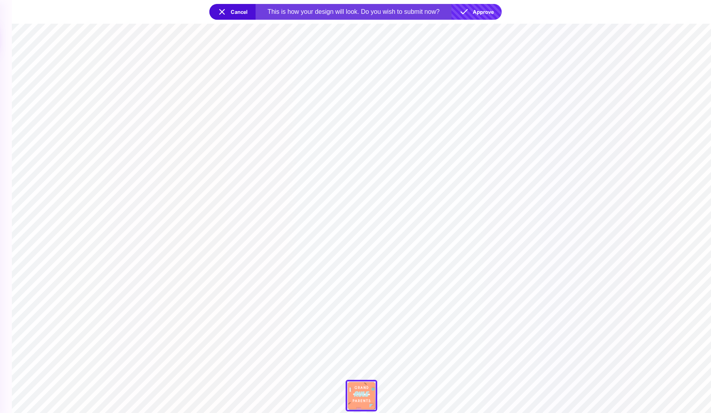
click at [478, 15] on button "Approve" at bounding box center [477, 12] width 50 height 16
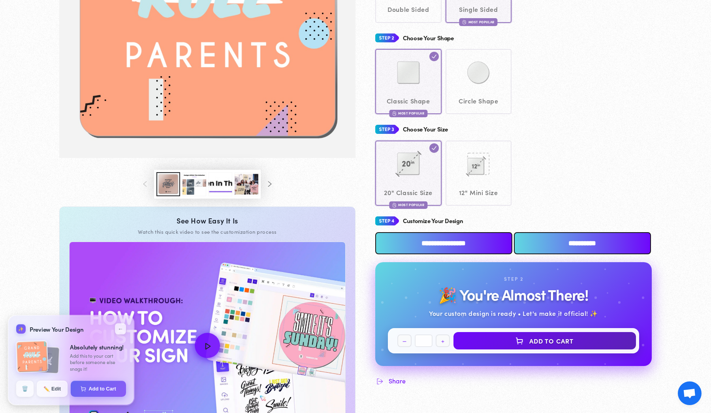
scroll to position [216, 0]
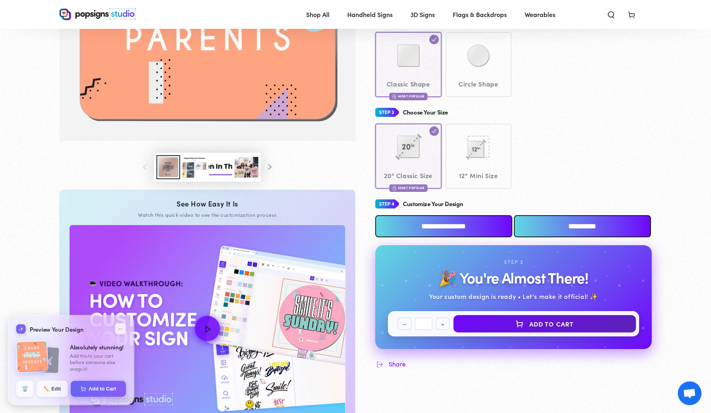
click at [487, 228] on input "**********" at bounding box center [444, 226] width 137 height 22
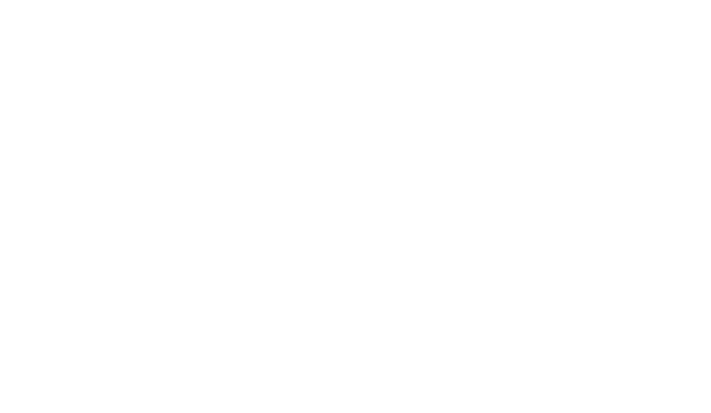
scroll to position [0, 0]
type textarea "An ancient tree with a door leading to a magical world"
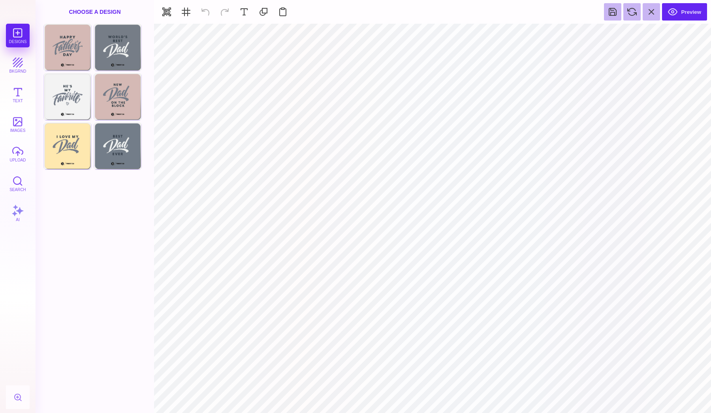
type input "#000000"
click at [338, 41] on section at bounding box center [432, 34] width 557 height 20
click at [340, 33] on div at bounding box center [341, 34] width 10 height 10
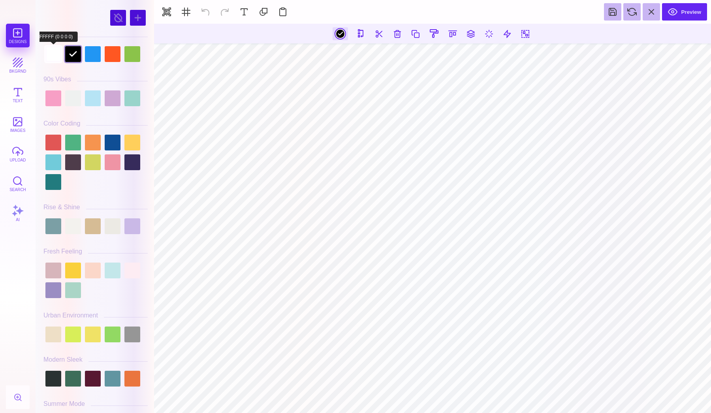
click at [49, 57] on div at bounding box center [53, 54] width 16 height 16
type input "#FFFFFF"
click at [470, 35] on button at bounding box center [471, 33] width 14 height 14
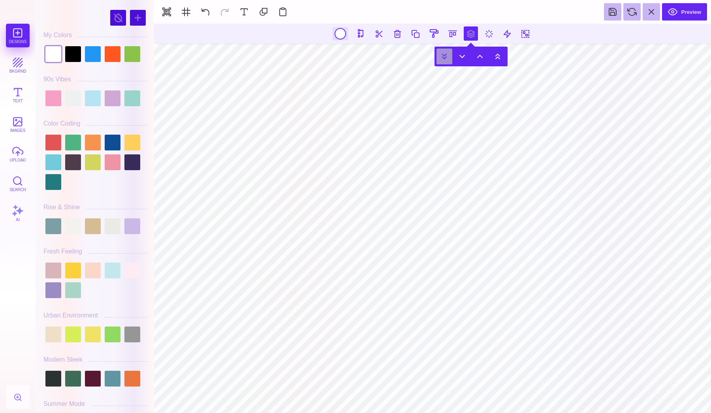
click at [445, 57] on button at bounding box center [445, 57] width 16 height 16
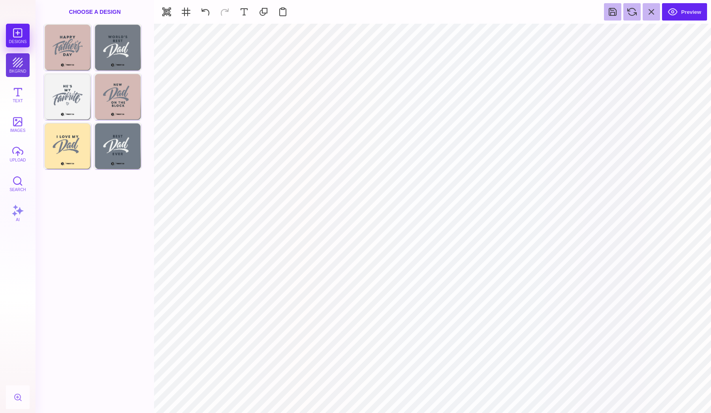
click at [23, 64] on button "bkgrnd" at bounding box center [18, 65] width 24 height 24
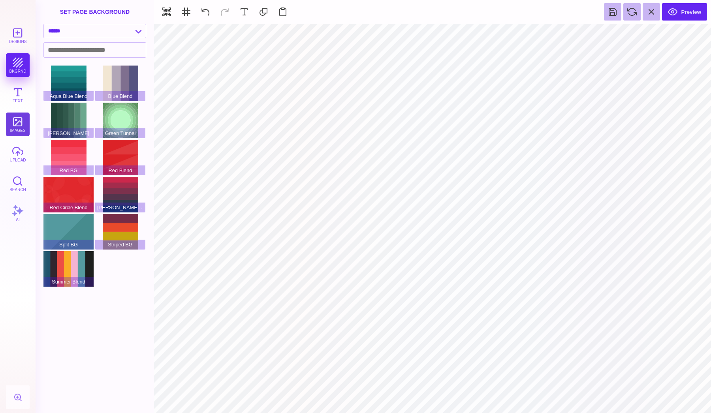
click at [22, 136] on button "images" at bounding box center [18, 125] width 24 height 24
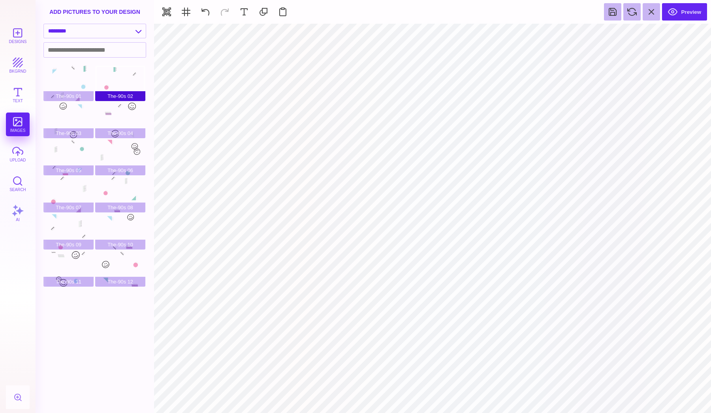
click at [119, 78] on div "The-90s 02" at bounding box center [120, 84] width 50 height 36
click at [64, 150] on div "The-90s 05" at bounding box center [68, 158] width 50 height 36
click at [146, 78] on div "The-90s 01 The-90s 02 The-90s 03 The-90s 04 The-90s 05 The-90s 06 The-90s 07 Th…" at bounding box center [97, 177] width 108 height 223
click at [134, 78] on div "The-90s 02" at bounding box center [120, 84] width 50 height 36
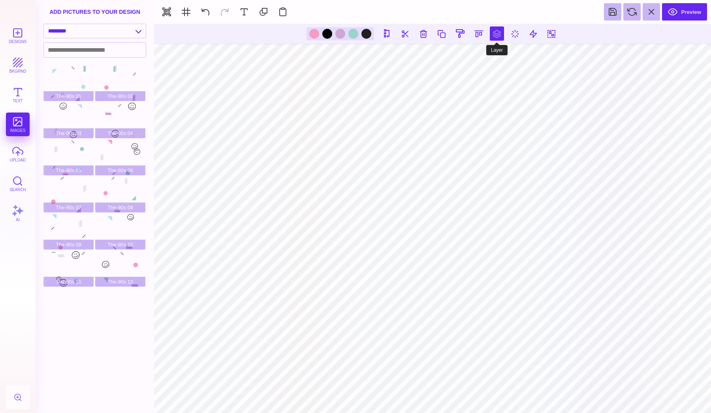
click at [500, 36] on button at bounding box center [497, 33] width 14 height 14
click at [475, 55] on button at bounding box center [471, 57] width 16 height 16
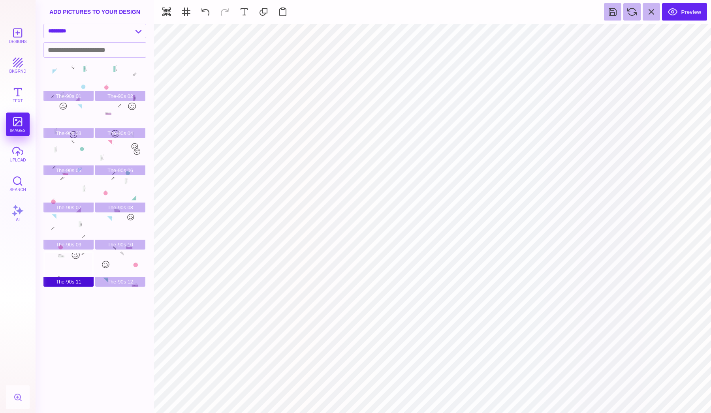
click at [87, 266] on div "The-90s 11" at bounding box center [68, 269] width 50 height 36
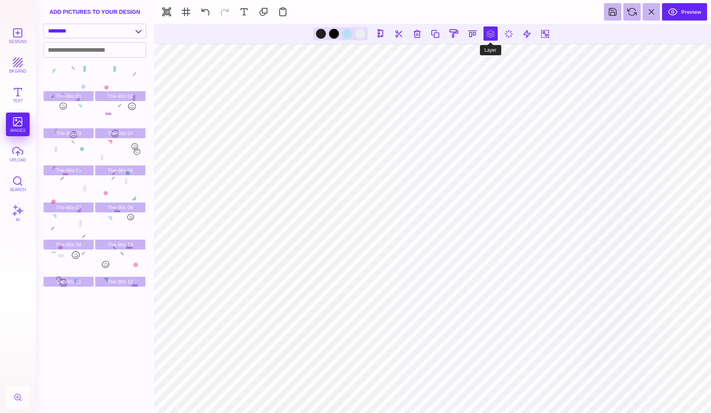
click at [495, 39] on button at bounding box center [491, 33] width 14 height 14
click at [463, 54] on button at bounding box center [464, 57] width 16 height 16
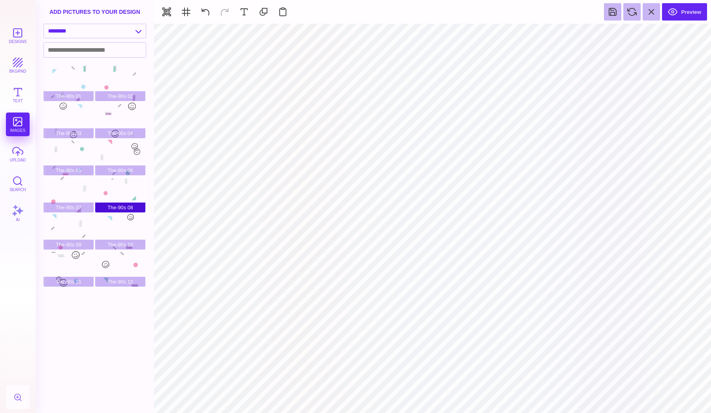
click at [117, 201] on div "The-90s 08" at bounding box center [120, 195] width 50 height 36
click at [72, 218] on div "The-90s 09" at bounding box center [68, 232] width 50 height 36
click at [116, 78] on div "The-90s 02" at bounding box center [120, 84] width 50 height 36
click at [77, 81] on div "The-90s 01" at bounding box center [68, 84] width 50 height 36
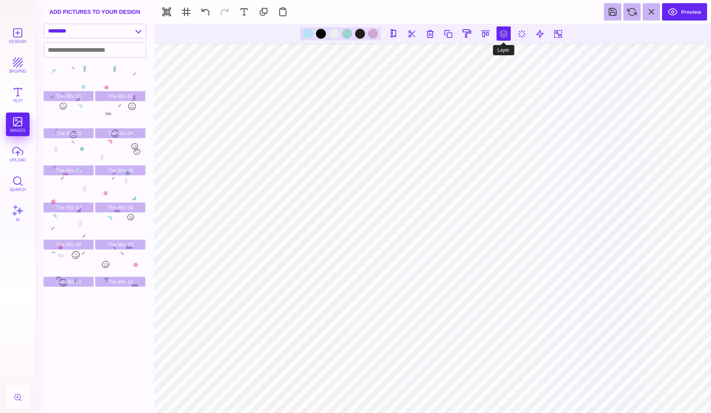
click at [502, 37] on button at bounding box center [504, 33] width 14 height 14
click at [474, 58] on button at bounding box center [477, 57] width 16 height 16
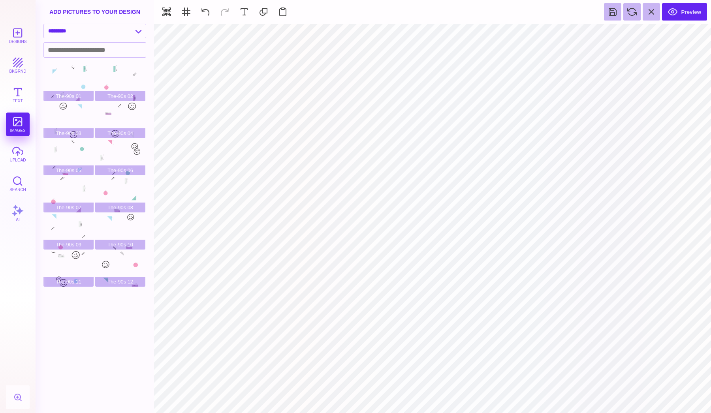
type input "#000000"
click at [688, 11] on button "Preview" at bounding box center [684, 11] width 45 height 17
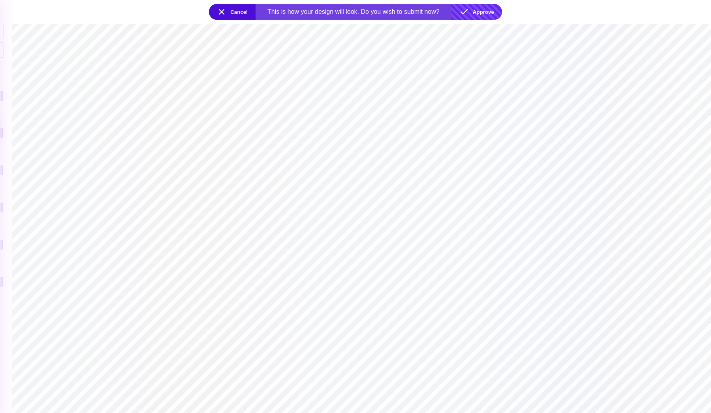
click at [482, 14] on button "Approve" at bounding box center [477, 12] width 51 height 16
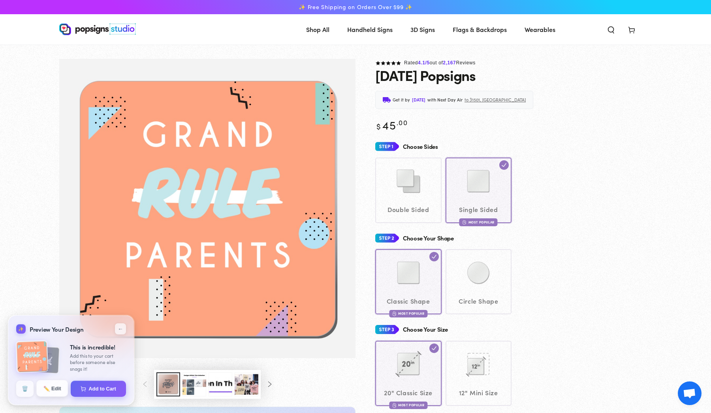
click at [59, 391] on button "✏️ Edit" at bounding box center [52, 389] width 32 height 17
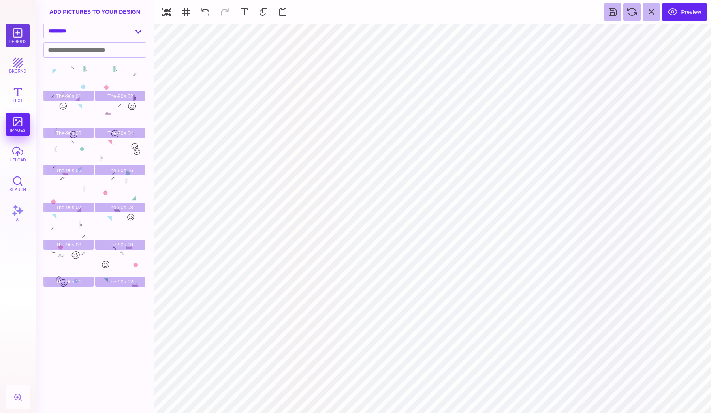
click at [19, 40] on button "Designs" at bounding box center [18, 36] width 24 height 24
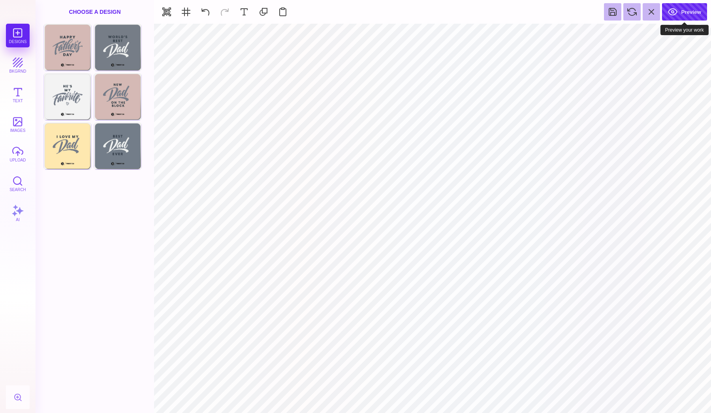
click at [672, 17] on button "Preview" at bounding box center [684, 11] width 45 height 17
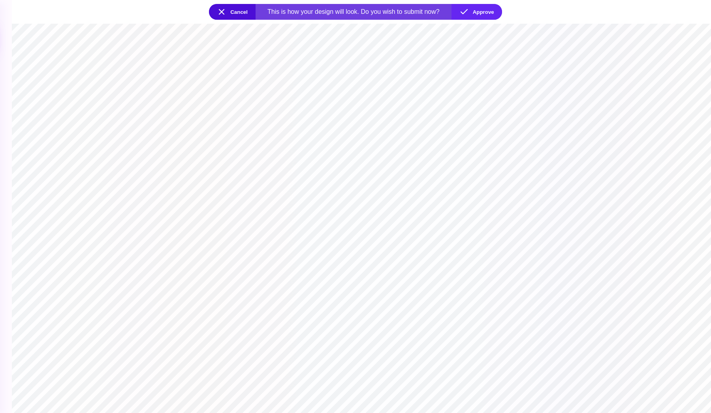
click at [232, 11] on button "Cancel" at bounding box center [232, 12] width 47 height 16
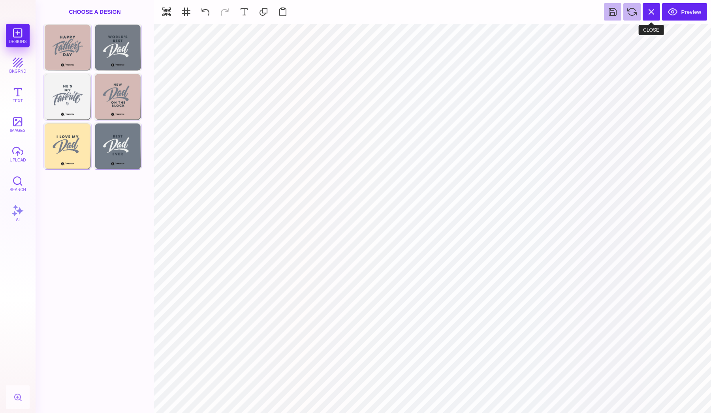
click at [655, 12] on button at bounding box center [651, 11] width 17 height 17
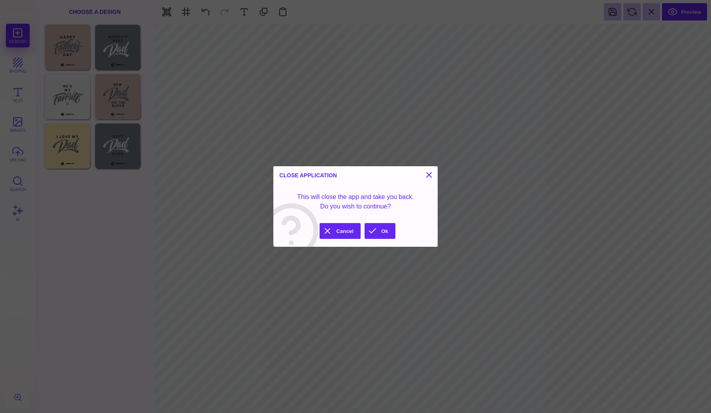
click at [372, 240] on section "Close Application This will close the app and take you back. Do you wish to con…" at bounding box center [356, 206] width 164 height 81
click at [377, 232] on button "Ok" at bounding box center [380, 231] width 31 height 16
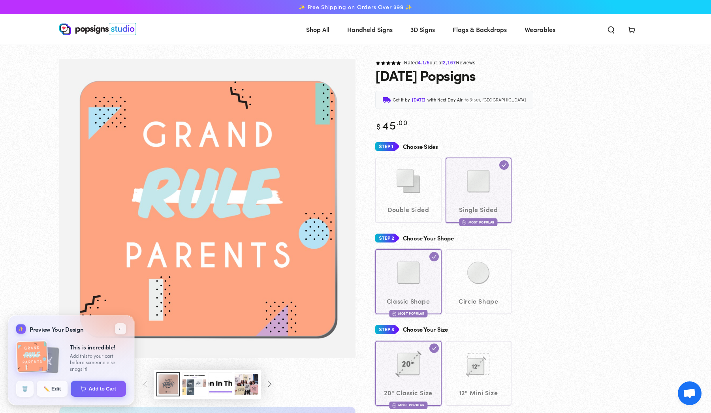
click at [624, 32] on span "Cart" at bounding box center [632, 29] width 21 height 17
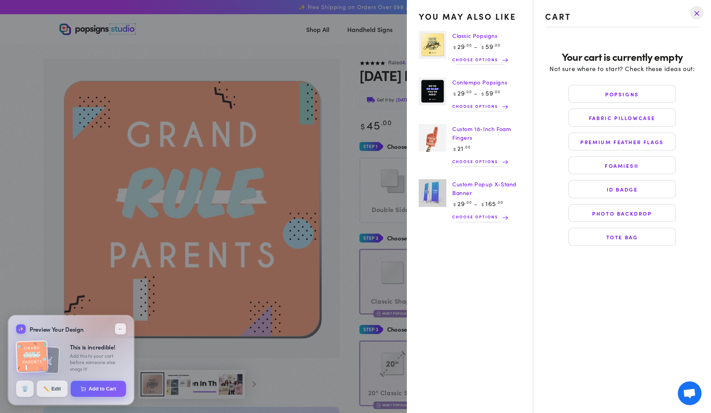
click at [697, 15] on drawer-close-button at bounding box center [697, 12] width 21 height 17
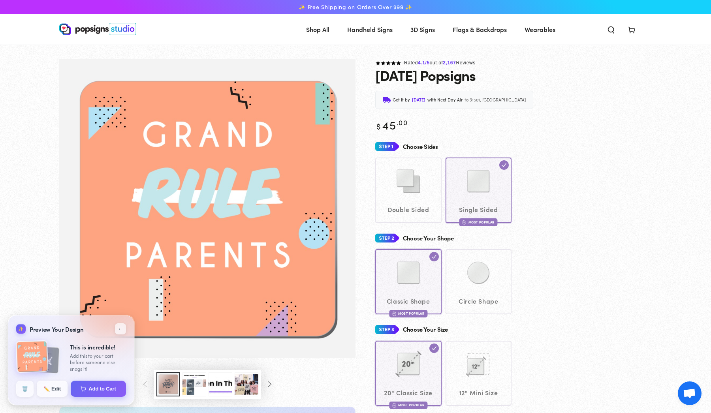
click at [529, 162] on div "Double Sided Single Sided Most Popular" at bounding box center [514, 190] width 277 height 65
click at [52, 390] on button "✏️ Edit" at bounding box center [52, 389] width 32 height 17
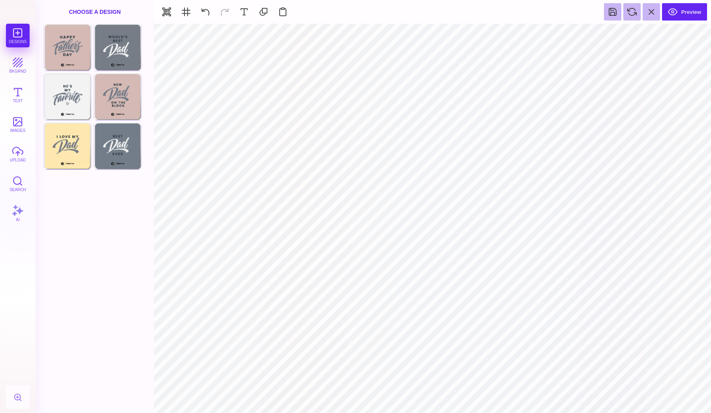
click at [30, 70] on div "Designs bkgrnd Text images upload Search AI" at bounding box center [18, 219] width 36 height 390
click at [691, 19] on button "Preview" at bounding box center [684, 11] width 45 height 17
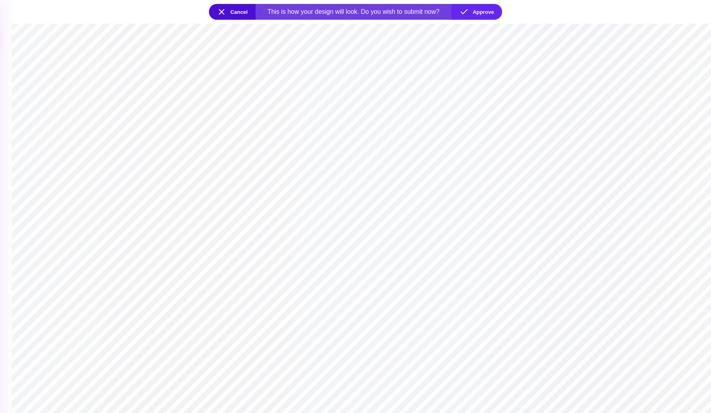
click at [242, 12] on button "Cancel" at bounding box center [232, 12] width 47 height 16
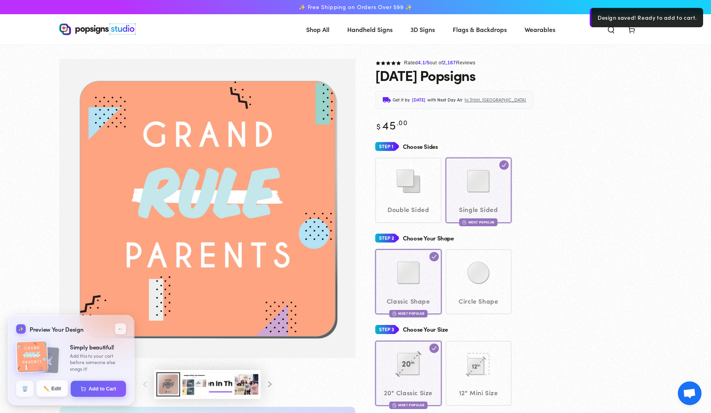
click at [66, 395] on button "✏️ Edit" at bounding box center [52, 389] width 32 height 17
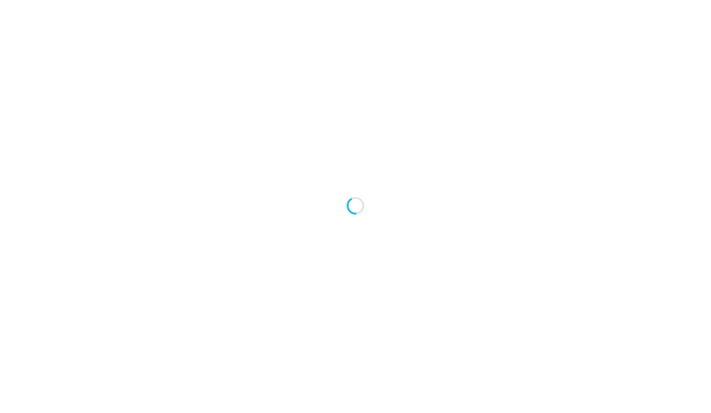
type textarea "An ancient tree with a door leading to a magical world"
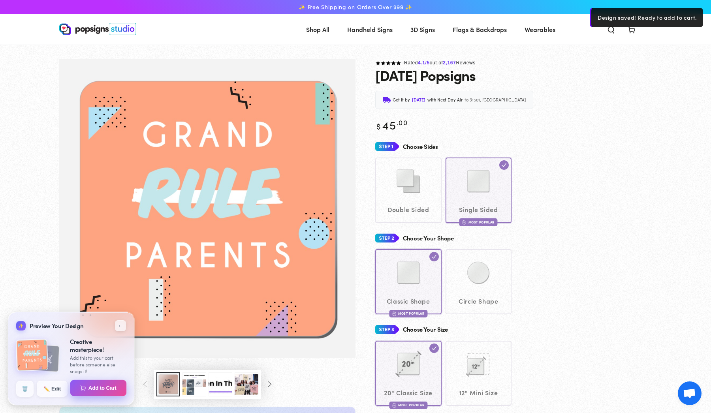
click at [85, 384] on button "Add to Cart" at bounding box center [98, 388] width 57 height 17
select select "**********"
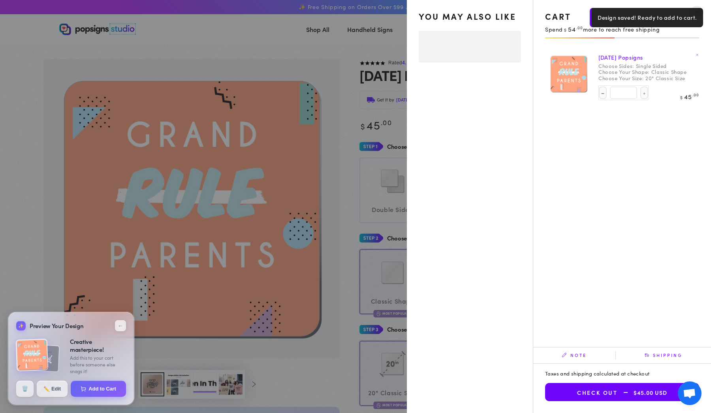
select select "**********"
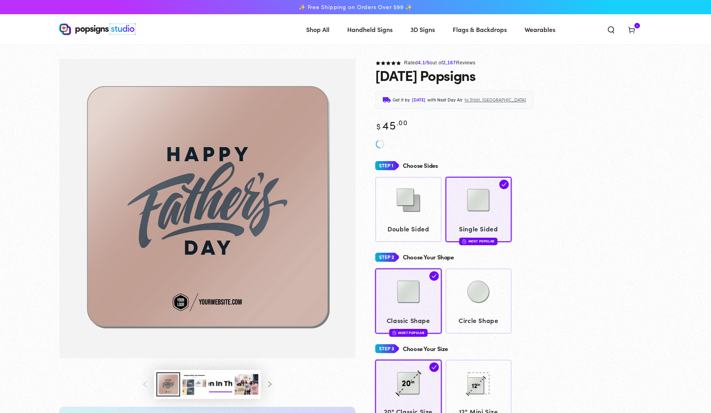
click at [629, 29] on icon at bounding box center [632, 30] width 8 height 8
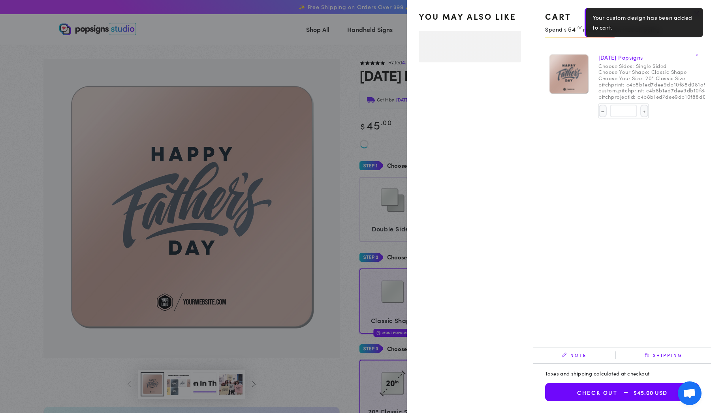
select select "**********"
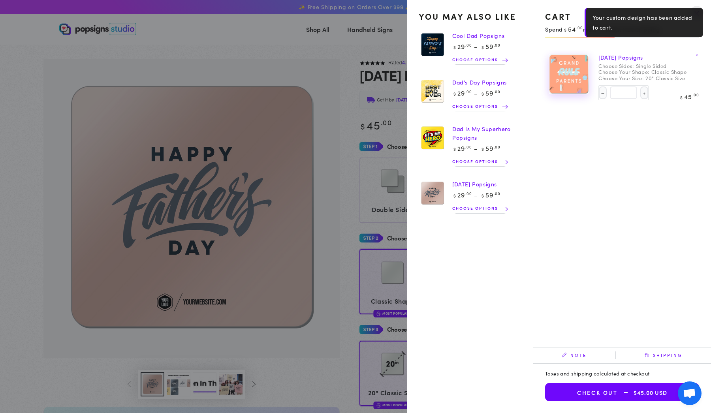
click at [582, 71] on img at bounding box center [569, 74] width 40 height 40
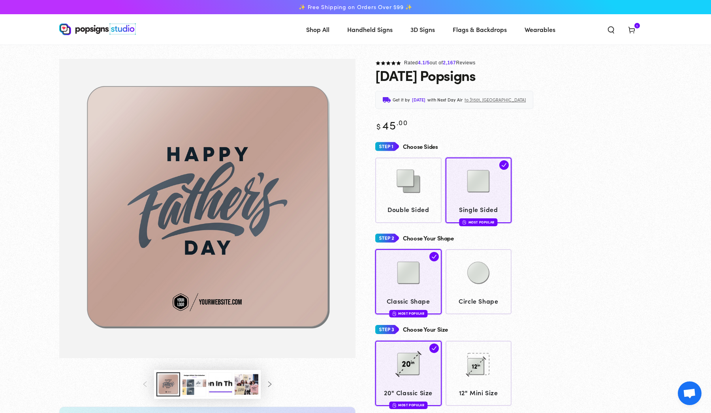
click at [630, 30] on use at bounding box center [632, 30] width 6 height 6
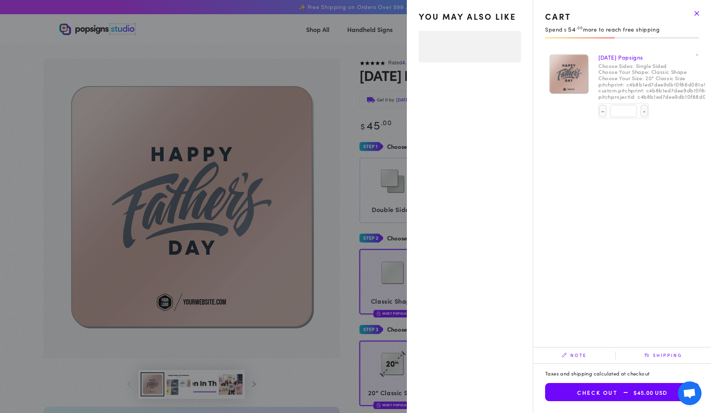
select select "**********"
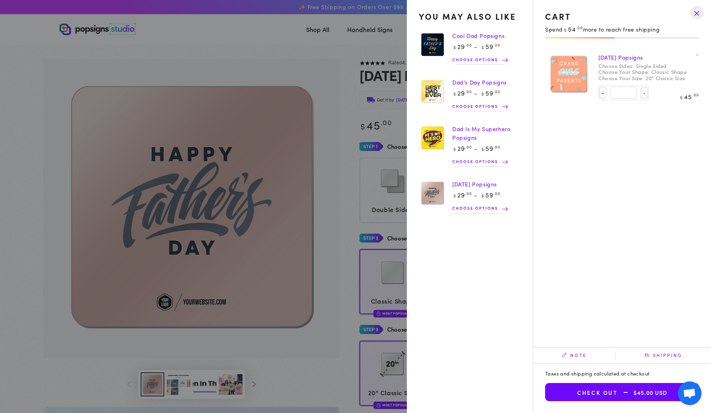
click at [634, 56] on link "[DATE] Popsigns" at bounding box center [621, 57] width 45 height 8
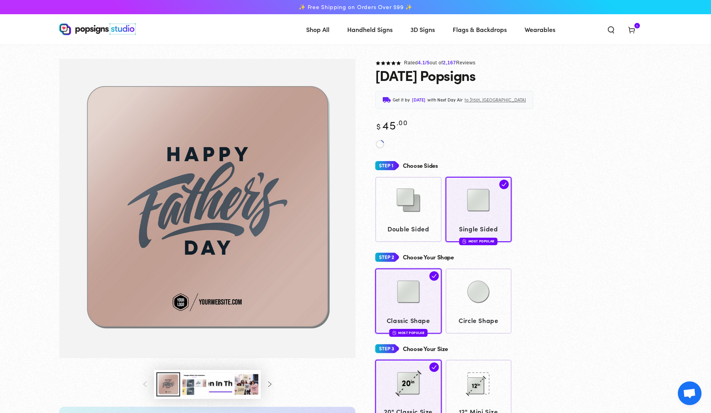
click at [633, 30] on icon at bounding box center [632, 30] width 8 height 8
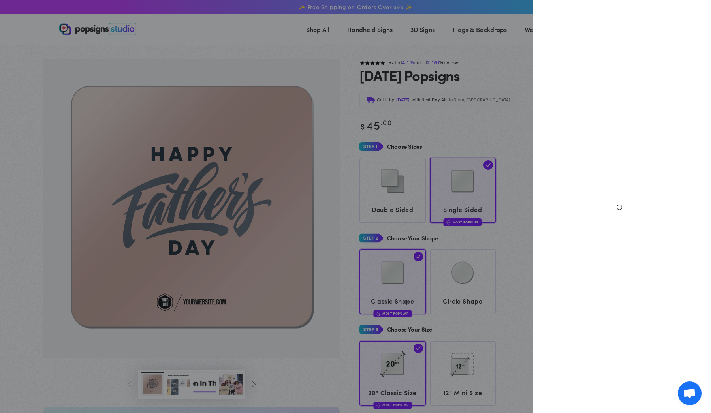
select select "**********"
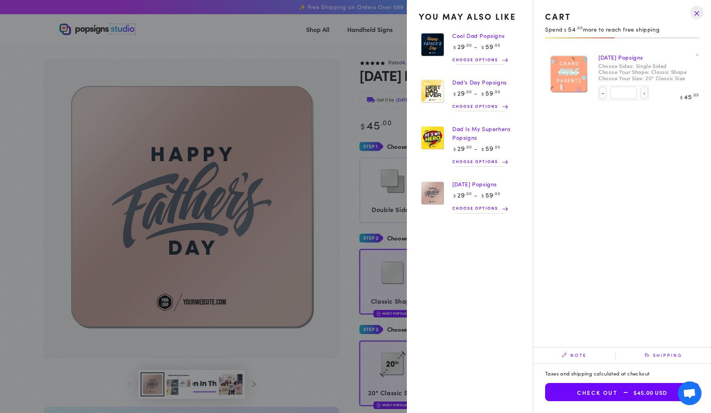
click at [579, 393] on button "Check out $45.00 USD" at bounding box center [622, 392] width 154 height 18
